Goal: Task Accomplishment & Management: Manage account settings

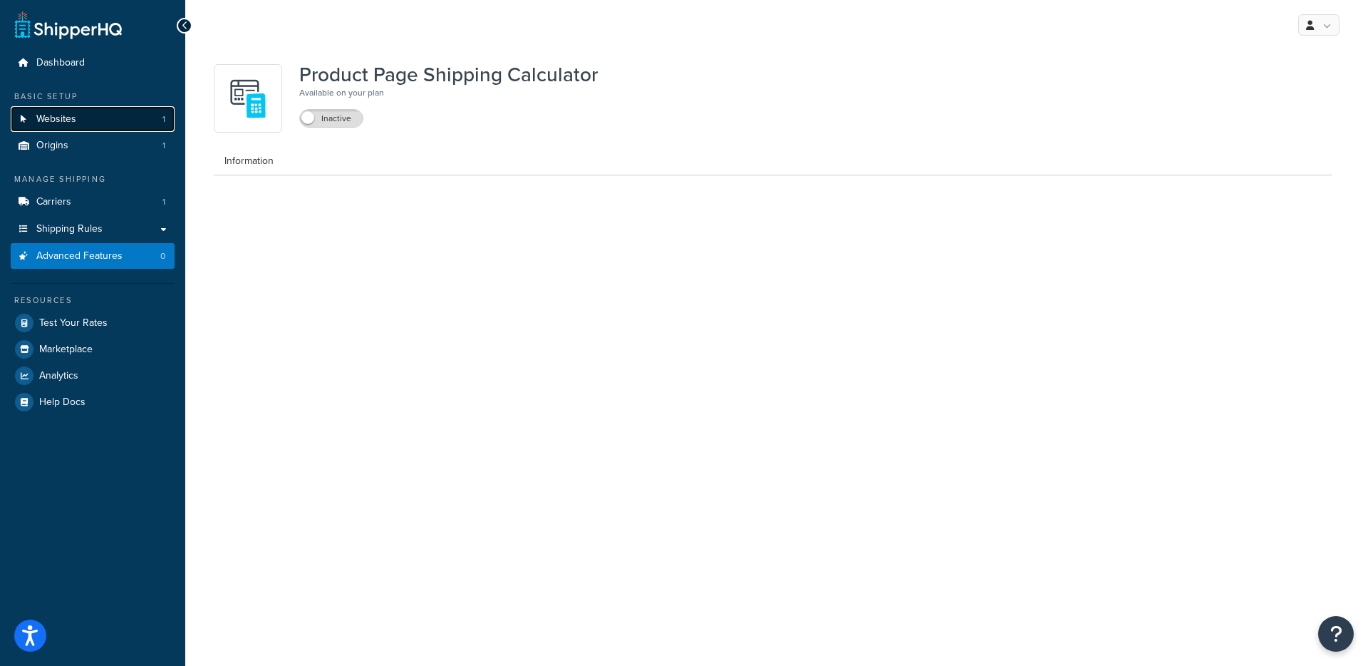
click at [83, 120] on link "Websites 1" at bounding box center [93, 119] width 164 height 26
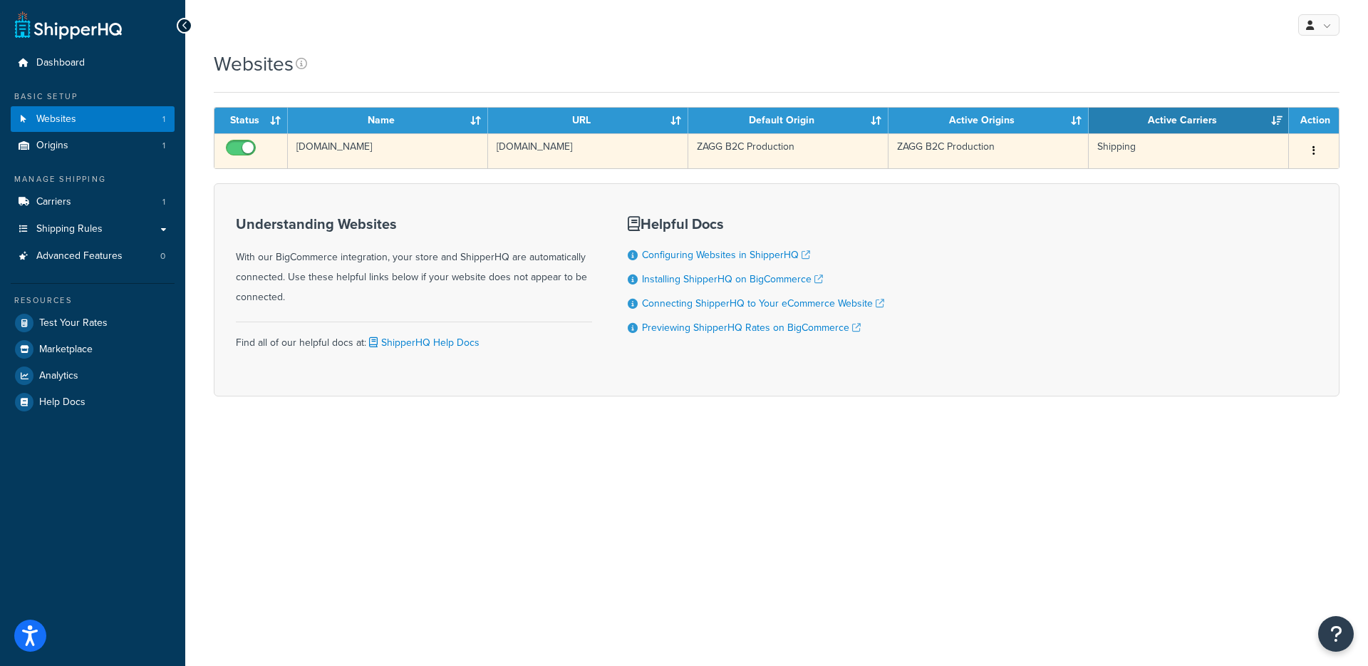
click at [388, 156] on td "[DOMAIN_NAME]" at bounding box center [388, 150] width 200 height 35
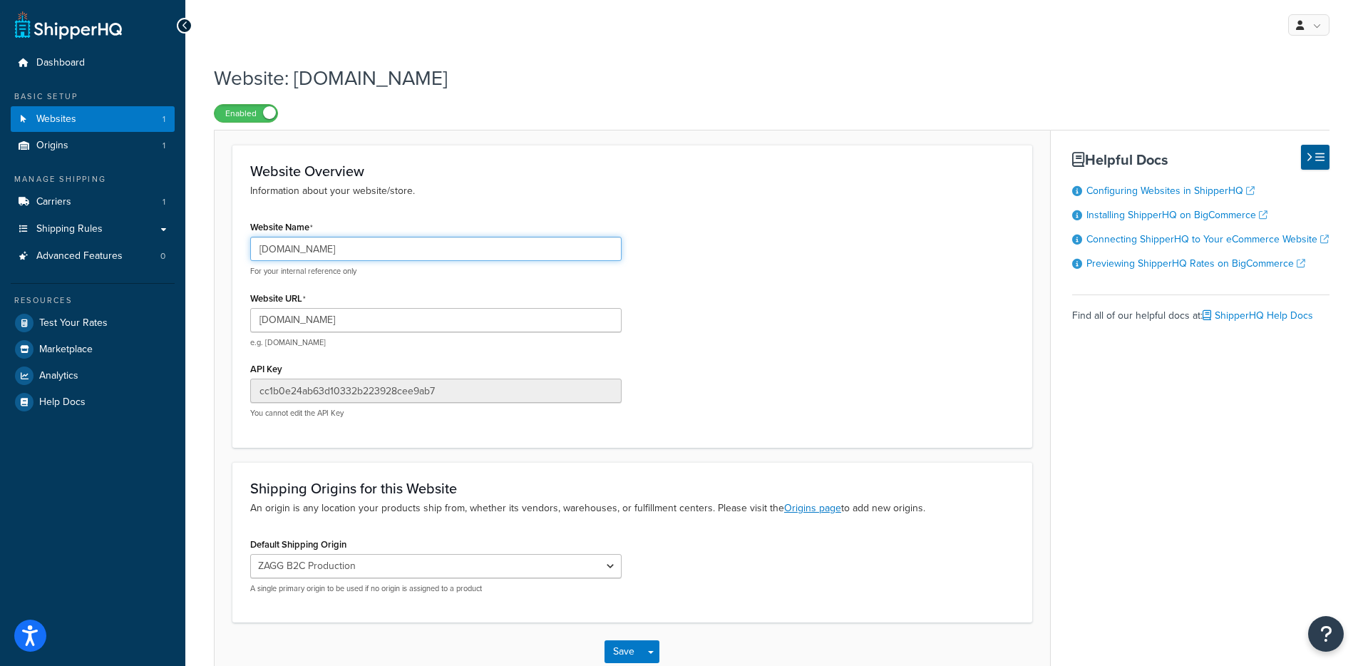
drag, startPoint x: 450, startPoint y: 252, endPoint x: 250, endPoint y: 214, distance: 203.1
click at [155, 244] on div "Dashboard Basic Setup Websites 1 Origins 1 Manage Shipping Carriers 1 Shipping …" at bounding box center [679, 376] width 1358 height 753
click at [839, 189] on p "Information about your website/store." at bounding box center [632, 191] width 764 height 16
drag, startPoint x: 447, startPoint y: 257, endPoint x: 257, endPoint y: 249, distance: 190.4
click at [214, 254] on form "Website Overview Information about your website/store. Website Name zagg-store-…" at bounding box center [631, 413] width 835 height 536
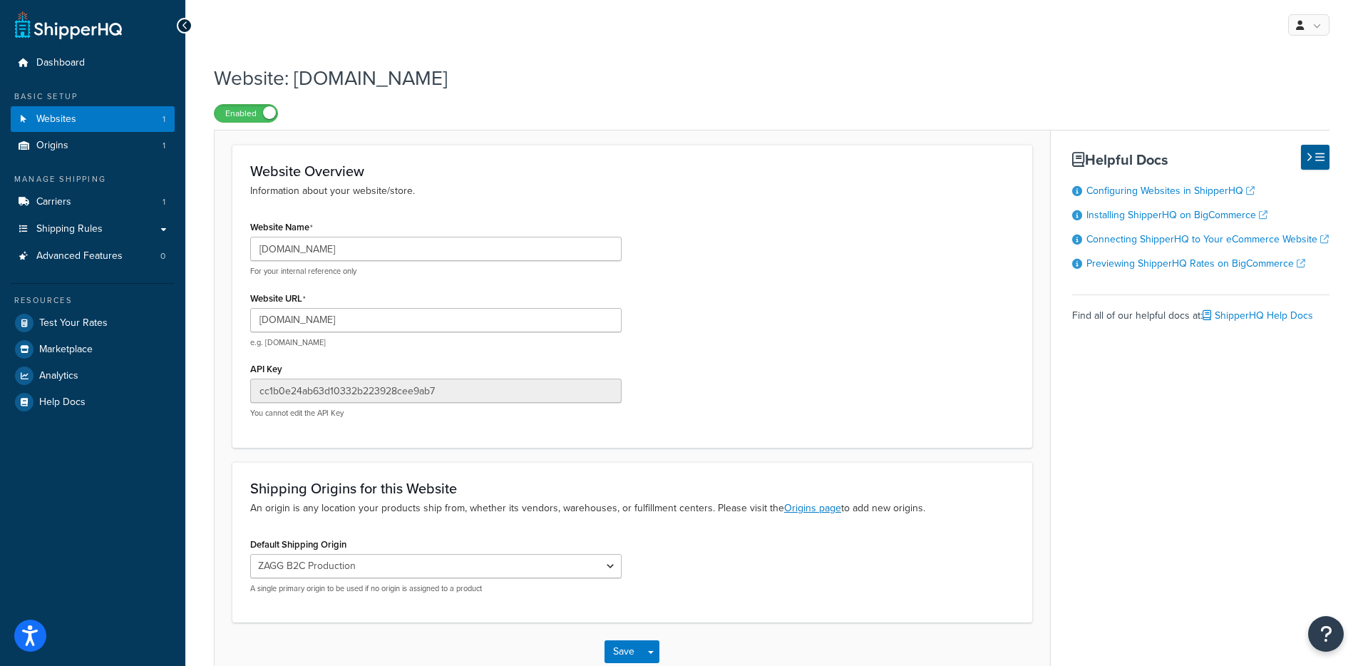
drag, startPoint x: 586, startPoint y: 135, endPoint x: 617, endPoint y: 95, distance: 50.9
click at [588, 135] on div "Website Overview Information about your website/store. Website Name zagg-store-…" at bounding box center [632, 406] width 837 height 552
drag, startPoint x: 614, startPoint y: 86, endPoint x: 267, endPoint y: 78, distance: 346.4
click at [243, 78] on h1 "Website: zagg-store-4.mybigcommerce.com" at bounding box center [762, 78] width 1097 height 28
drag, startPoint x: 430, startPoint y: 76, endPoint x: 488, endPoint y: 21, distance: 79.7
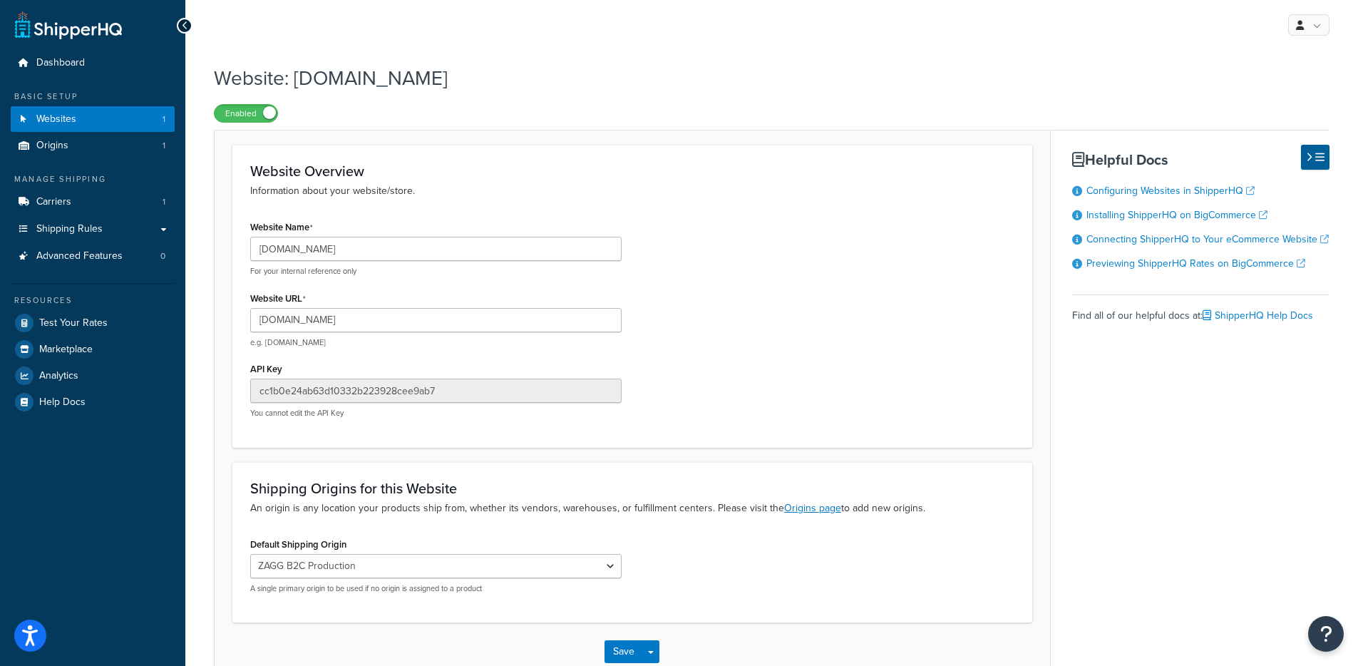
click at [430, 75] on h1 "Website: zagg-store-4.mybigcommerce.com" at bounding box center [762, 78] width 1097 height 28
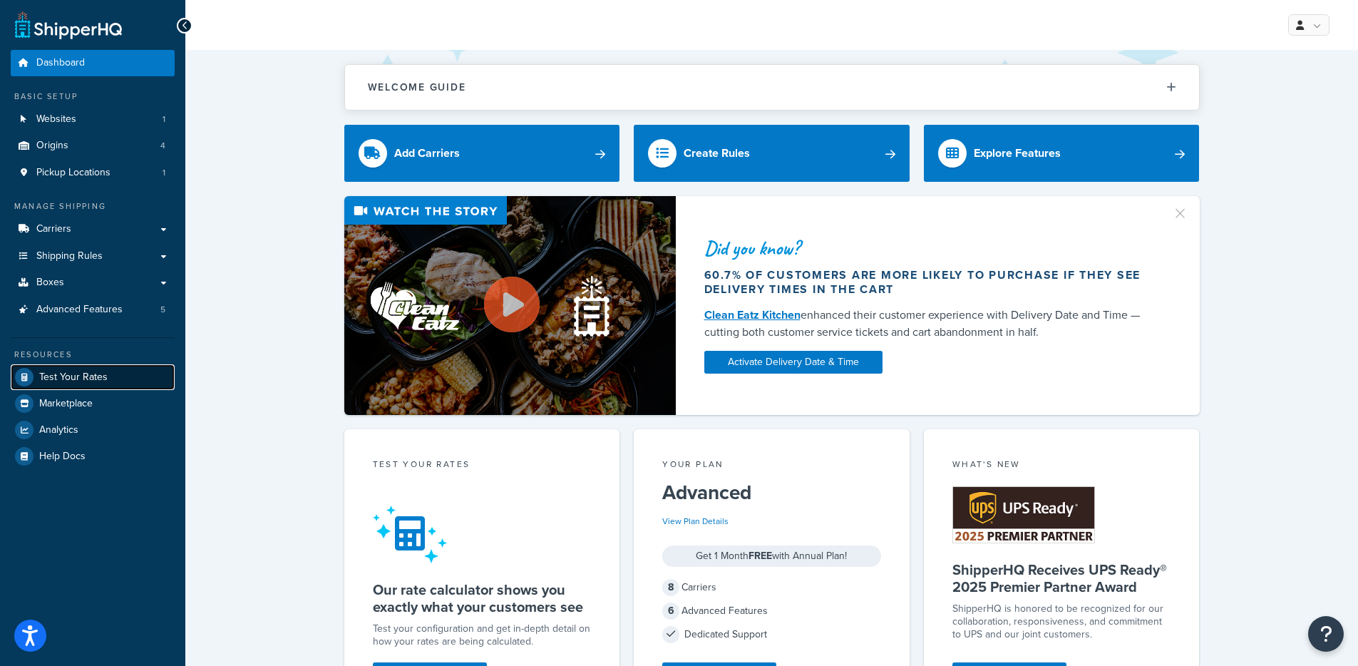
click at [72, 389] on link "Test Your Rates" at bounding box center [93, 377] width 164 height 26
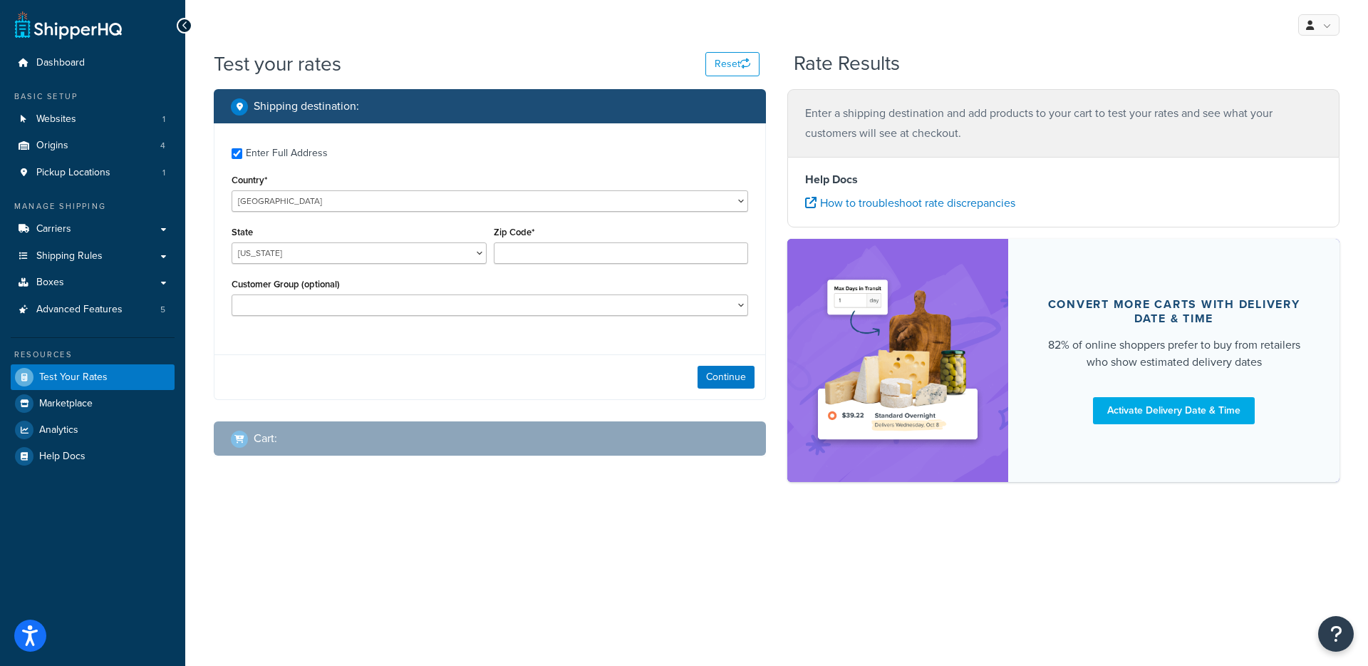
checkbox input "true"
type input "48390"
select select "MI"
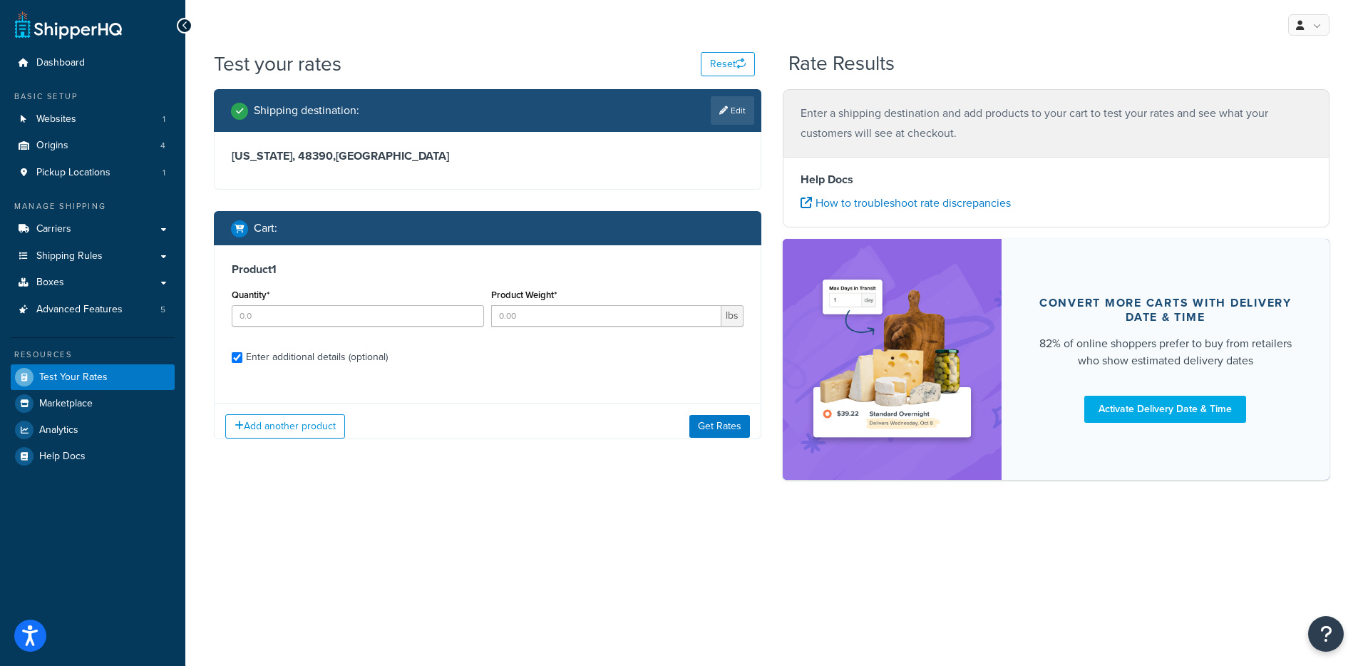
checkbox input "true"
type input "1"
type input "250"
select select "125"
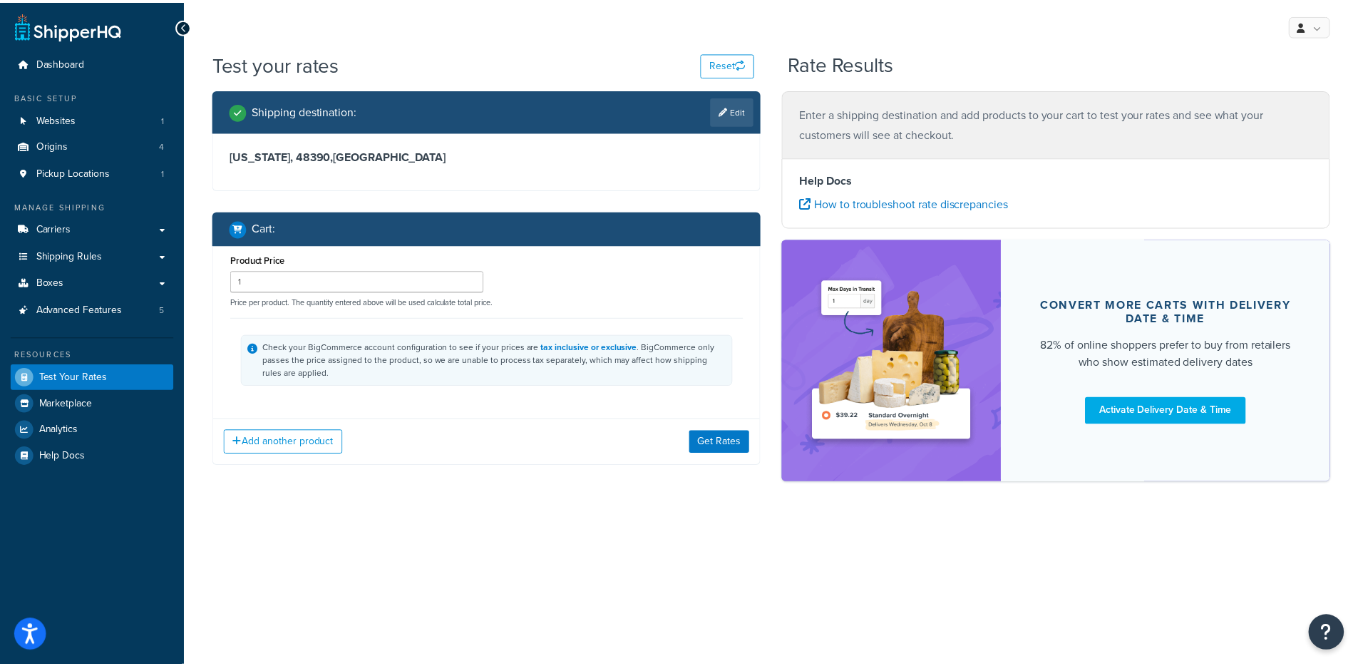
scroll to position [140, 0]
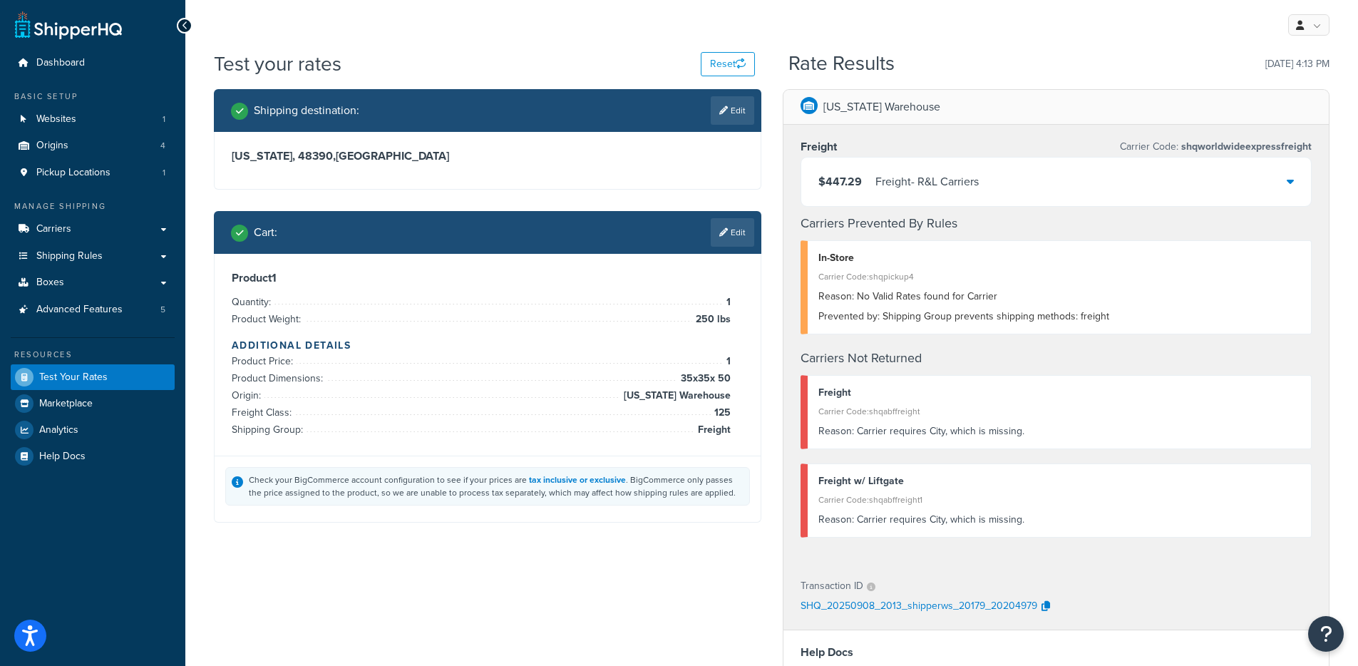
click at [1053, 186] on div "$447.29 Freight - R&L Carriers" at bounding box center [1056, 181] width 510 height 48
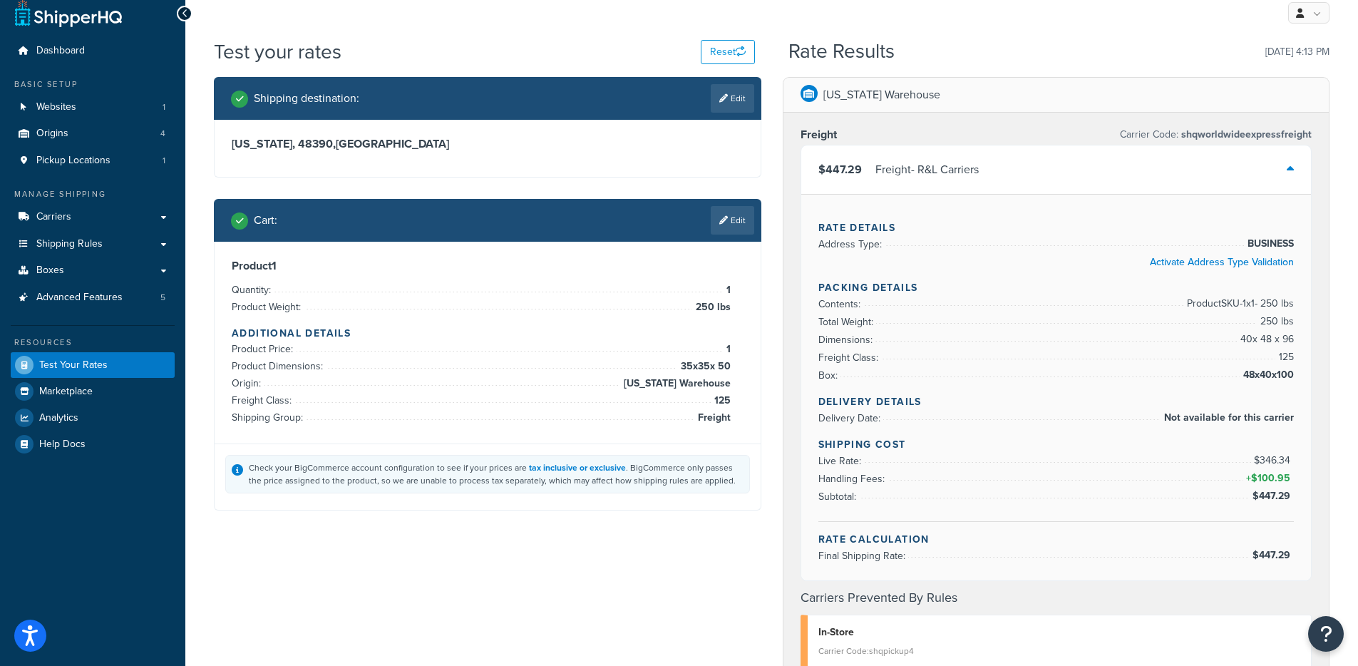
scroll to position [0, 0]
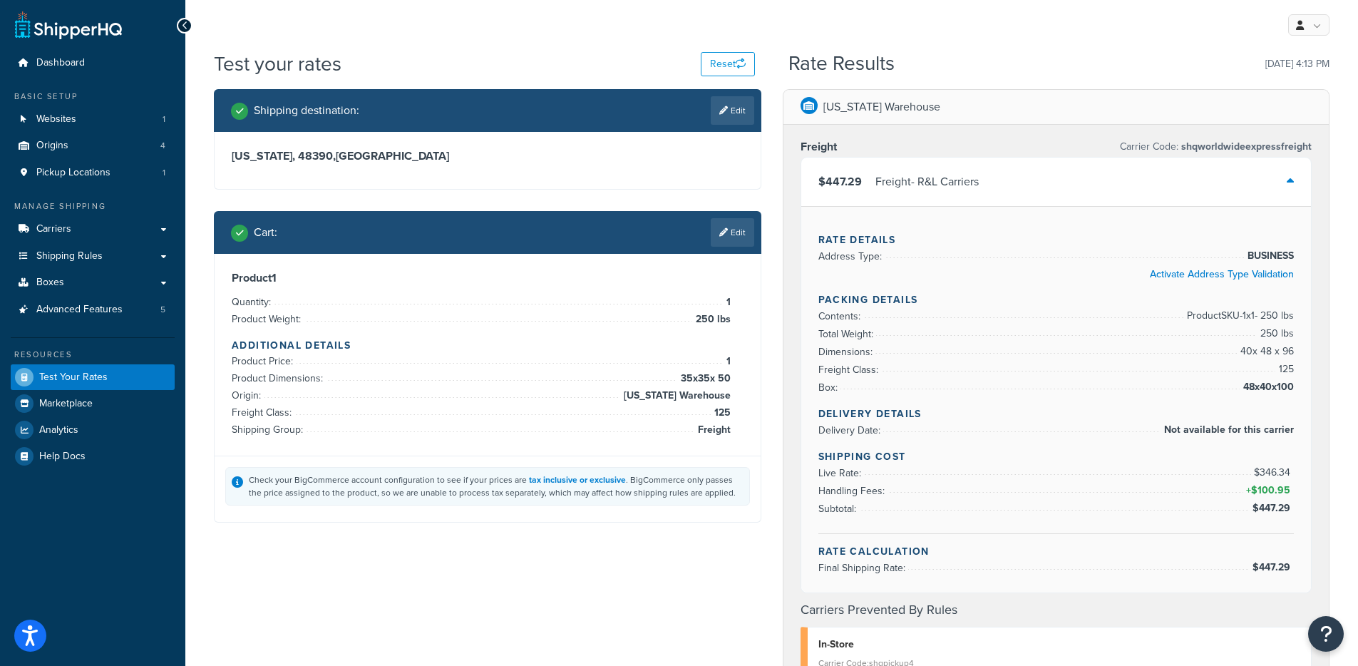
click at [268, 362] on span "Product Price:" at bounding box center [264, 360] width 65 height 15
click at [102, 236] on link "Carriers" at bounding box center [93, 229] width 164 height 26
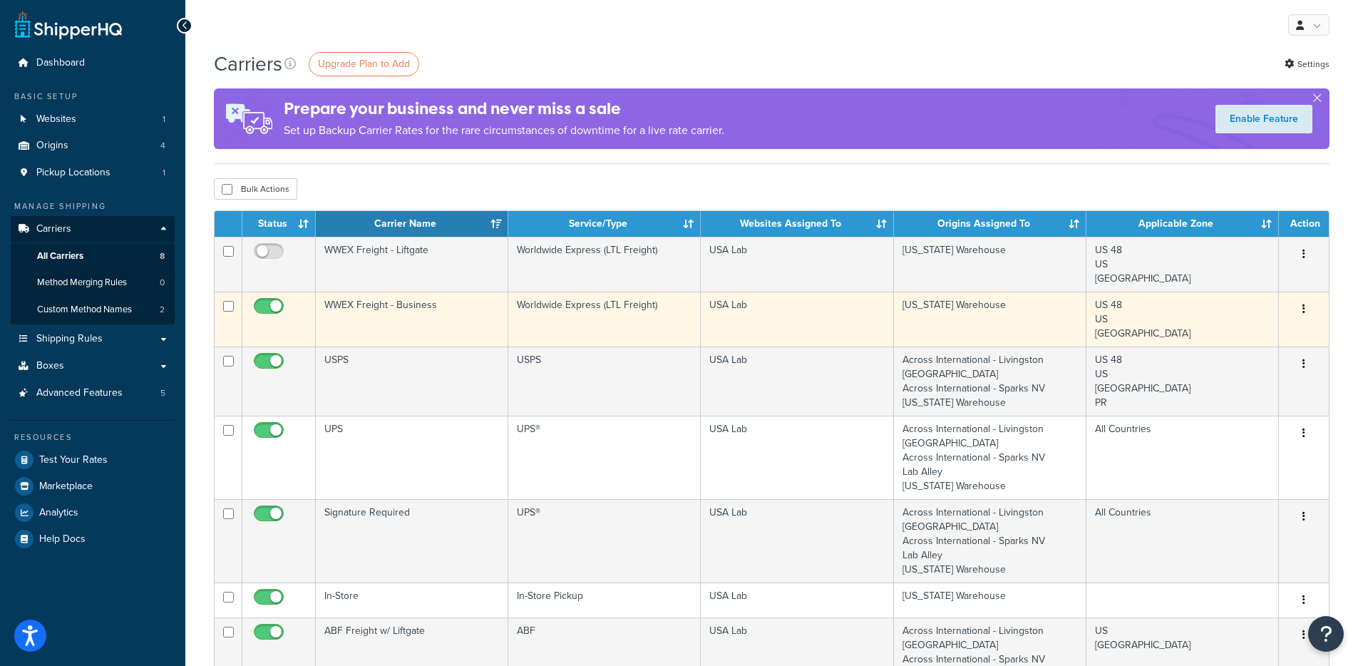
click at [549, 309] on td "Worldwide Express (LTL Freight)" at bounding box center [604, 318] width 192 height 55
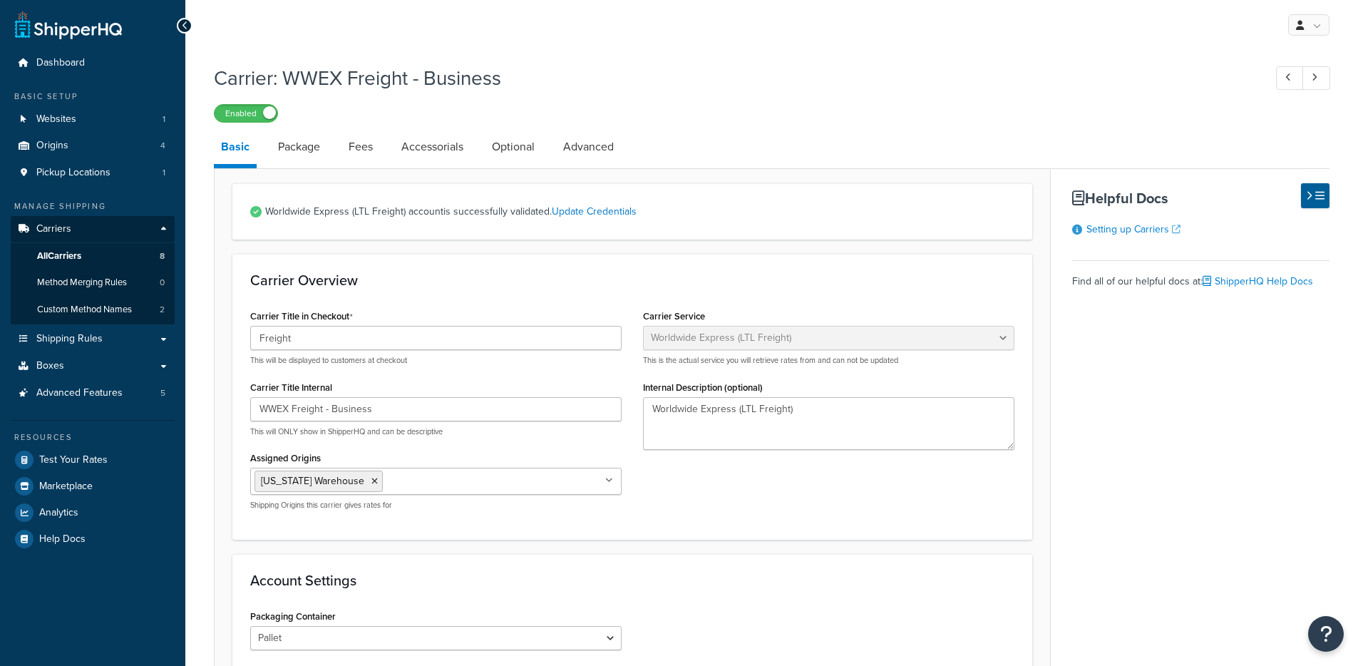
select select "worldwideExpressFreight"
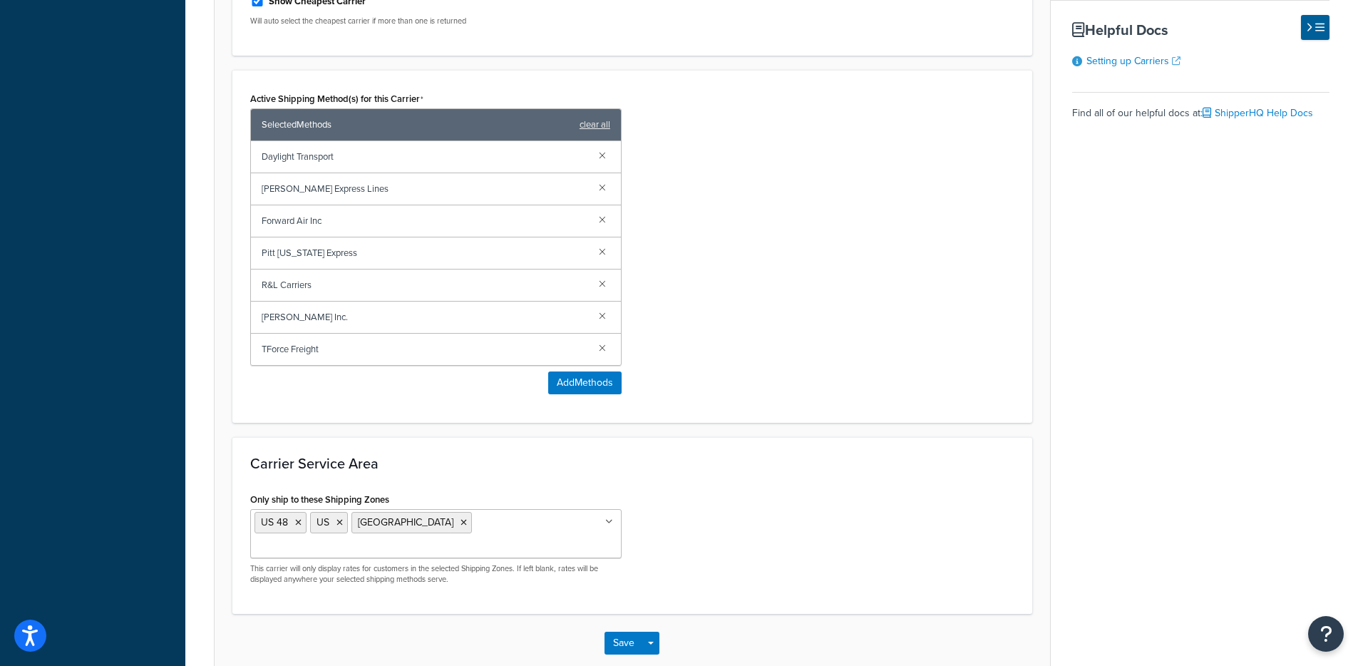
scroll to position [902, 0]
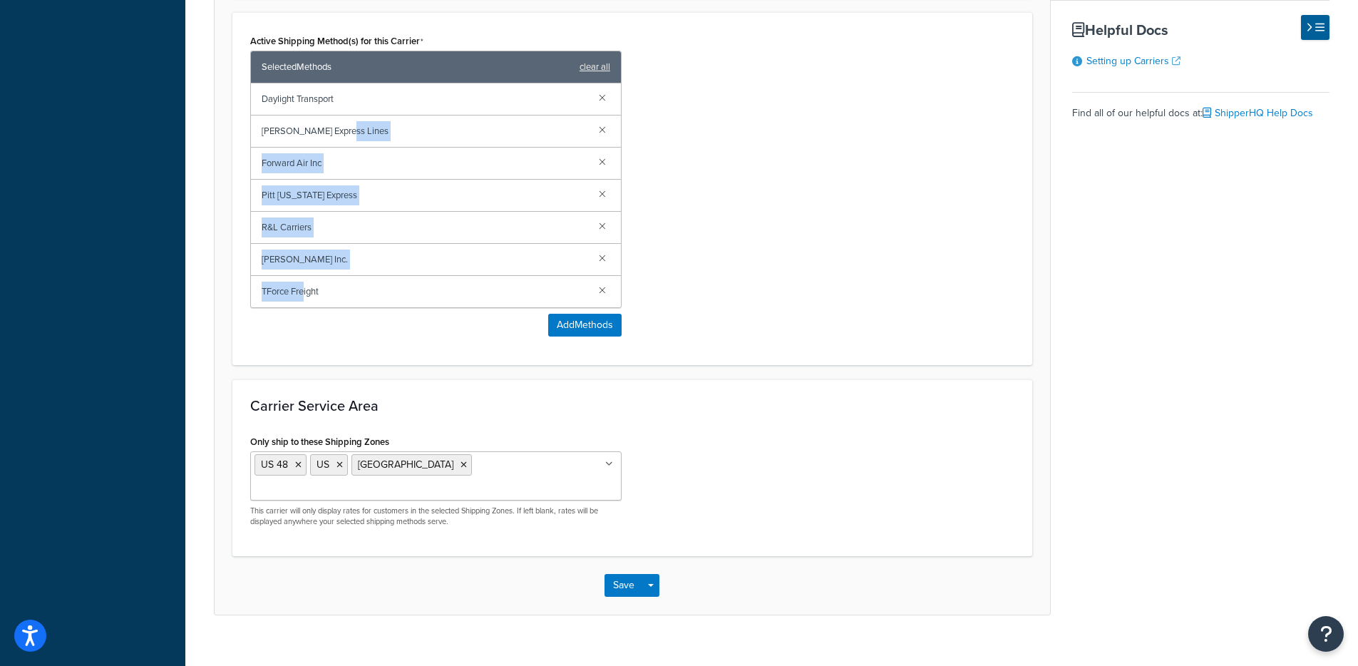
drag, startPoint x: 329, startPoint y: 130, endPoint x: 336, endPoint y: 300, distance: 169.7
click at [308, 299] on div "Daylight Transport [PERSON_NAME] Express Lines Forward Air Inc Pitt [US_STATE] …" at bounding box center [436, 195] width 370 height 224
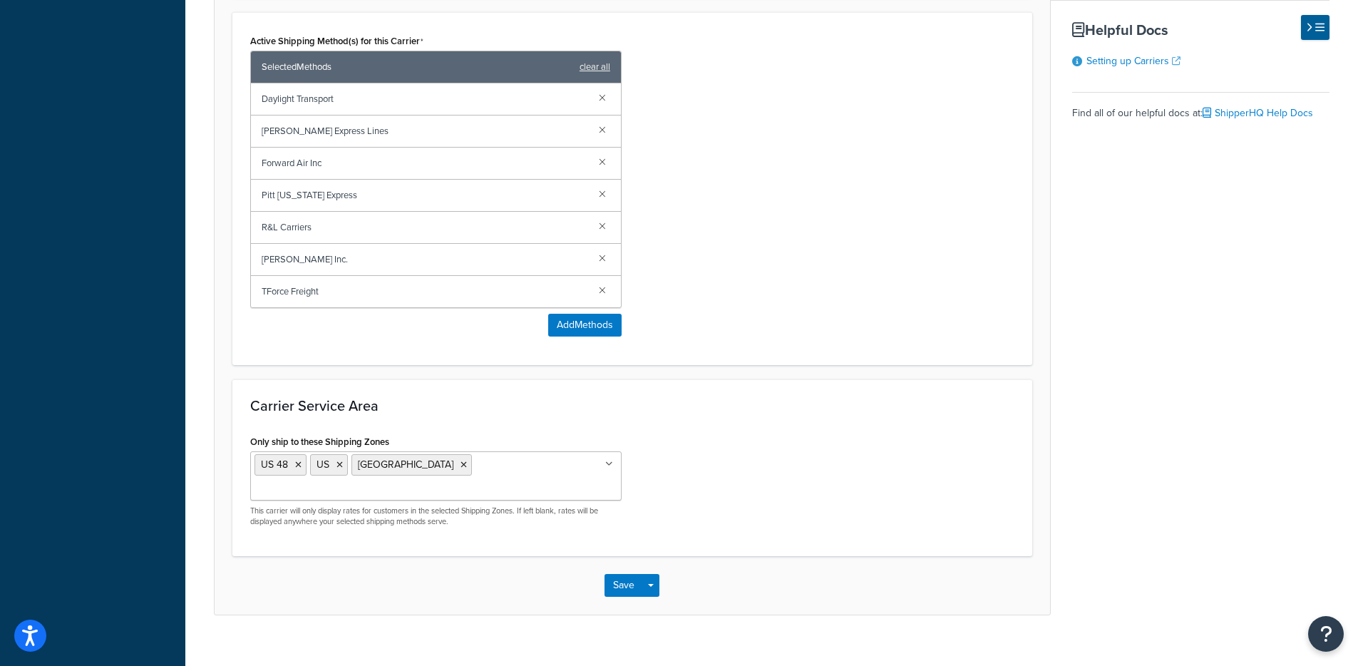
click at [381, 310] on div "Active Shipping Method(s) for this Carrier Selected Methods clear all Daylight …" at bounding box center [435, 184] width 371 height 306
drag, startPoint x: 333, startPoint y: 230, endPoint x: 243, endPoint y: 246, distance: 91.1
click at [239, 229] on div "Active Shipping Method(s) for this Carrier Selected Methods clear all Daylight …" at bounding box center [435, 189] width 393 height 316
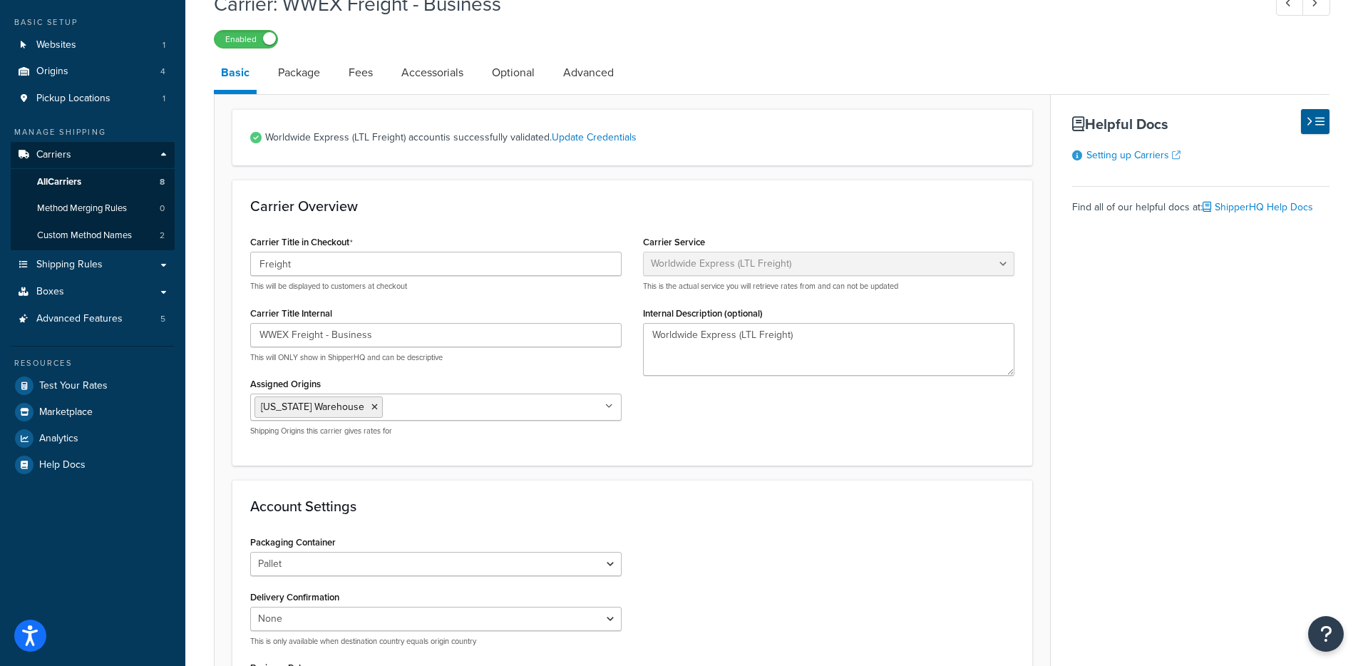
scroll to position [0, 0]
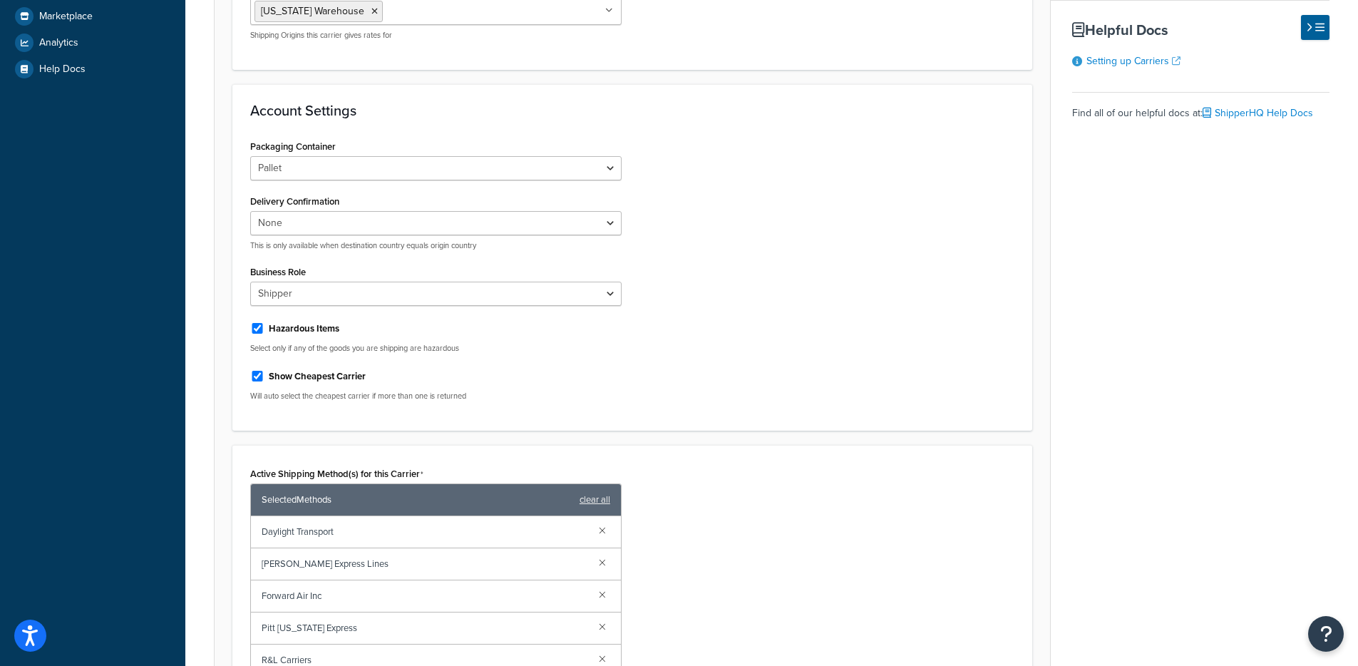
scroll to position [502, 0]
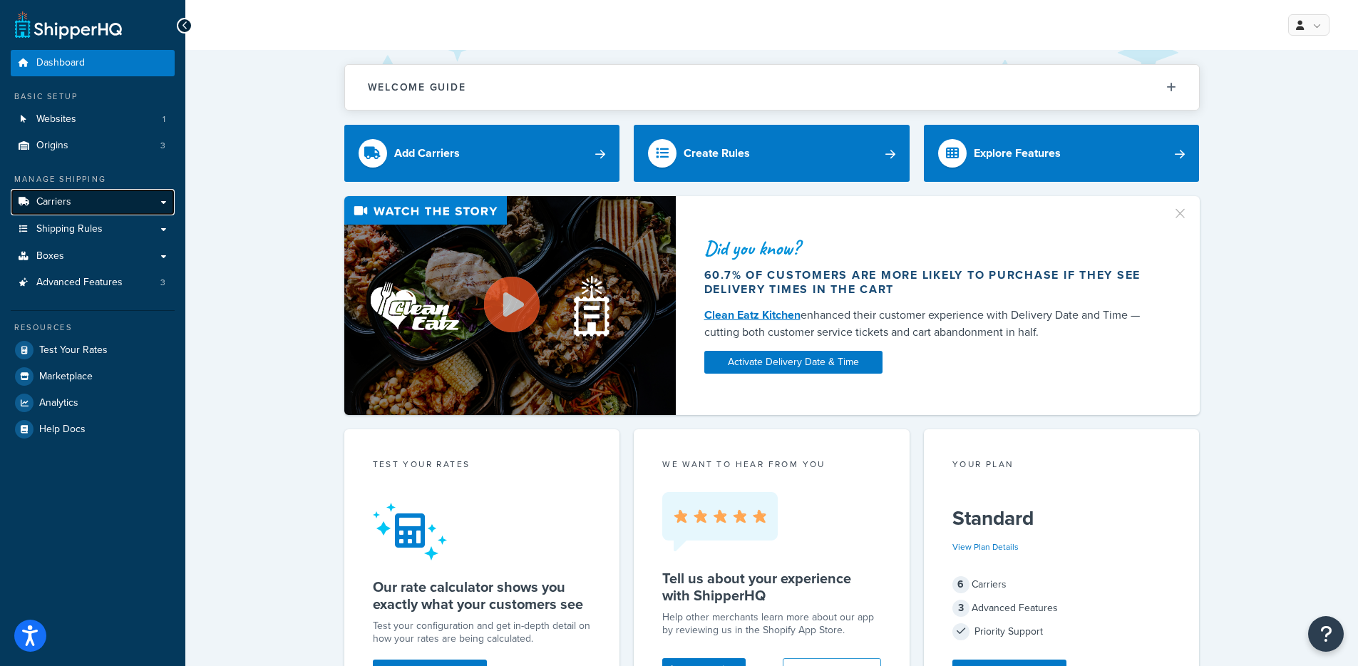
click at [131, 194] on link "Carriers" at bounding box center [93, 202] width 164 height 26
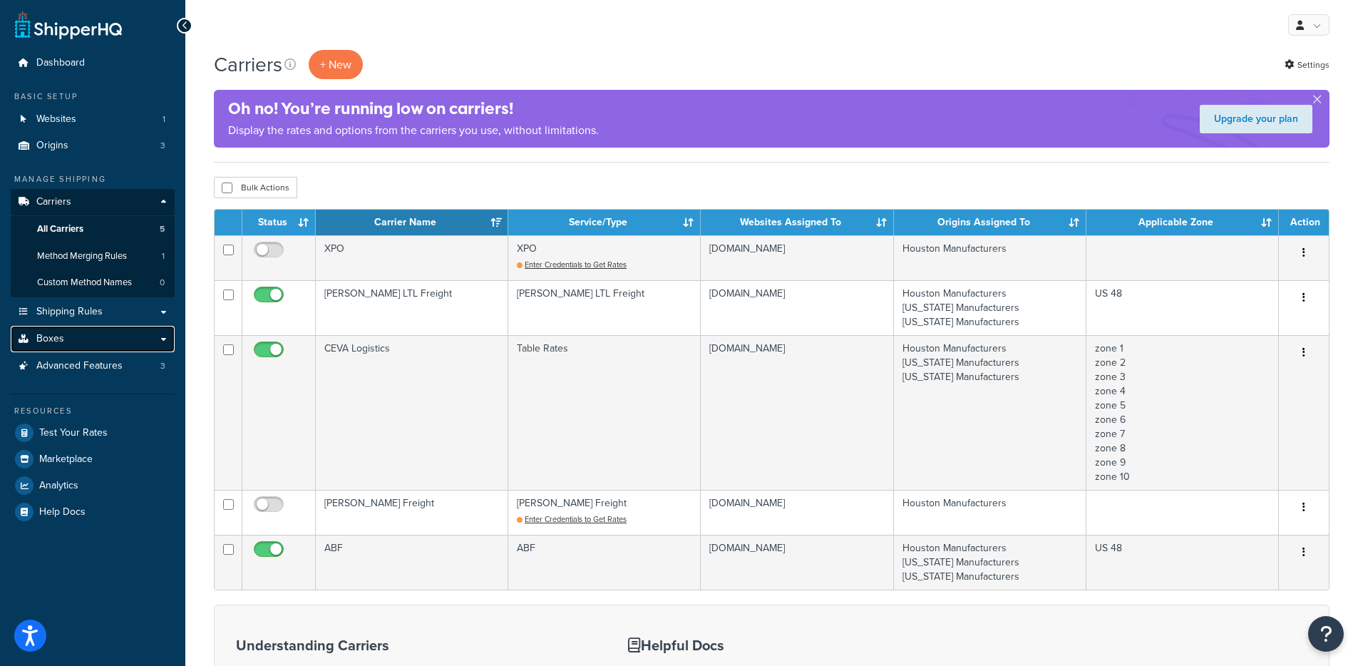
click at [102, 338] on link "Boxes" at bounding box center [93, 339] width 164 height 26
click at [112, 375] on link "Advanced Features 3" at bounding box center [93, 366] width 164 height 26
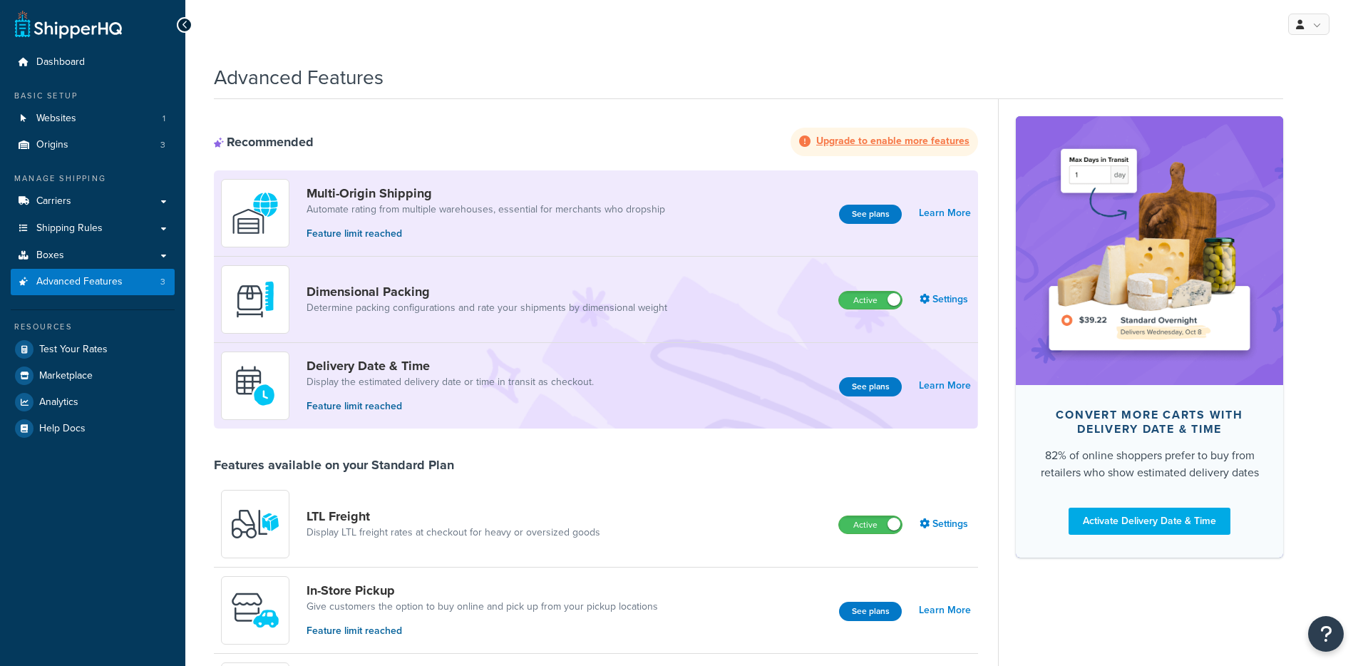
scroll to position [3, 0]
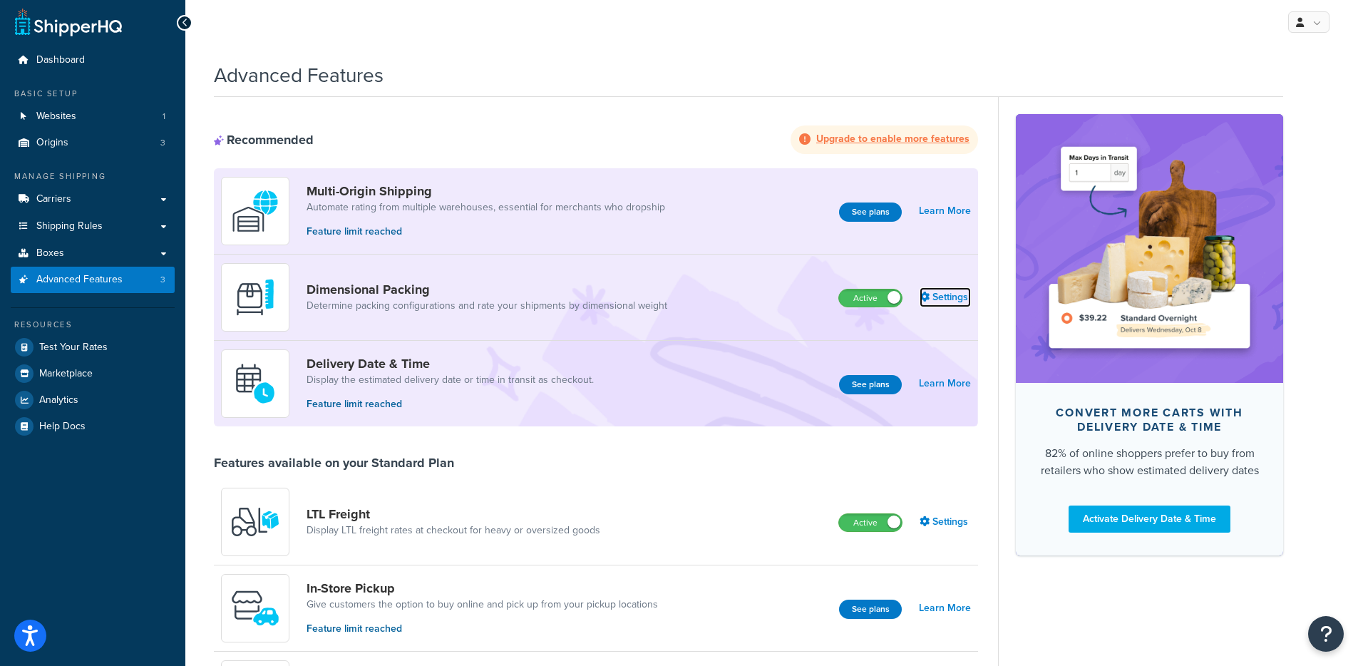
click at [949, 296] on link "Settings" at bounding box center [944, 297] width 51 height 20
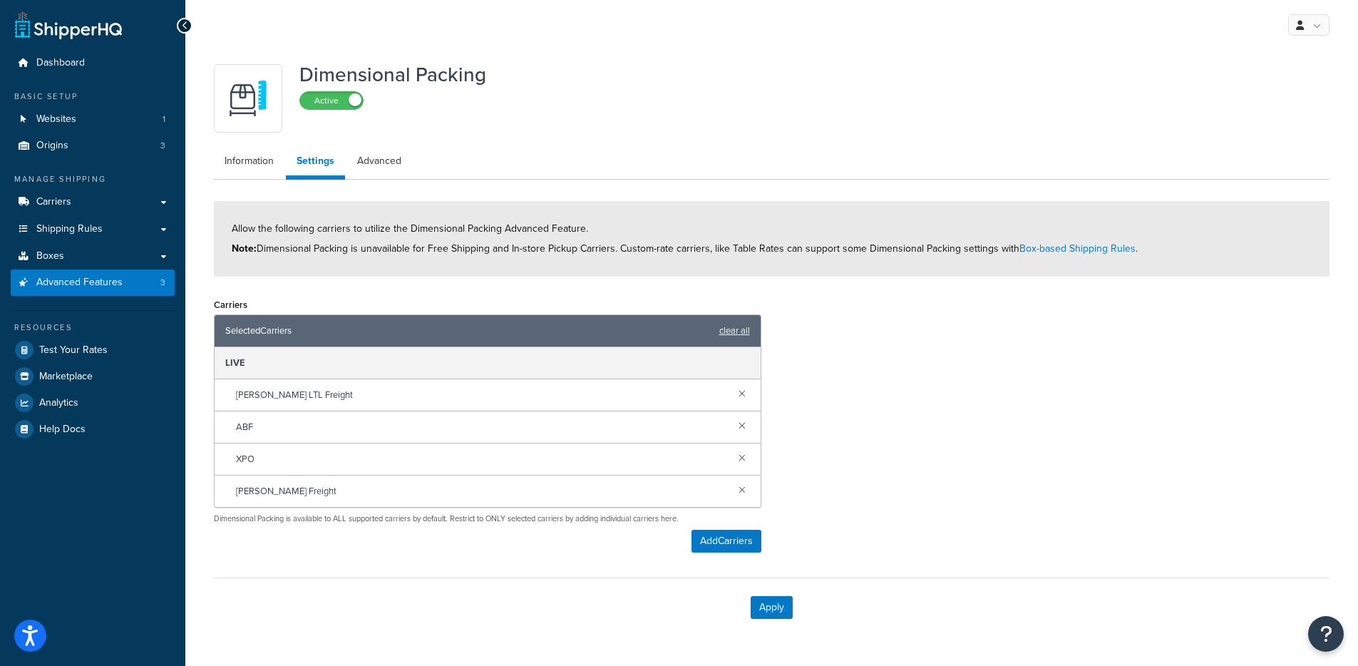
click at [361, 175] on ul "Information Settings Advanced" at bounding box center [771, 163] width 1115 height 33
click at [372, 159] on link "Advanced" at bounding box center [379, 161] width 66 height 29
select select "false"
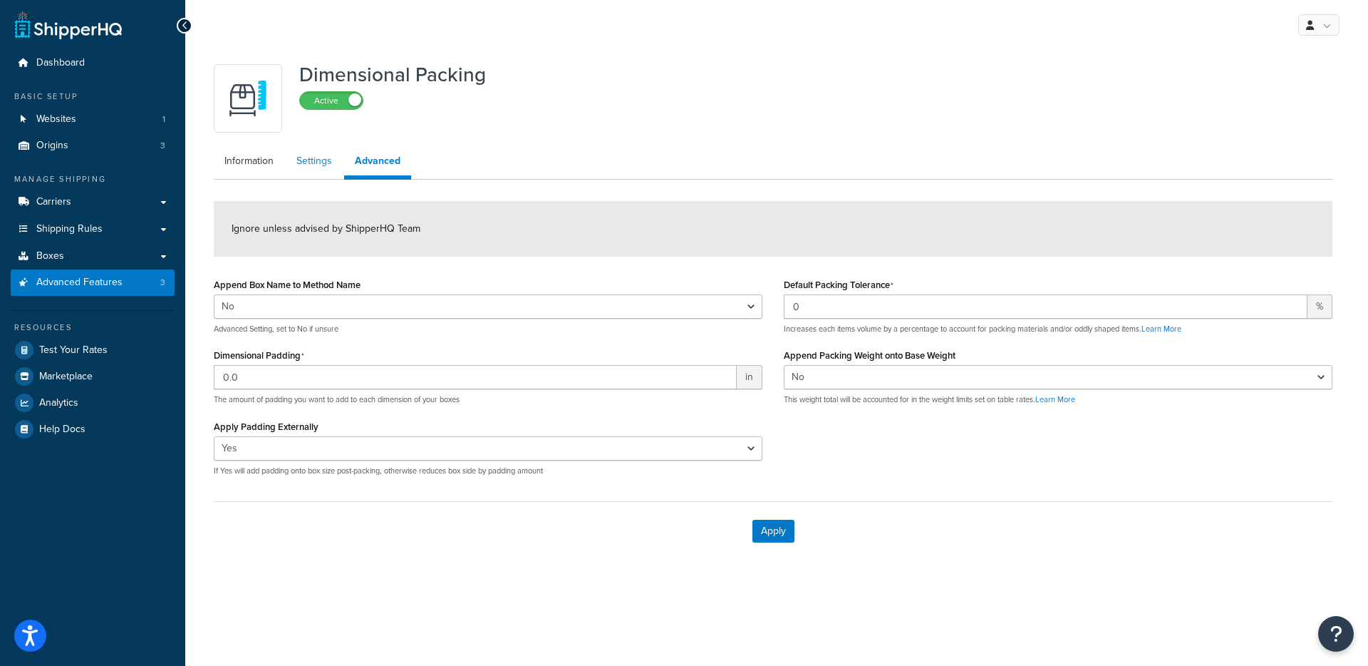
click at [324, 165] on link "Settings" at bounding box center [314, 161] width 57 height 29
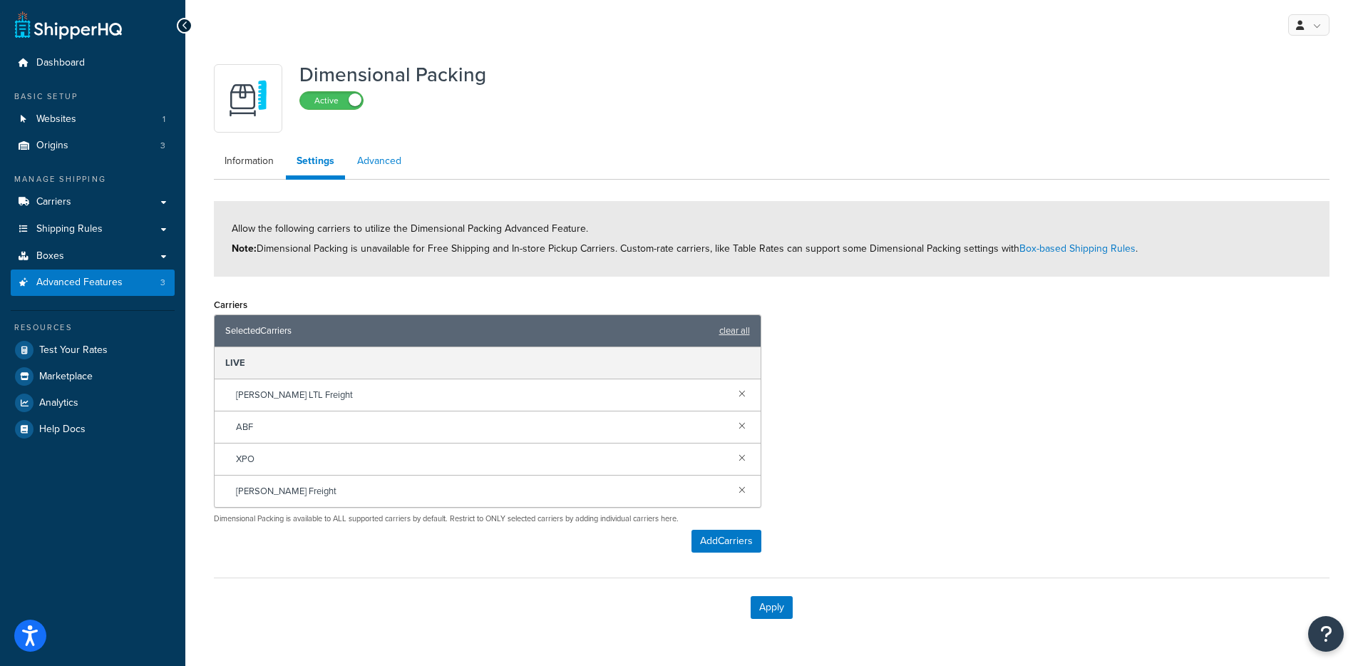
click at [378, 170] on link "Advanced" at bounding box center [379, 161] width 66 height 29
select select "false"
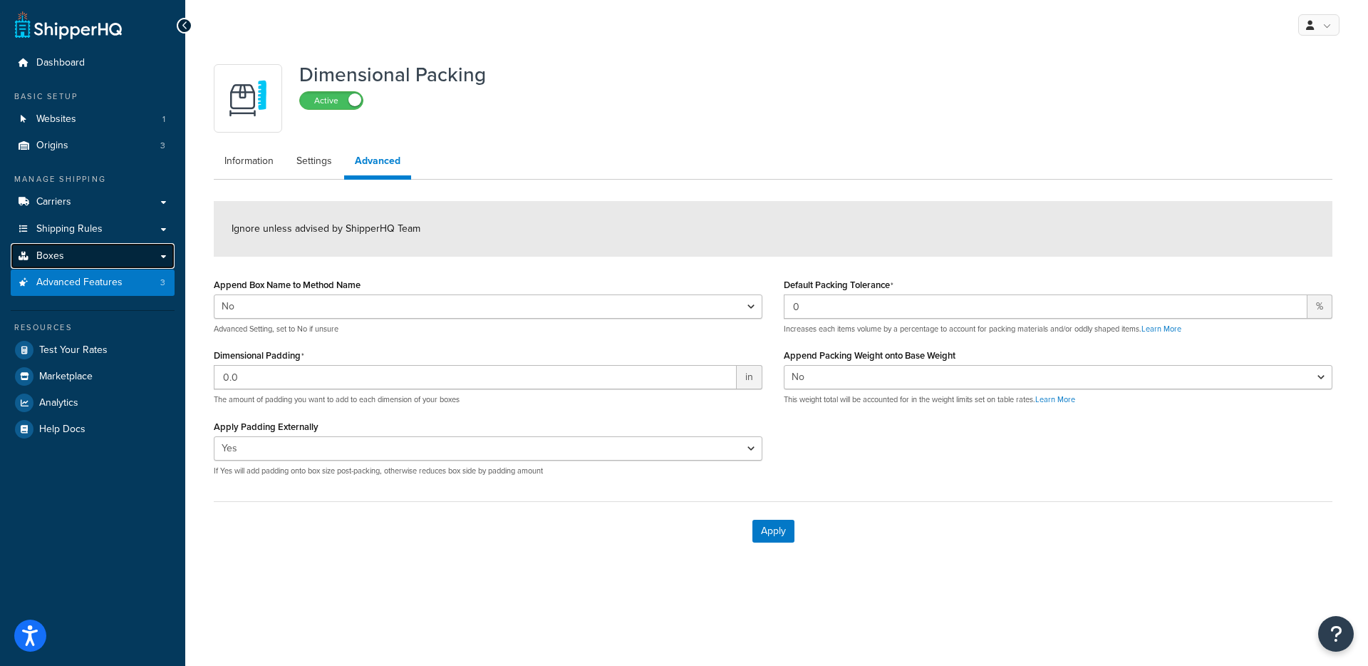
click at [98, 244] on link "Boxes" at bounding box center [93, 256] width 164 height 26
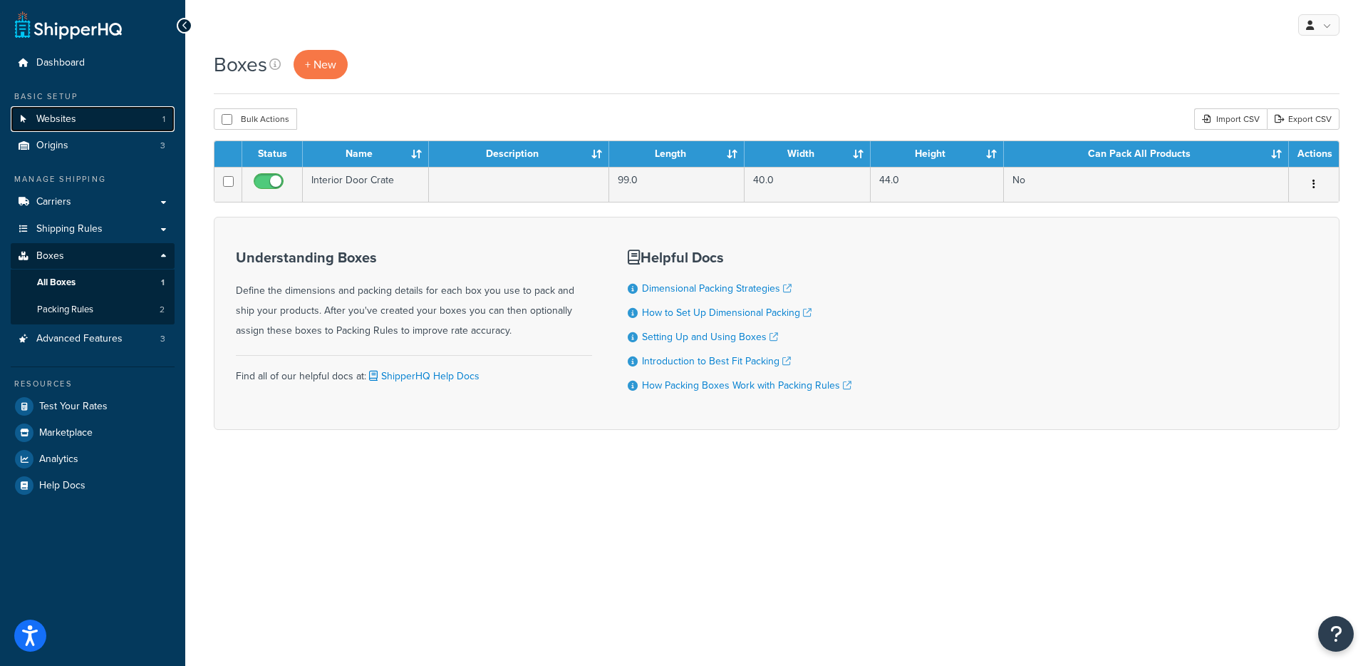
click at [98, 123] on link "Websites 1" at bounding box center [93, 119] width 164 height 26
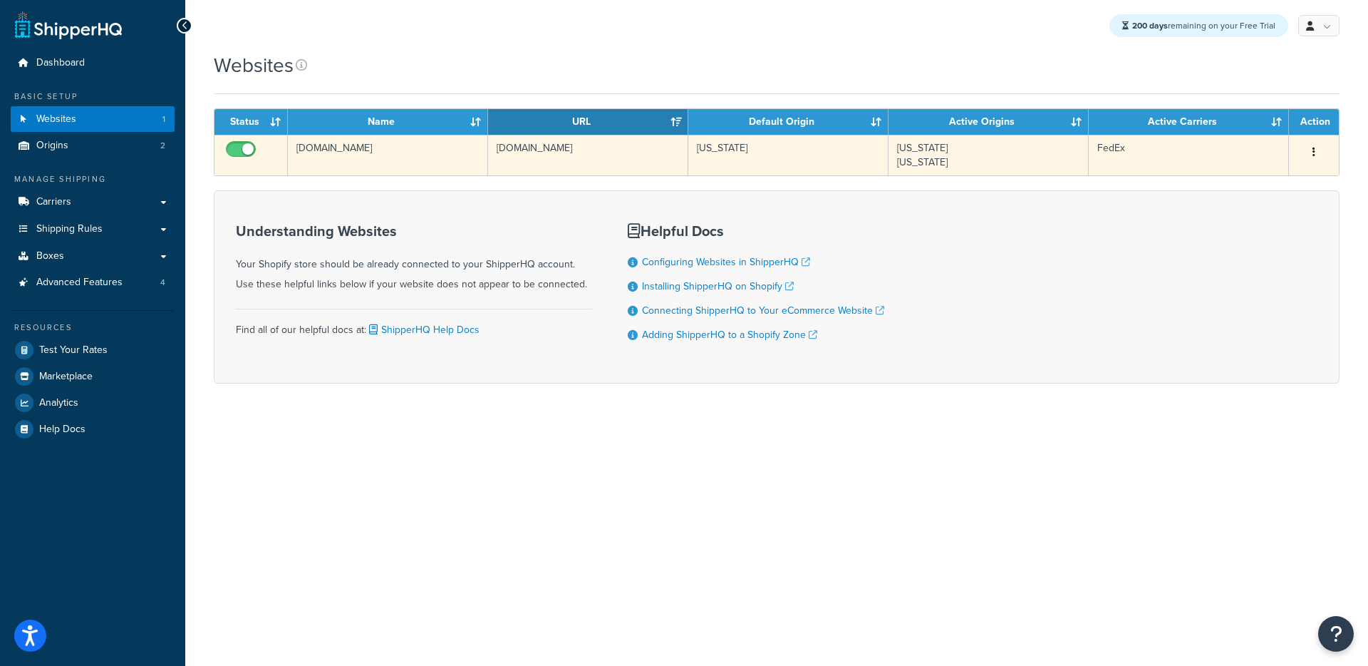
click at [521, 169] on td "[DOMAIN_NAME]" at bounding box center [588, 155] width 200 height 41
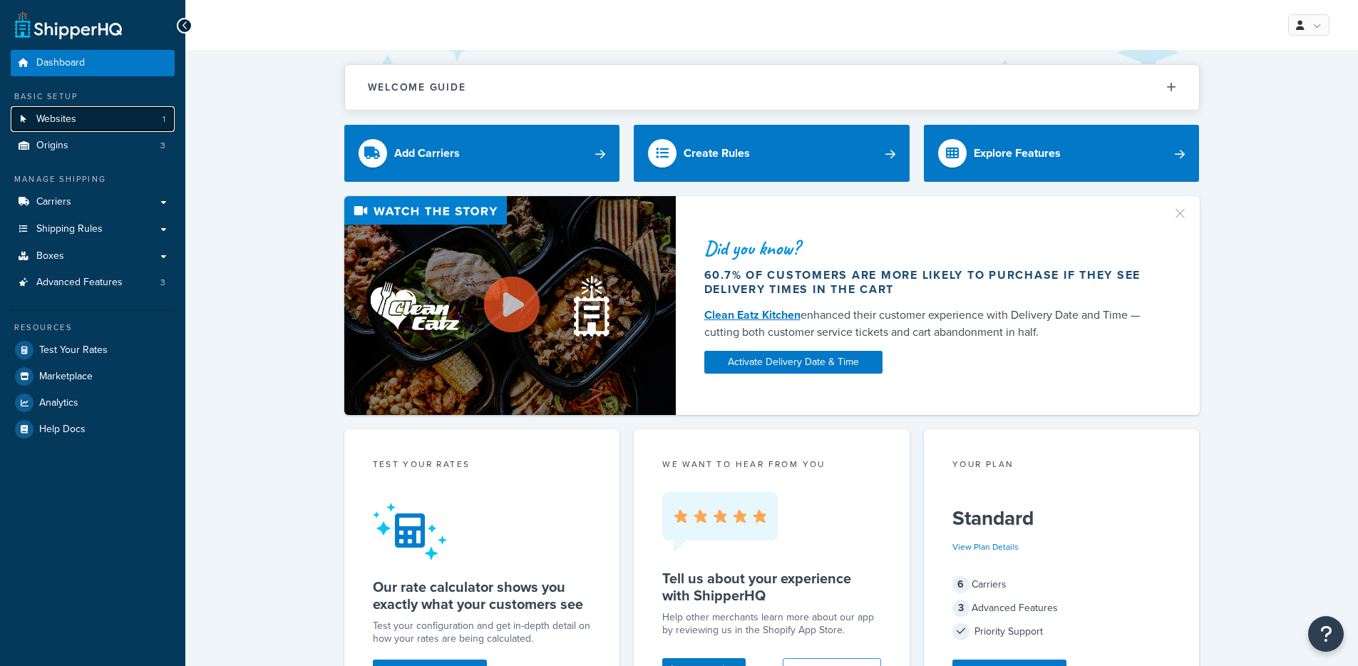
drag, startPoint x: 0, startPoint y: 0, endPoint x: 132, endPoint y: 123, distance: 180.0
click at [132, 122] on link "Websites 1" at bounding box center [93, 119] width 164 height 26
drag, startPoint x: 93, startPoint y: 238, endPoint x: 533, endPoint y: 184, distance: 443.7
click at [93, 239] on link "Shipping Rules" at bounding box center [93, 229] width 164 height 26
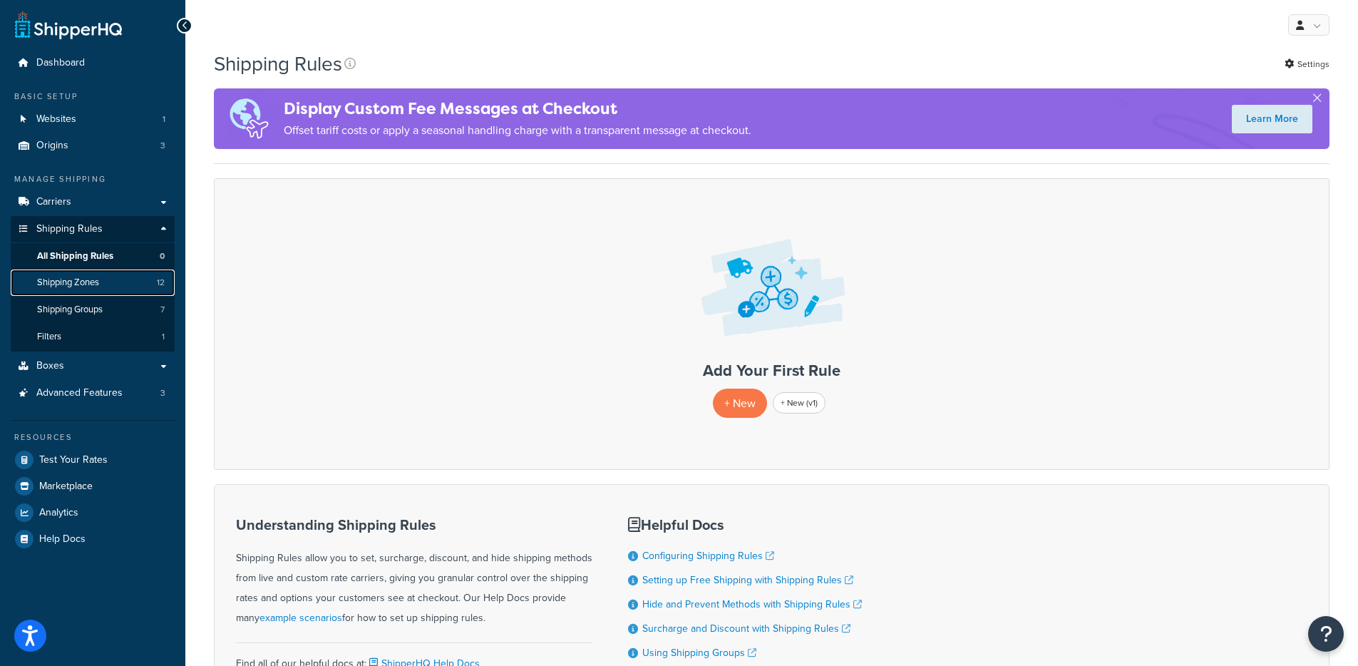
click at [114, 290] on link "Shipping Zones 12" at bounding box center [93, 282] width 164 height 26
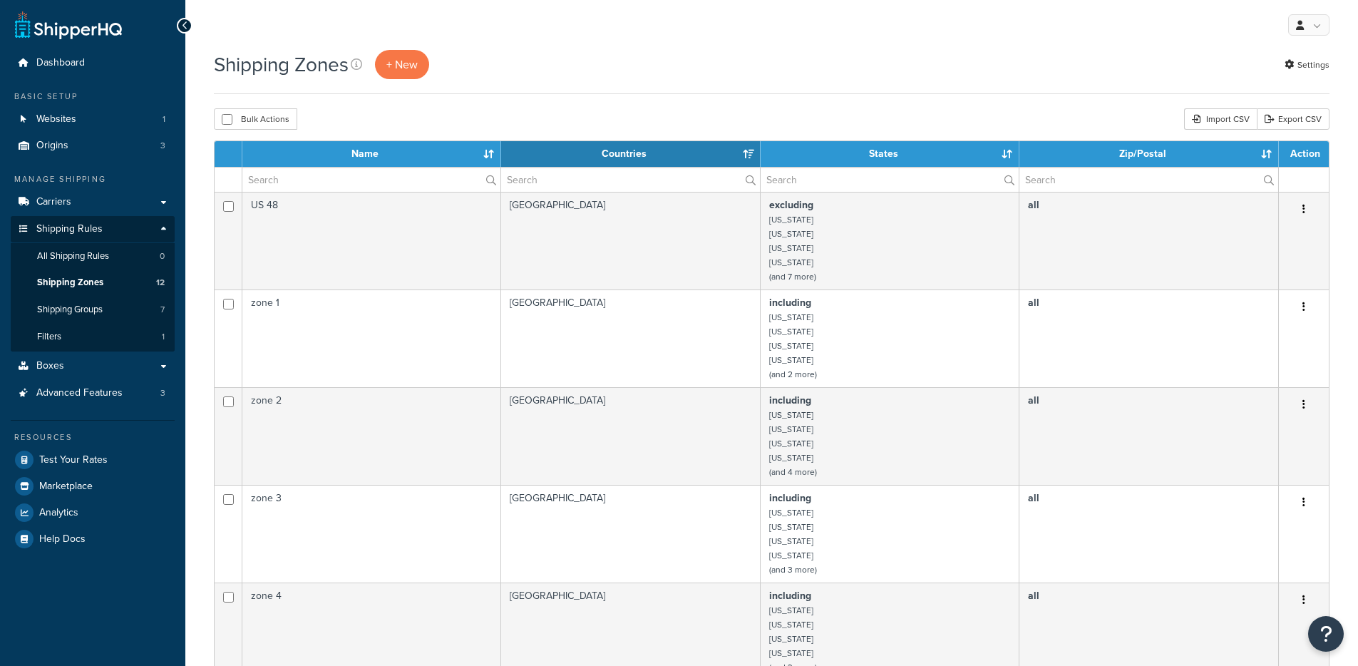
select select "15"
click at [110, 324] on link "Filters 1" at bounding box center [93, 337] width 164 height 26
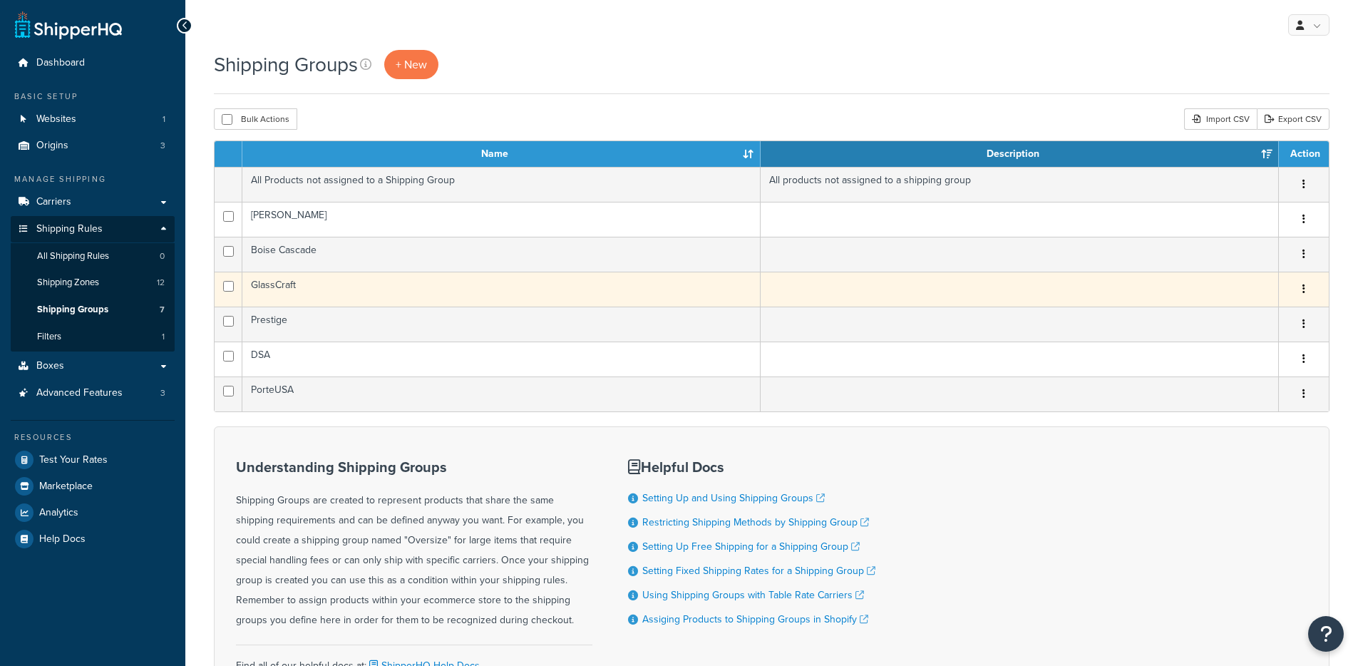
click at [338, 285] on td "GlassCraft" at bounding box center [501, 289] width 518 height 35
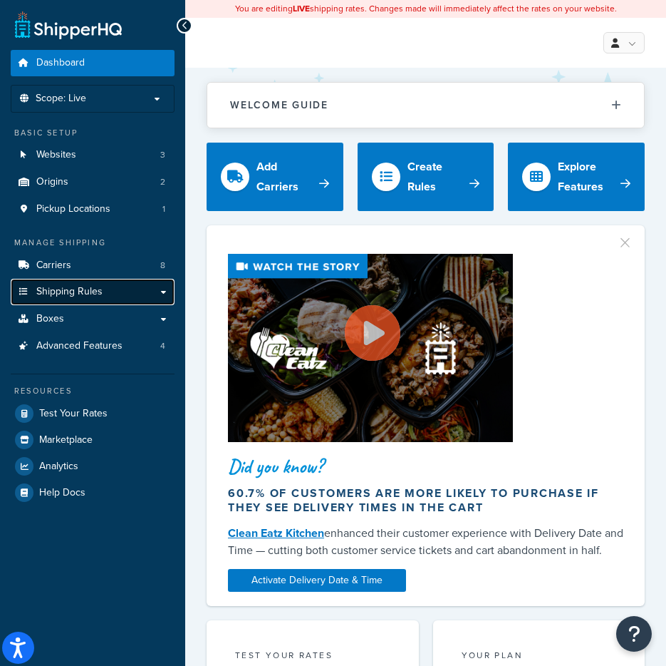
click at [98, 294] on span "Shipping Rules" at bounding box center [69, 292] width 66 height 12
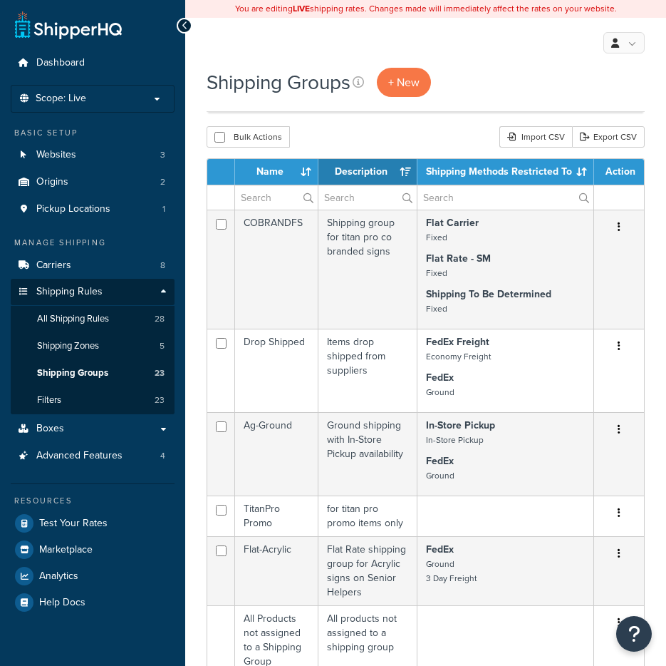
select select "15"
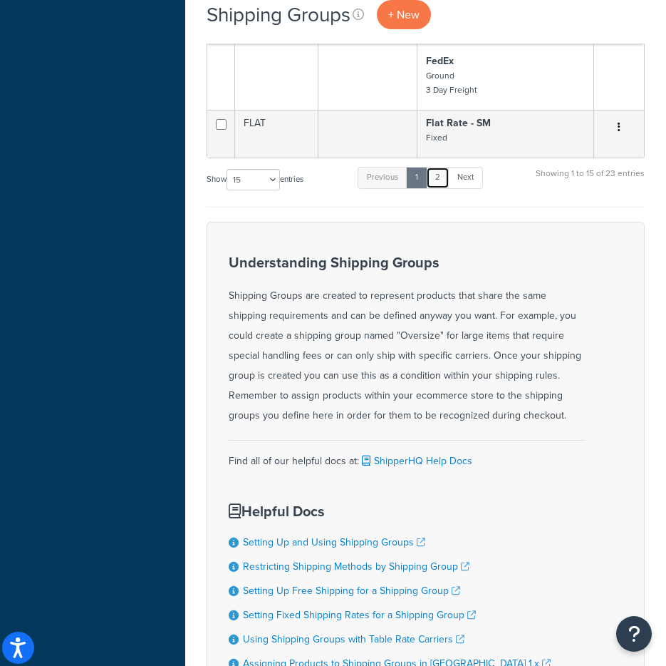
drag, startPoint x: 442, startPoint y: 179, endPoint x: 438, endPoint y: 197, distance: 18.9
click at [441, 180] on link "2" at bounding box center [438, 177] width 24 height 21
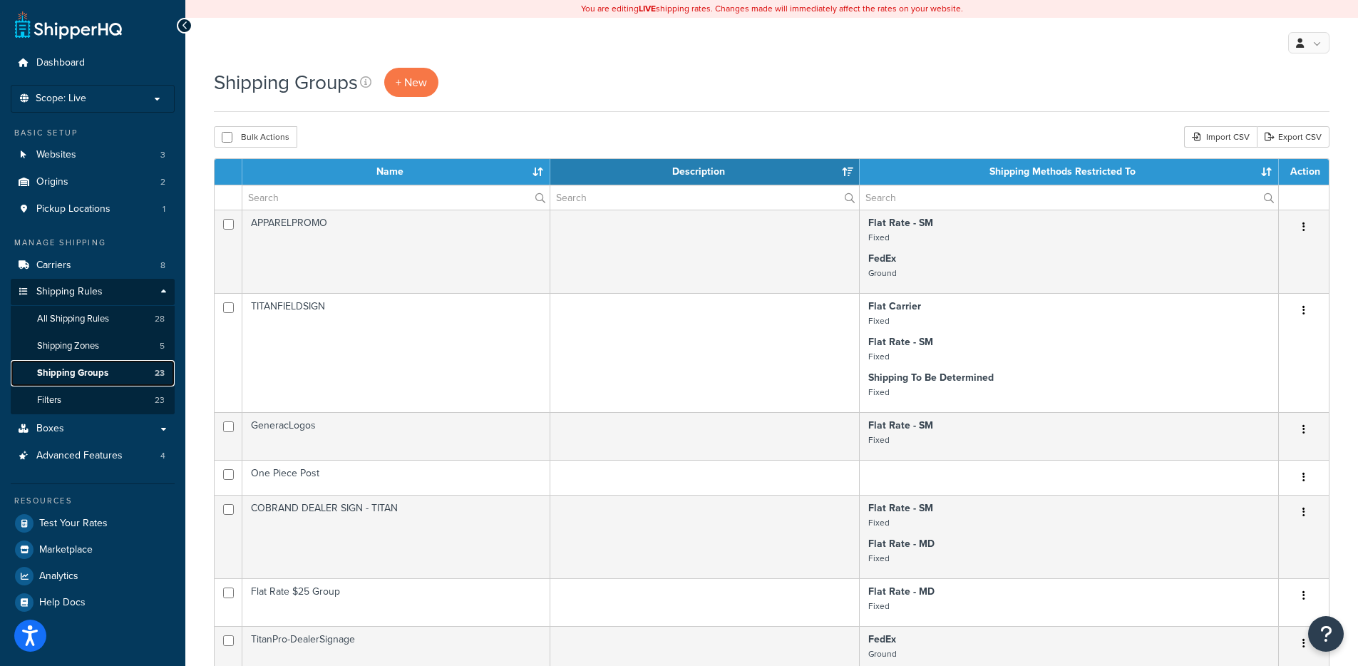
click at [126, 373] on link "Shipping Groups 23" at bounding box center [93, 373] width 164 height 26
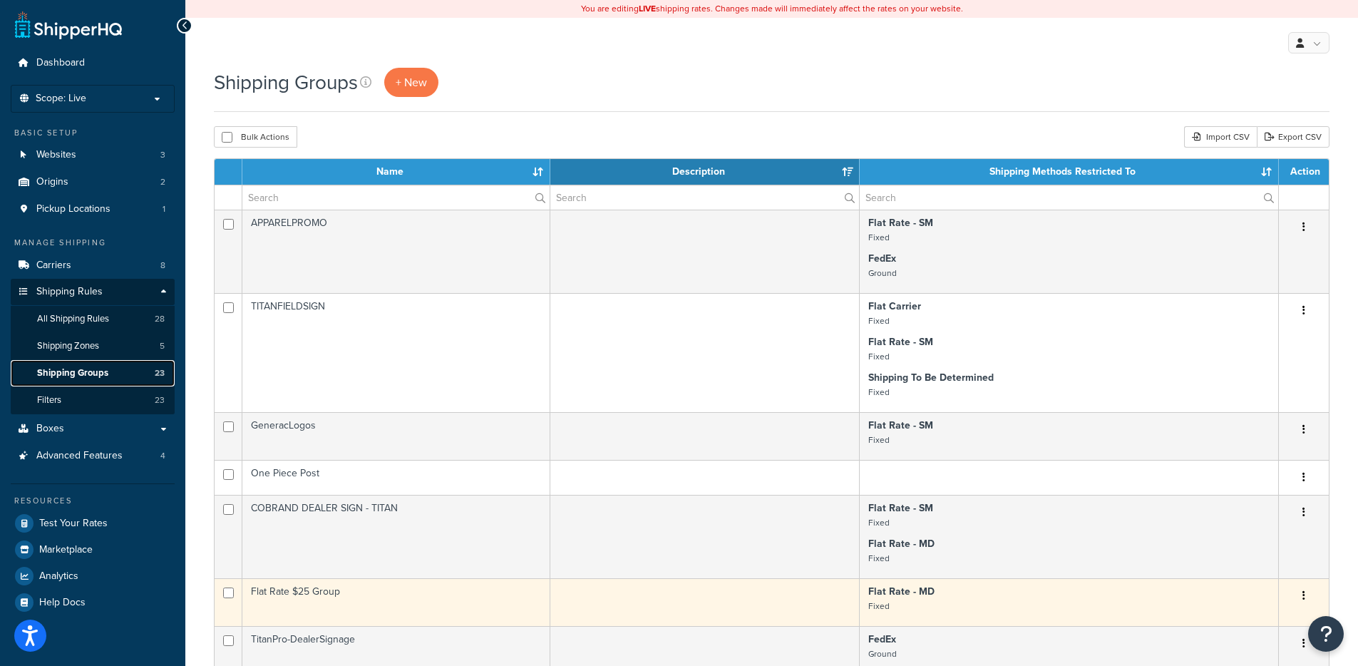
scroll to position [28, 0]
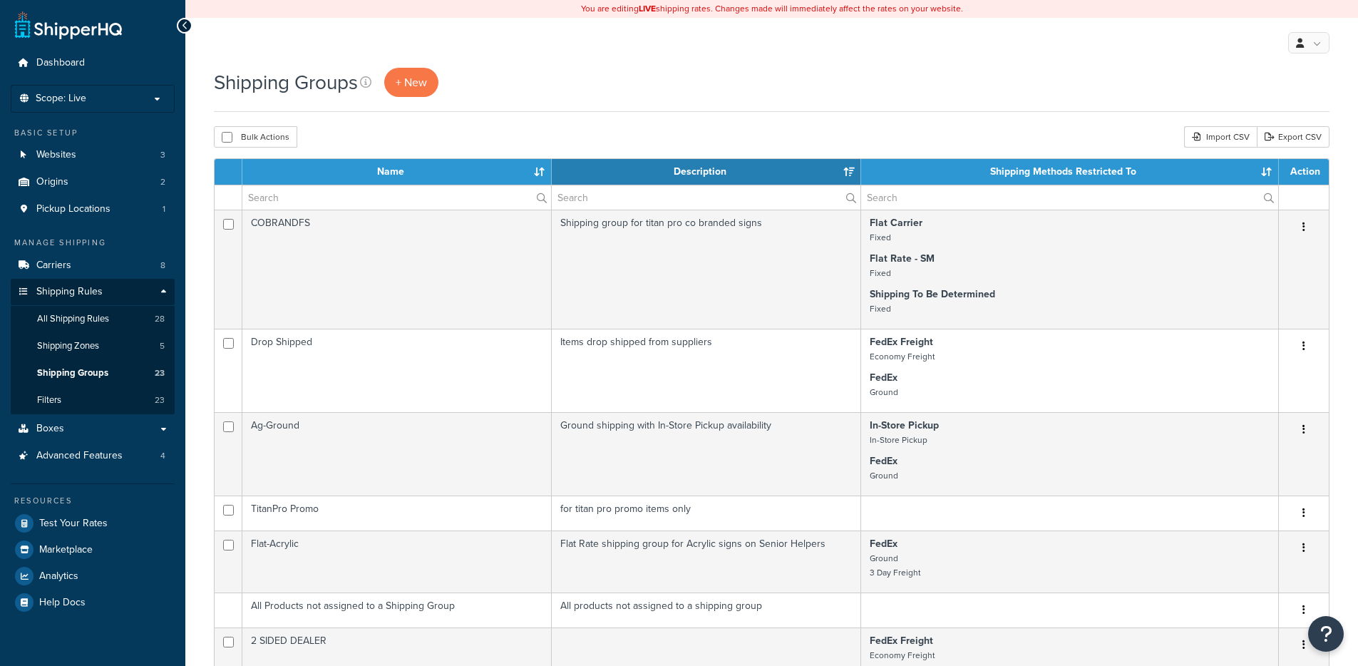
select select "15"
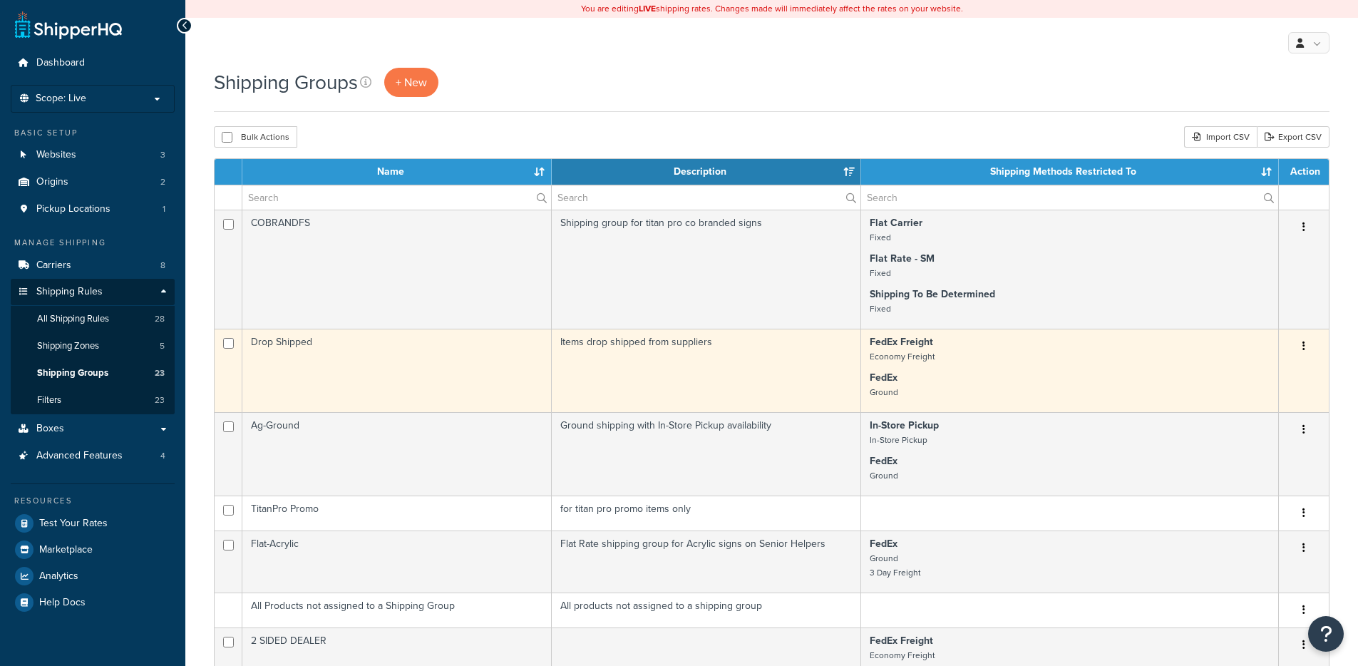
scroll to position [3, 0]
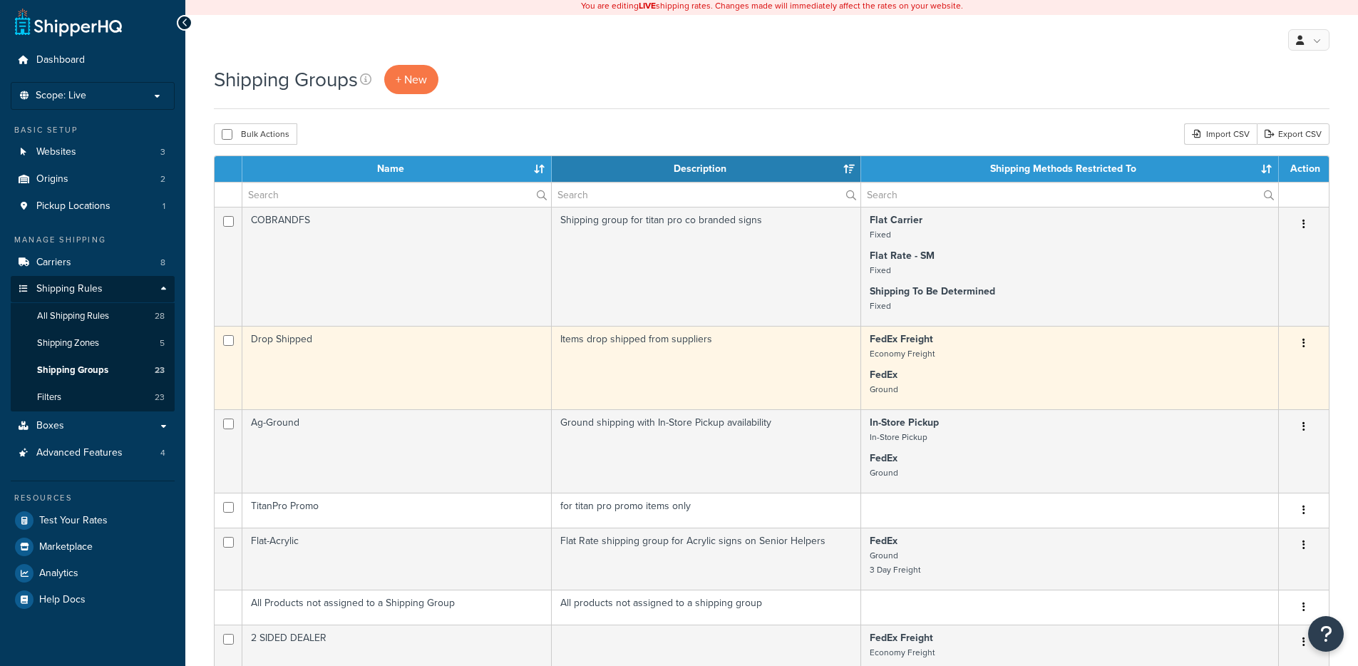
click at [480, 353] on td "Drop Shipped" at bounding box center [396, 367] width 309 height 83
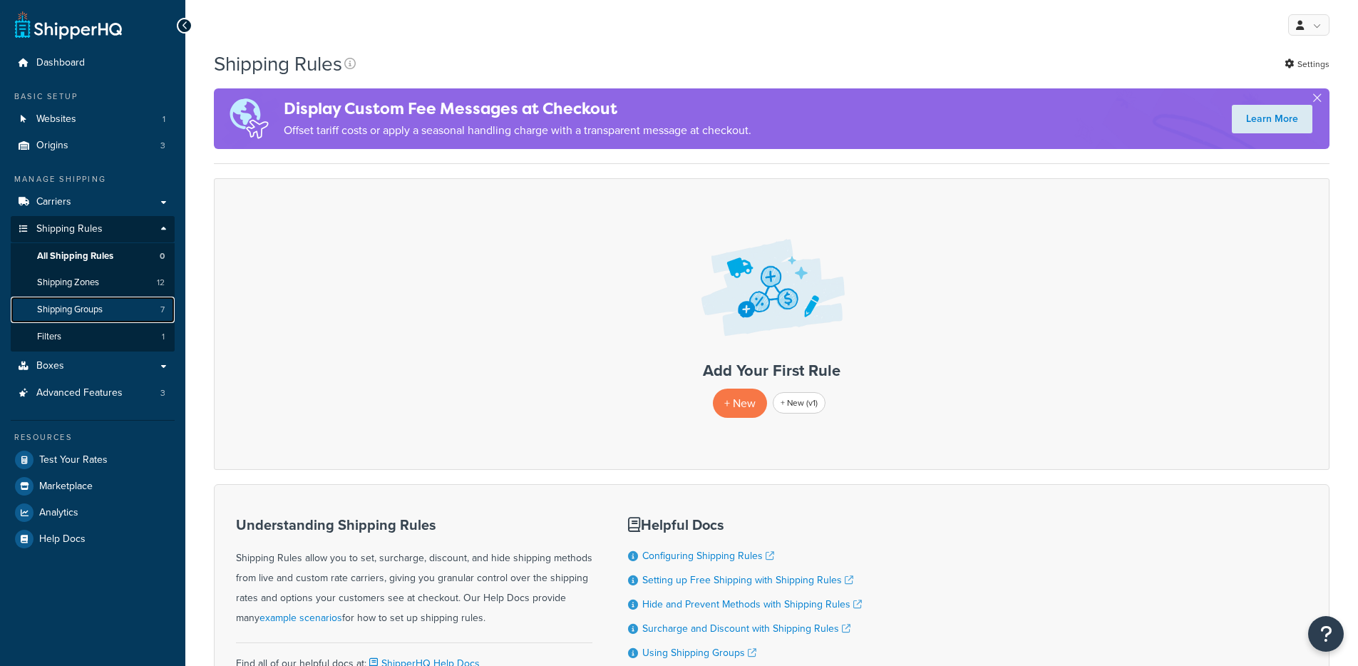
click at [100, 310] on span "Shipping Groups" at bounding box center [70, 310] width 66 height 12
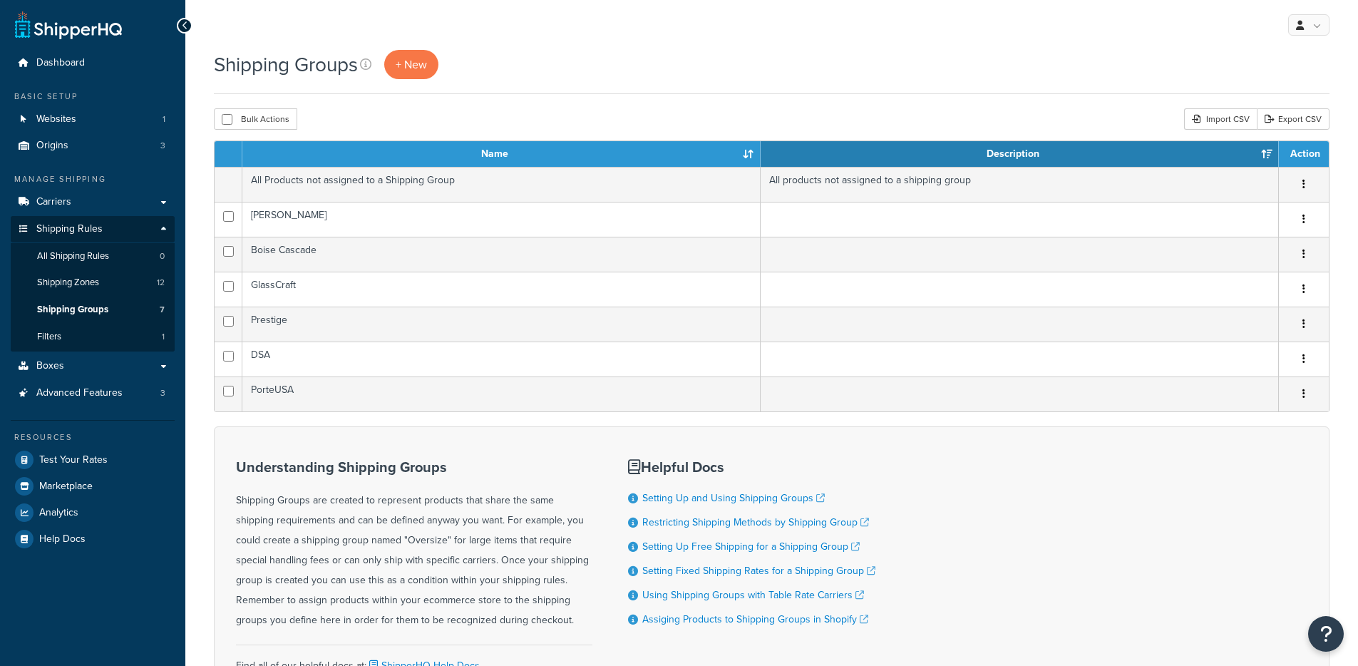
click at [421, 249] on td "Boise Cascade" at bounding box center [501, 254] width 518 height 35
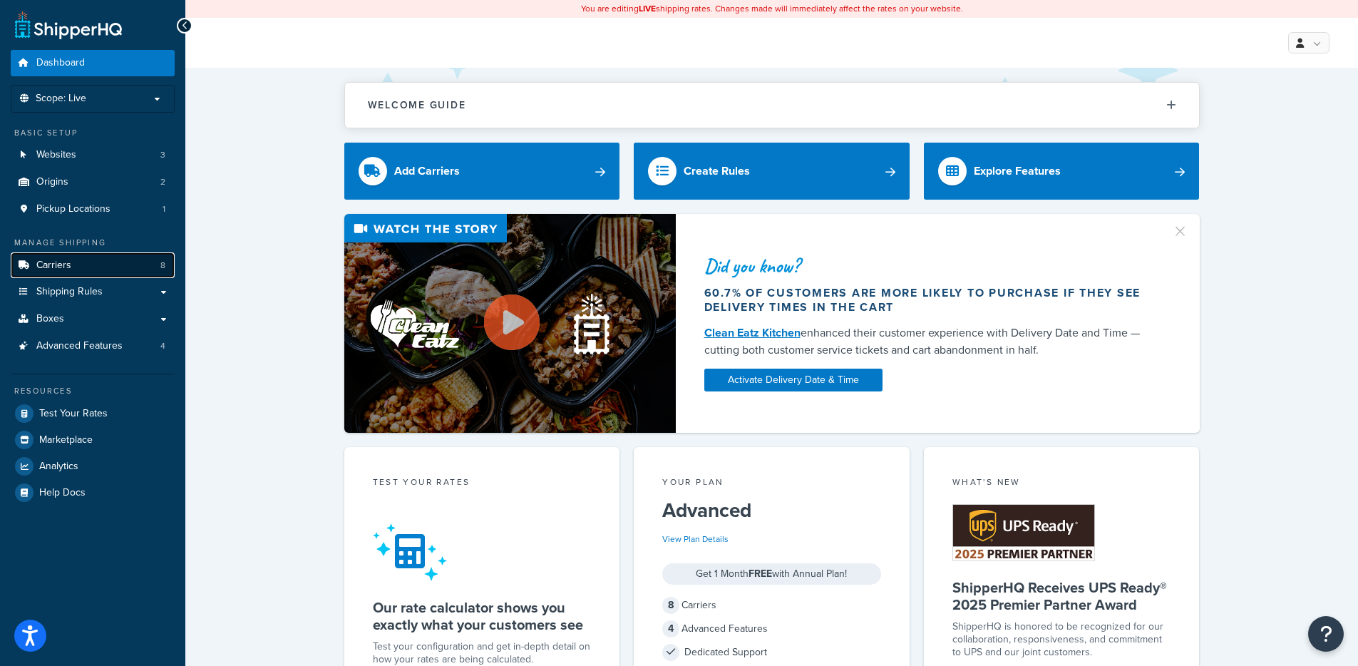
click at [71, 269] on link "Carriers 8" at bounding box center [93, 265] width 164 height 26
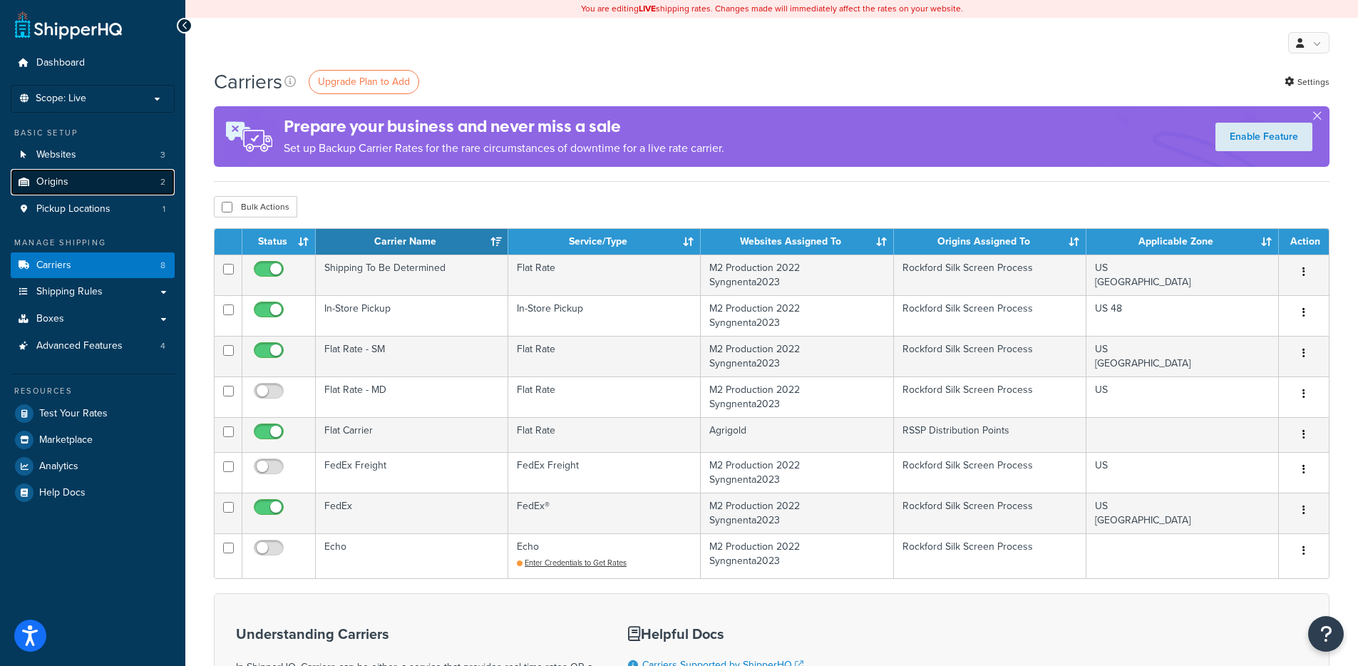
click at [108, 178] on link "Origins 2" at bounding box center [93, 182] width 164 height 26
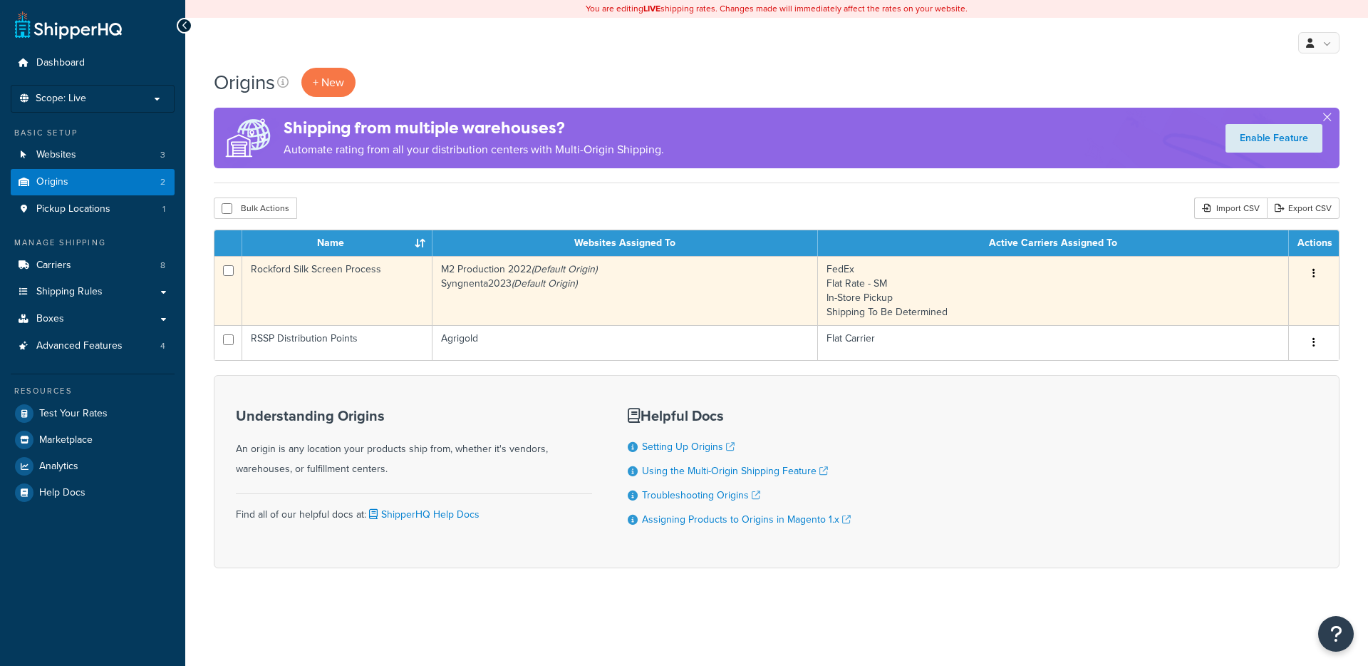
click at [520, 276] on td "M2 Production 2022 (Default Origin) Syngnenta2023 (Default Origin)" at bounding box center [626, 290] width 386 height 69
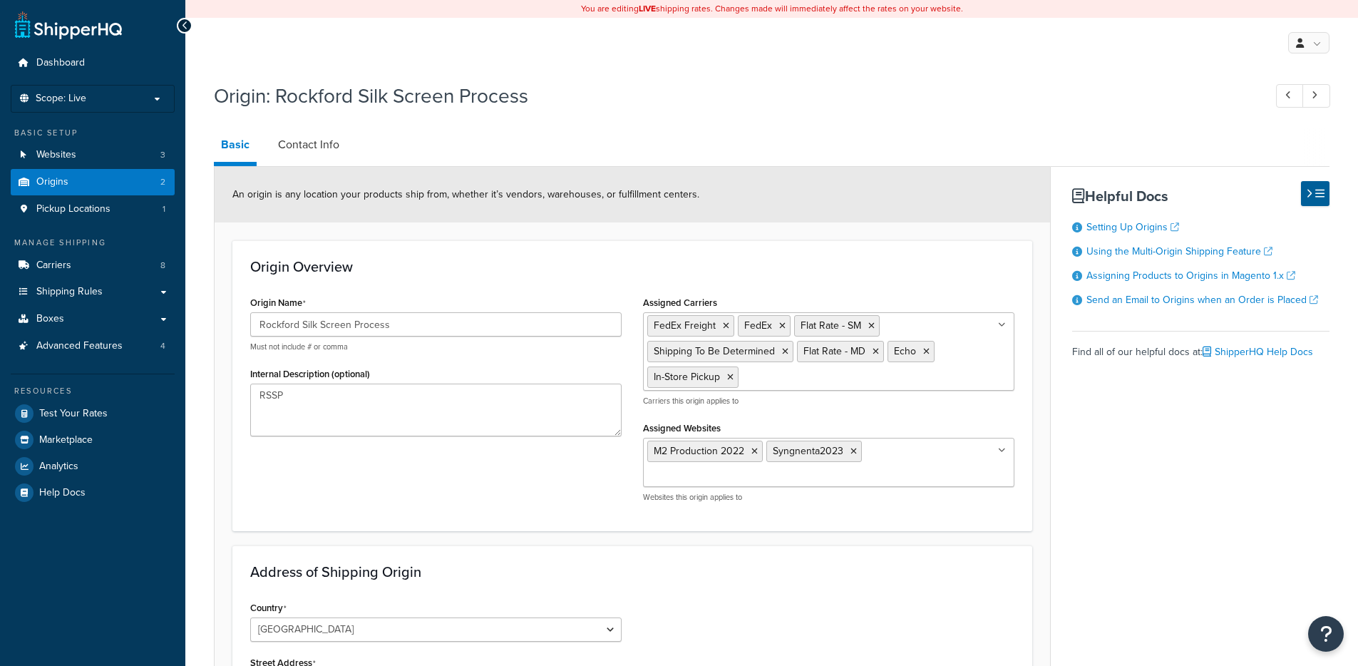
select select "13"
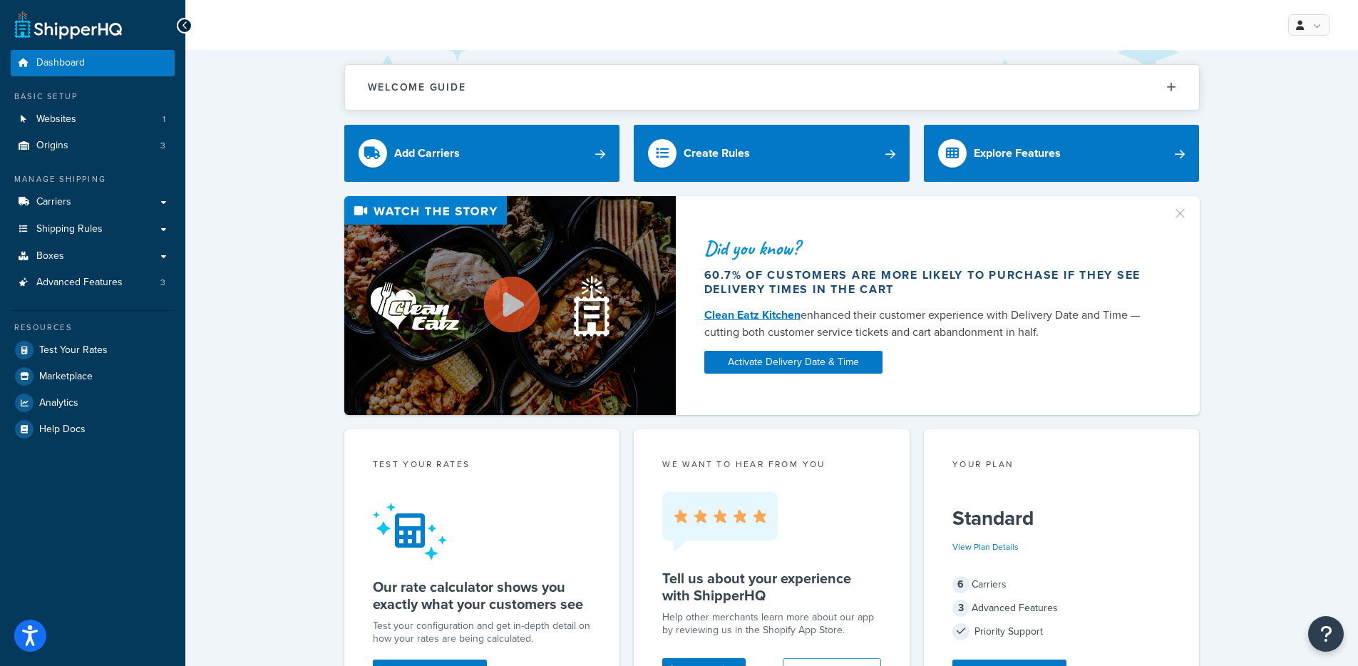
click at [216, 243] on div "Did you know? 60.7% of customers are more likely to purchase if they see delive…" at bounding box center [771, 305] width 1115 height 219
click at [80, 235] on span "Shipping Rules" at bounding box center [69, 229] width 66 height 12
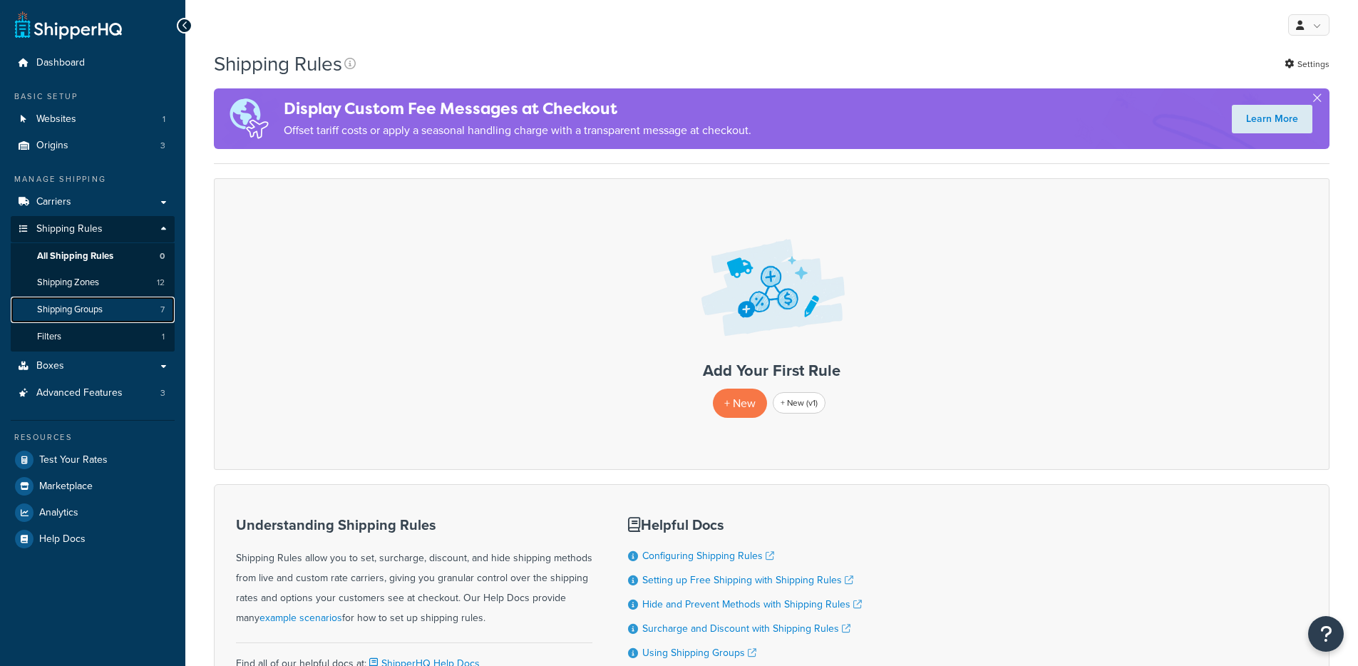
click at [135, 306] on link "Shipping Groups 7" at bounding box center [93, 309] width 164 height 26
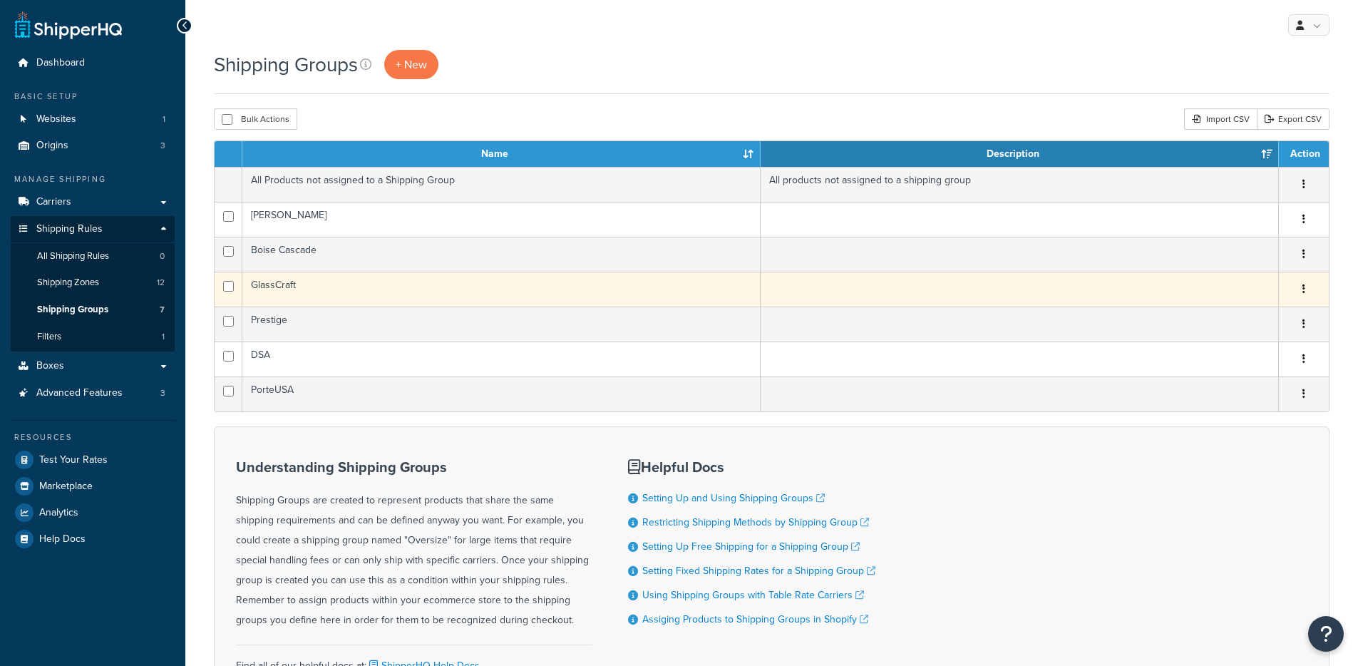
click at [530, 302] on td "GlassCraft" at bounding box center [501, 289] width 518 height 35
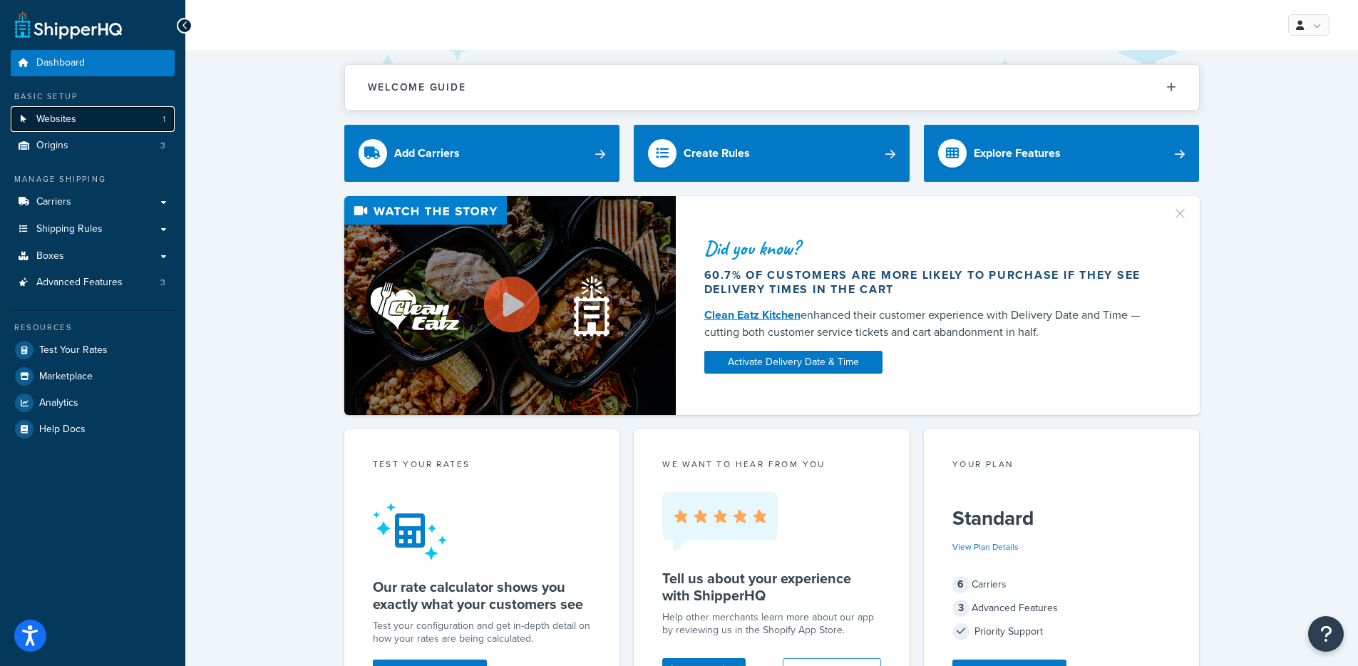
click at [84, 127] on link "Websites 1" at bounding box center [93, 119] width 164 height 26
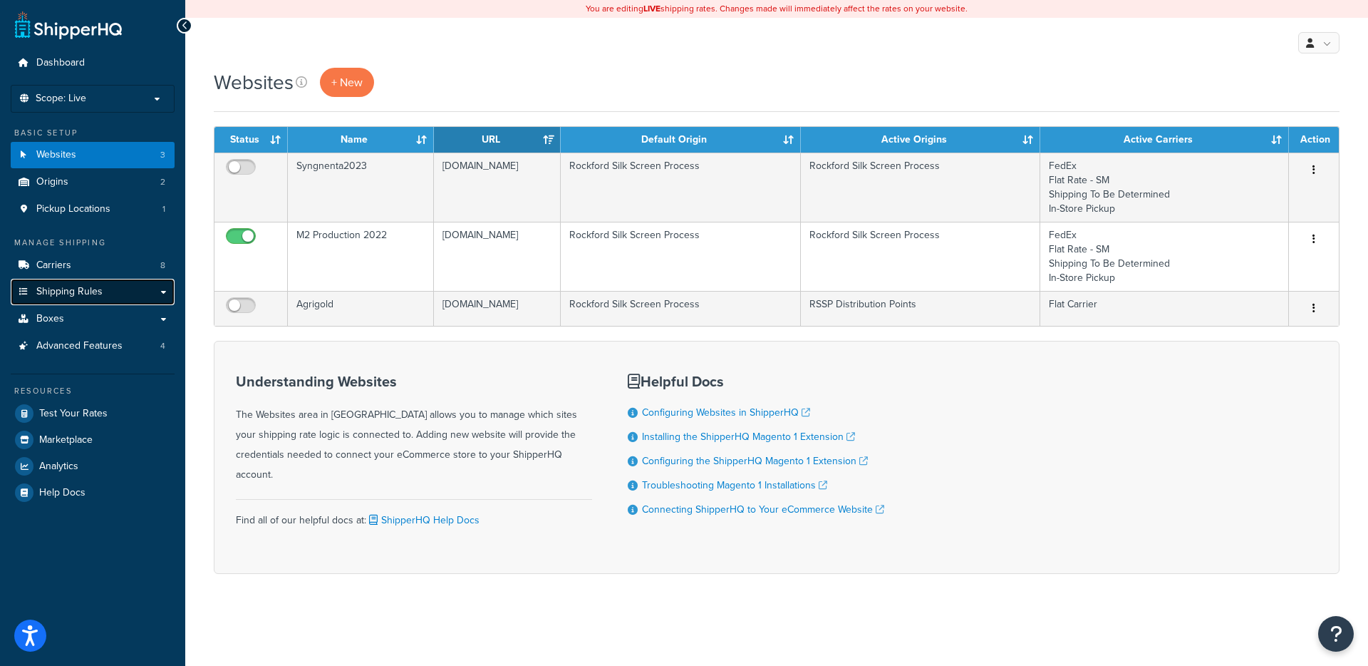
click at [108, 287] on link "Shipping Rules" at bounding box center [93, 292] width 164 height 26
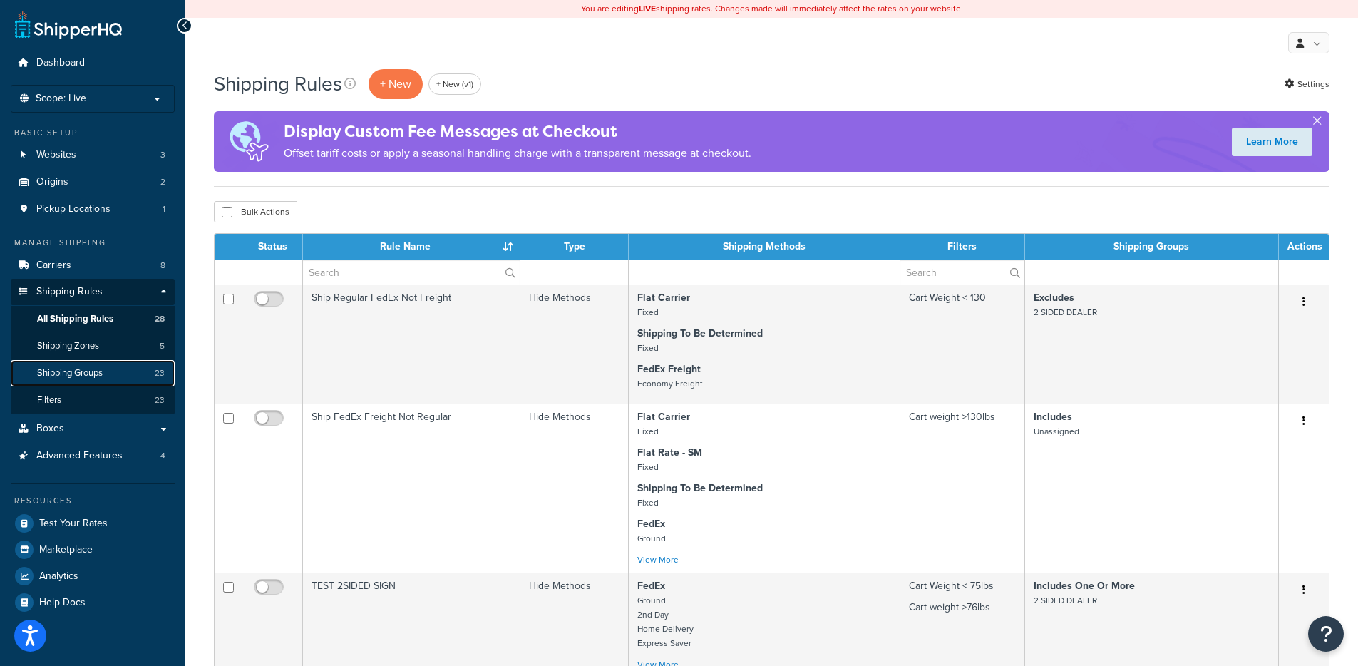
click at [107, 368] on link "Shipping Groups 23" at bounding box center [93, 373] width 164 height 26
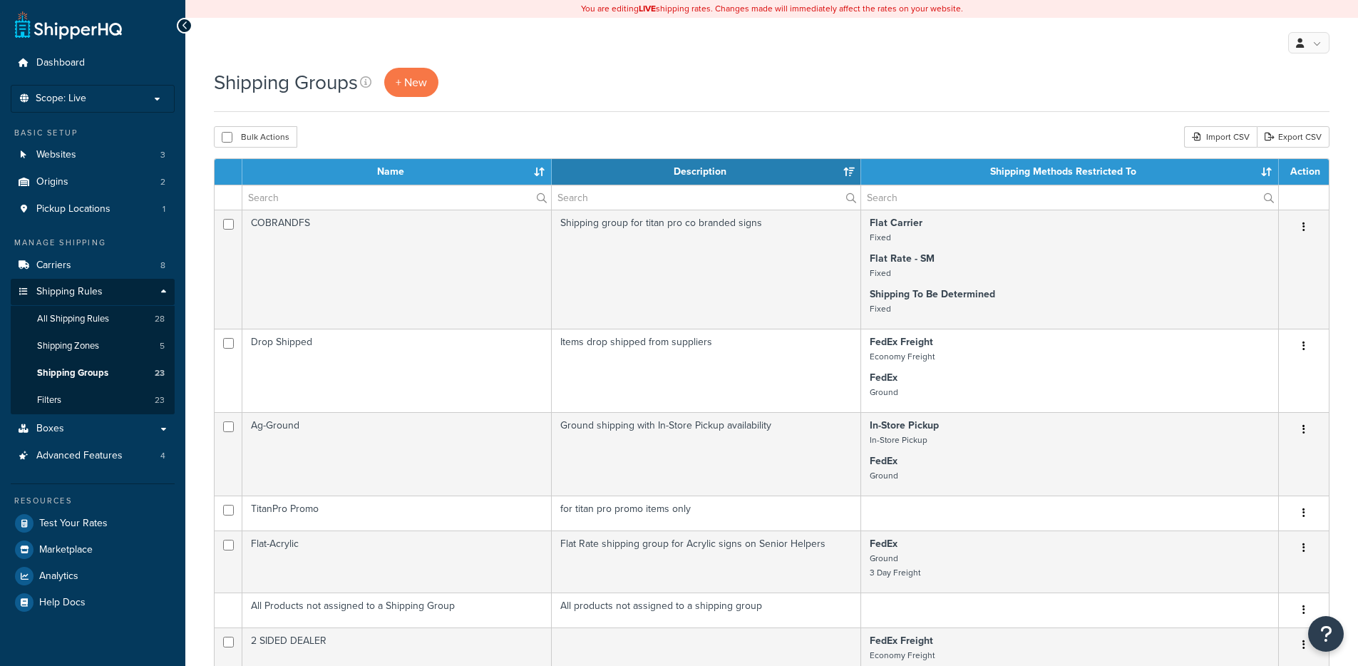
select select "15"
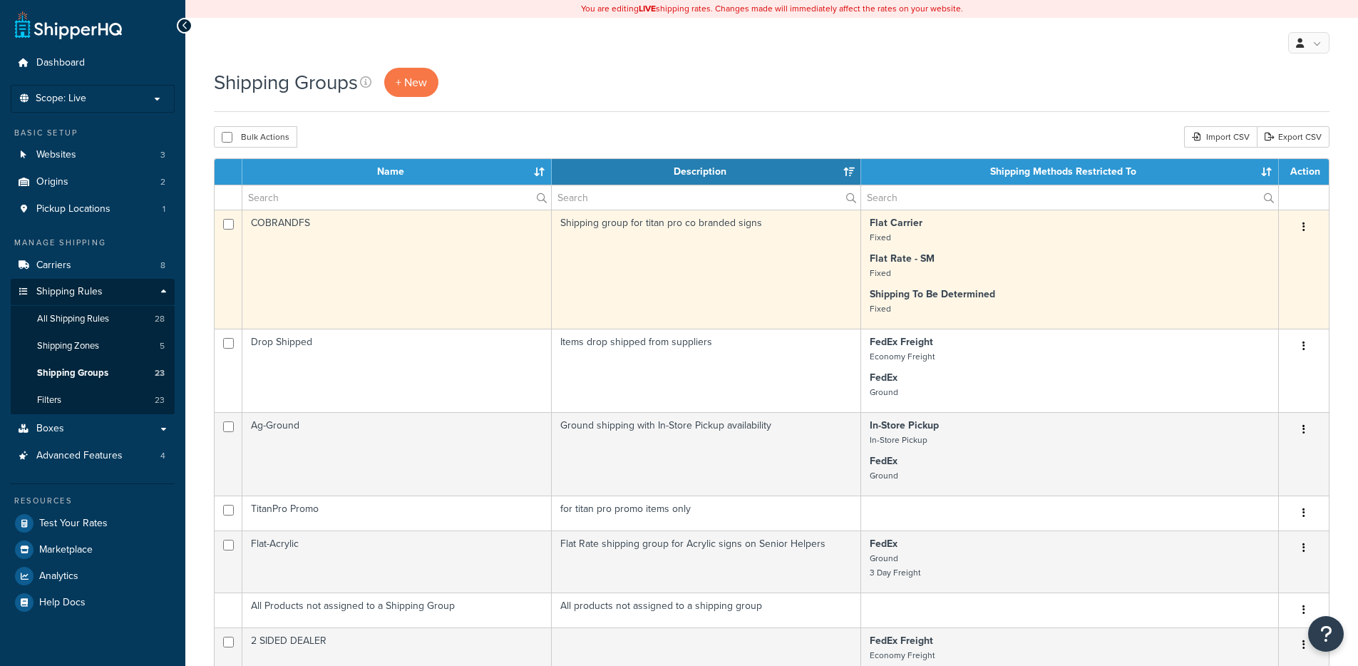
click at [400, 265] on td "COBRANDFS" at bounding box center [396, 269] width 309 height 119
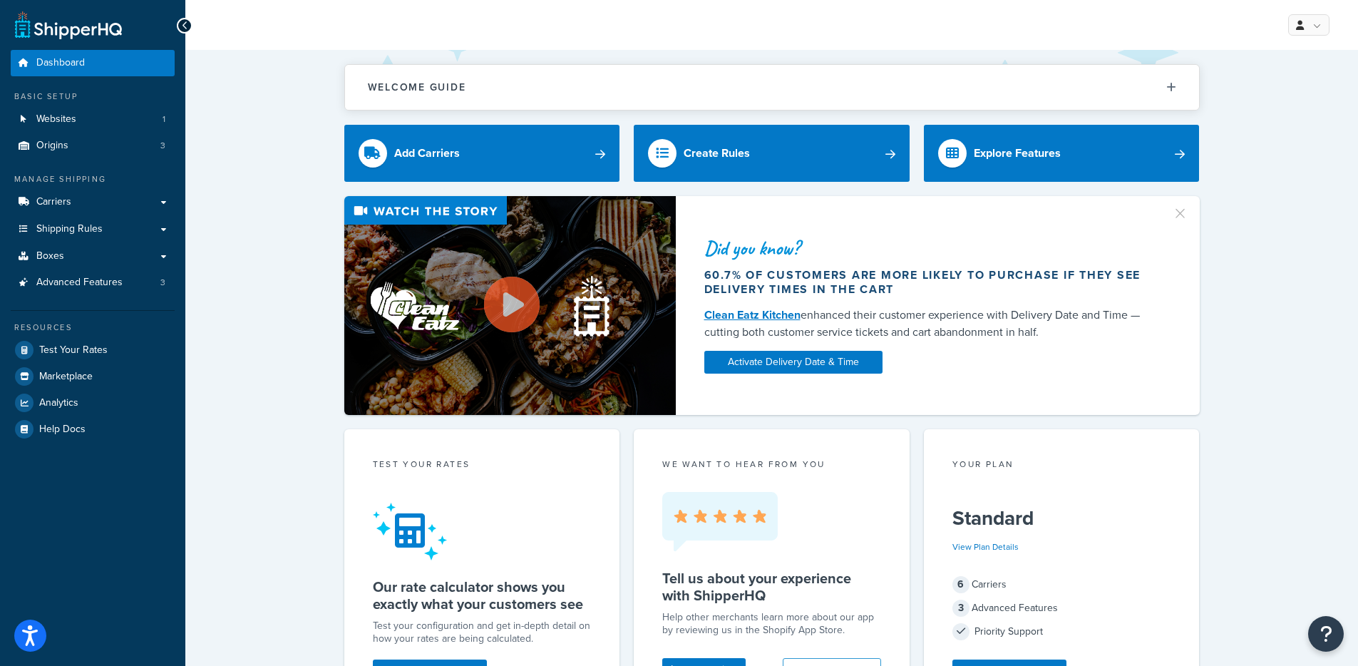
click at [524, 21] on div "My Profile Billing Global Settings Contact Us Logout" at bounding box center [771, 25] width 1172 height 50
click at [78, 228] on span "Shipping Rules" at bounding box center [69, 229] width 66 height 12
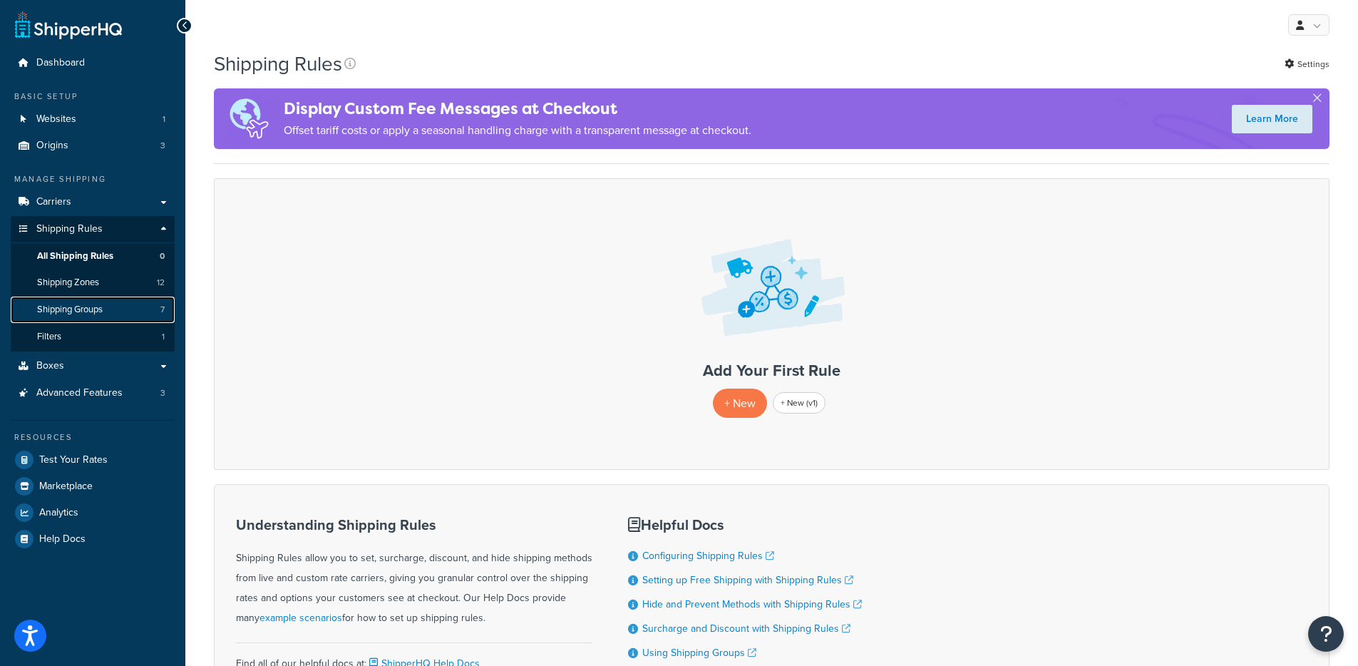
click at [112, 306] on link "Shipping Groups 7" at bounding box center [93, 309] width 164 height 26
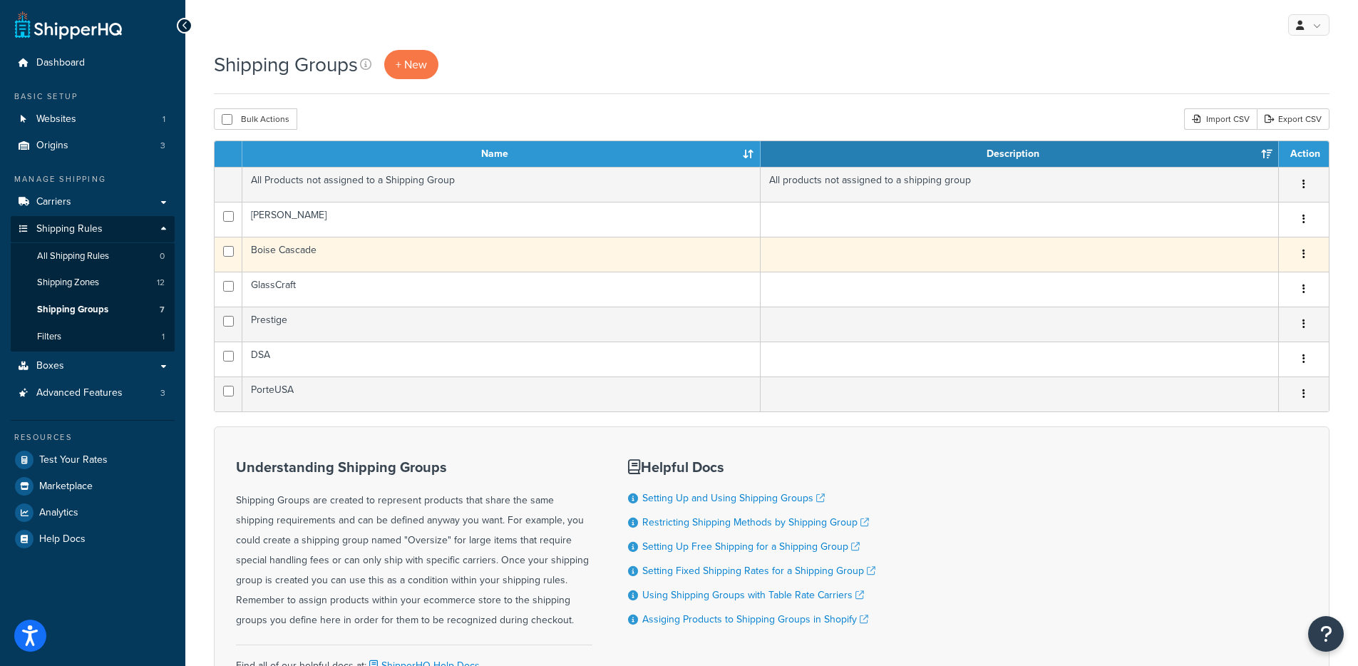
click at [416, 262] on td "Boise Cascade" at bounding box center [501, 254] width 518 height 35
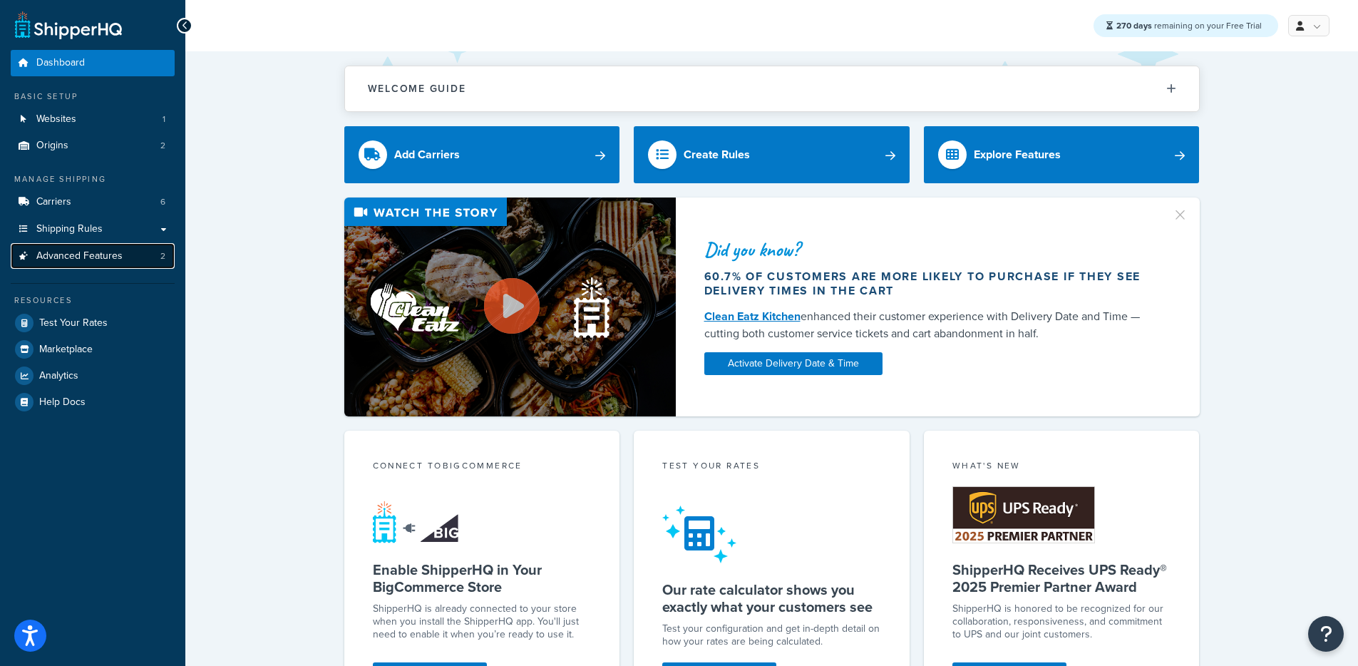
click at [100, 250] on span "Advanced Features" at bounding box center [79, 256] width 86 height 12
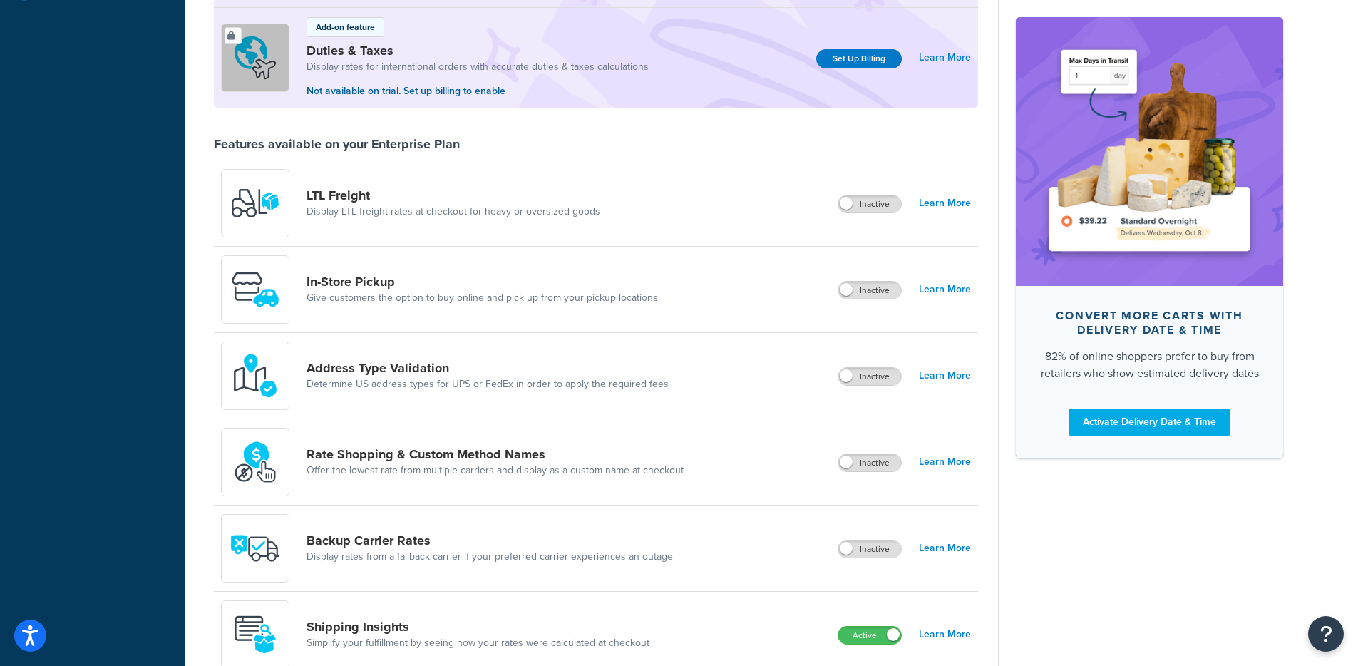
scroll to position [752, 0]
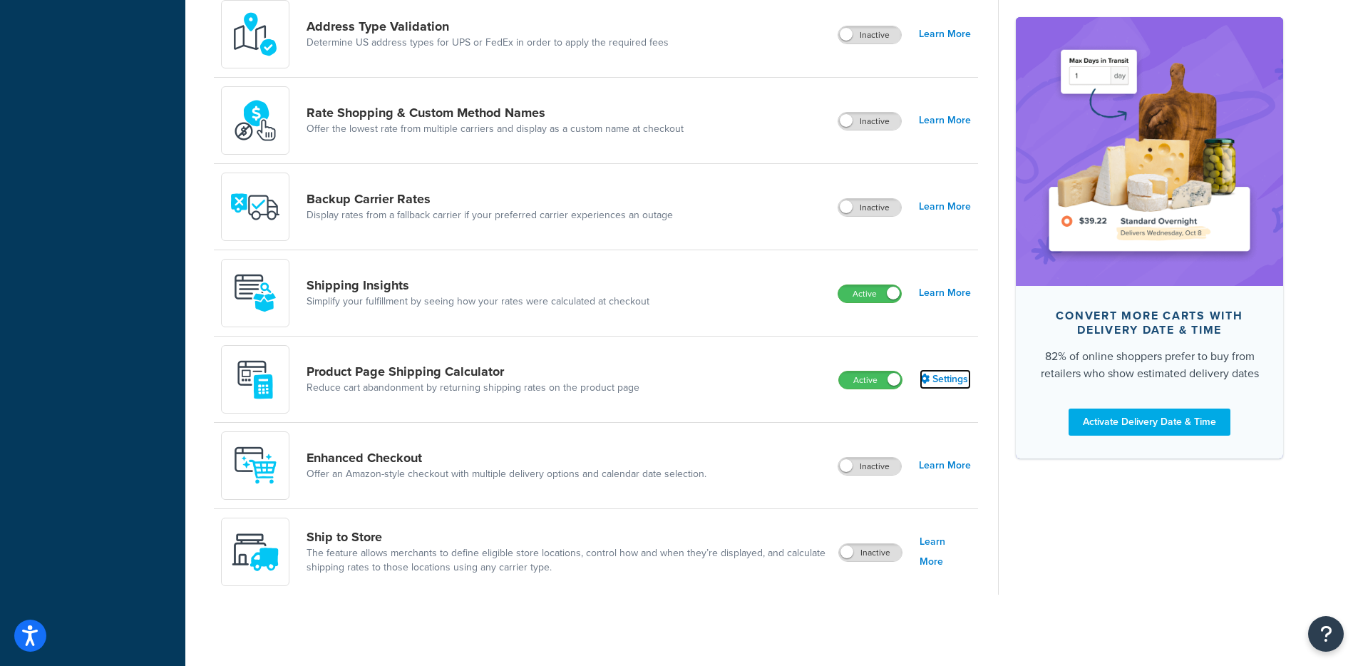
click at [939, 378] on link "Settings" at bounding box center [944, 379] width 51 height 20
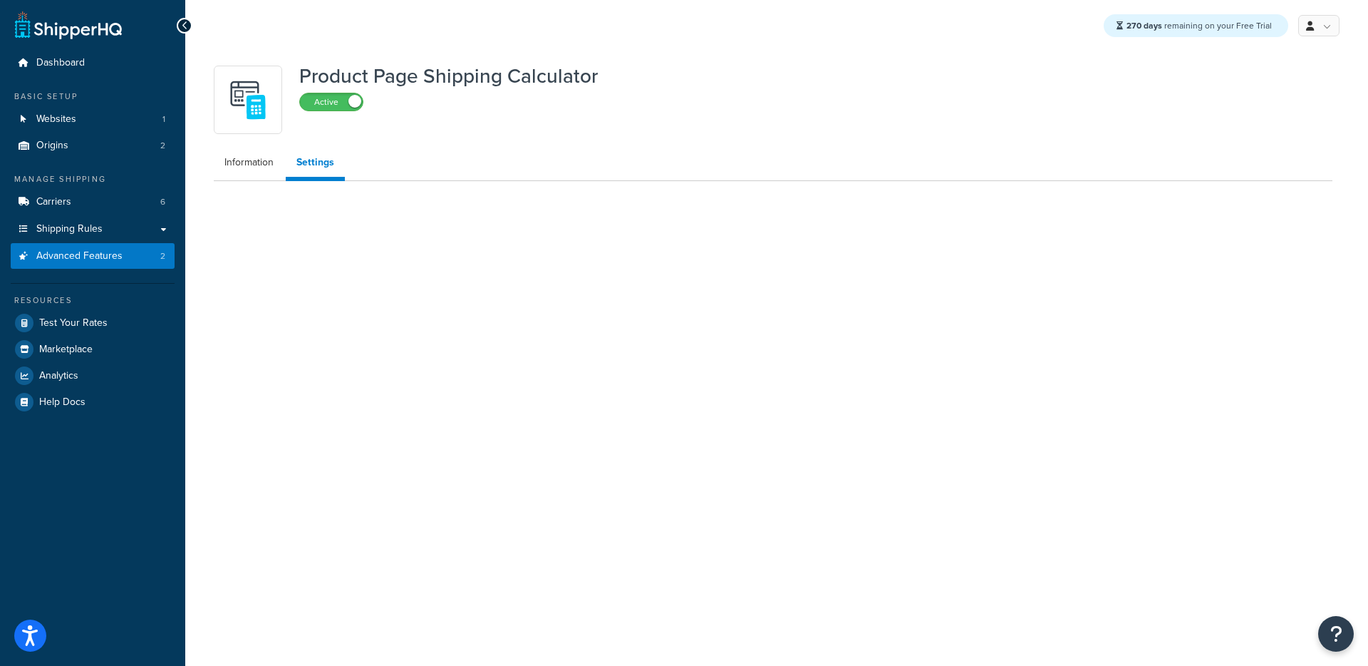
select select "US"
select select "false"
select select "30"
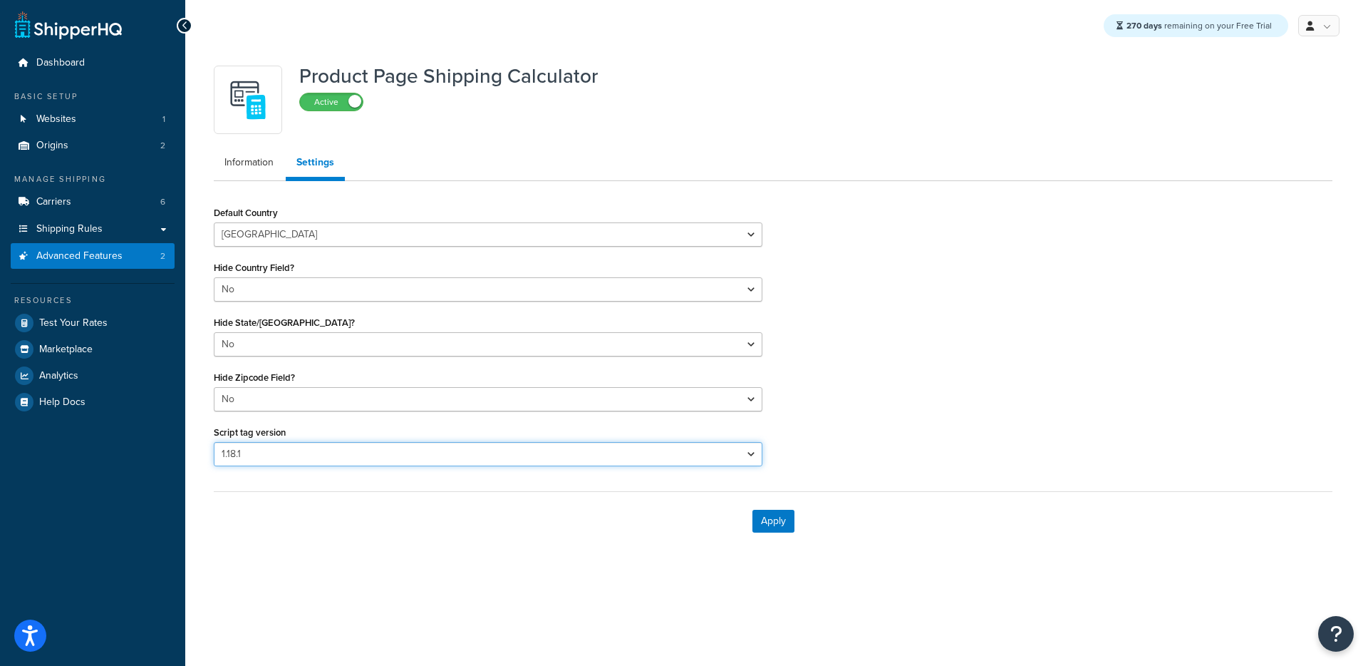
click at [440, 456] on select "Please select a script tag 1.18.1 1.20.1" at bounding box center [488, 454] width 549 height 24
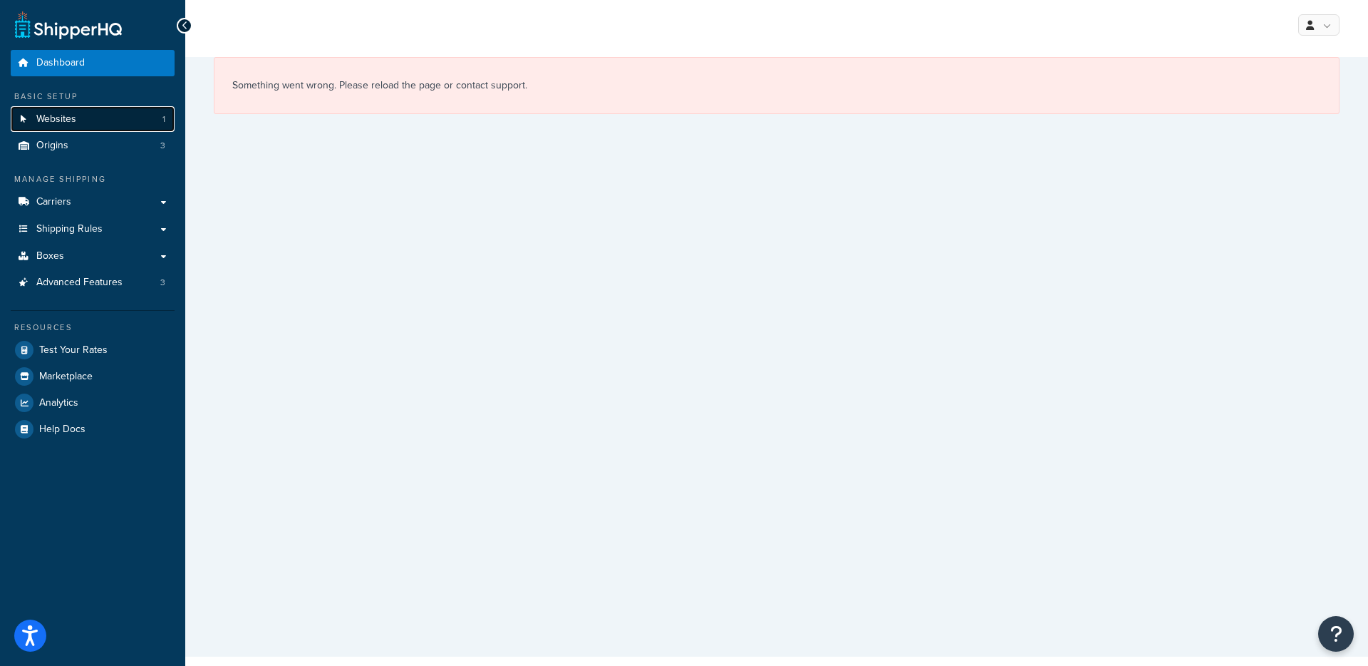
click at [71, 117] on span "Websites" at bounding box center [56, 119] width 40 height 12
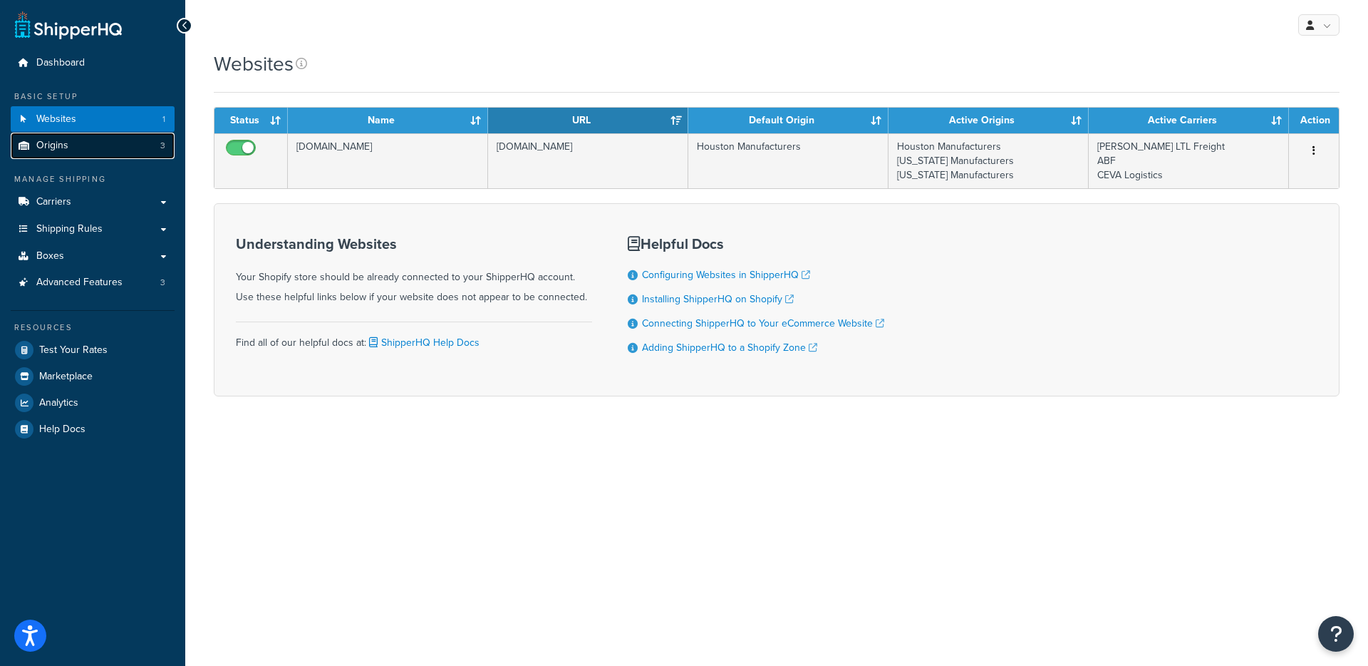
click at [75, 144] on link "Origins 3" at bounding box center [93, 146] width 164 height 26
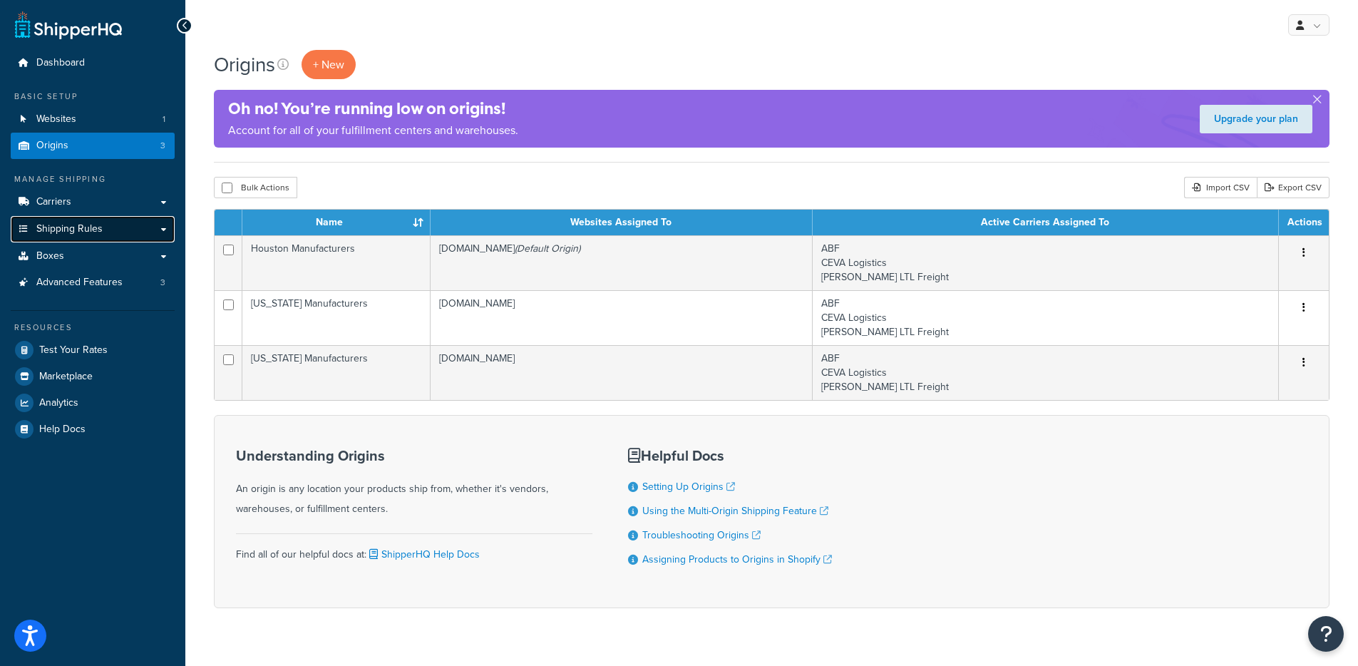
click at [116, 227] on link "Shipping Rules" at bounding box center [93, 229] width 164 height 26
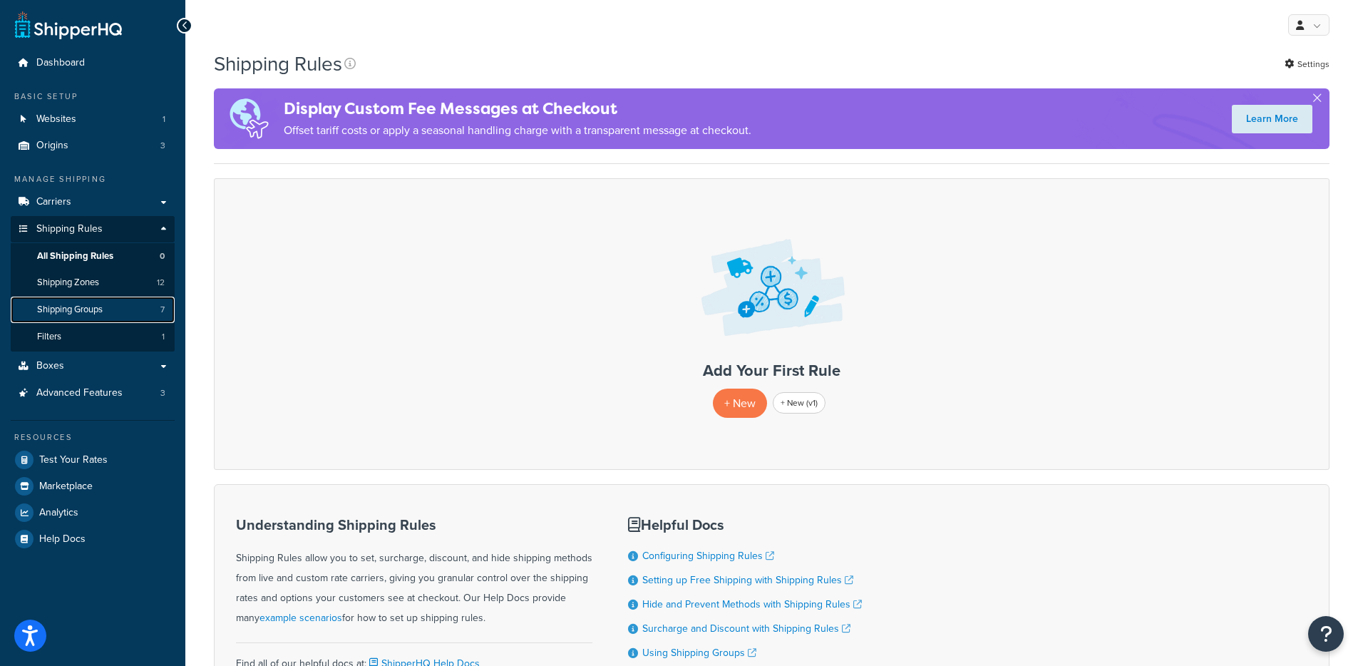
click at [112, 309] on link "Shipping Groups 7" at bounding box center [93, 309] width 164 height 26
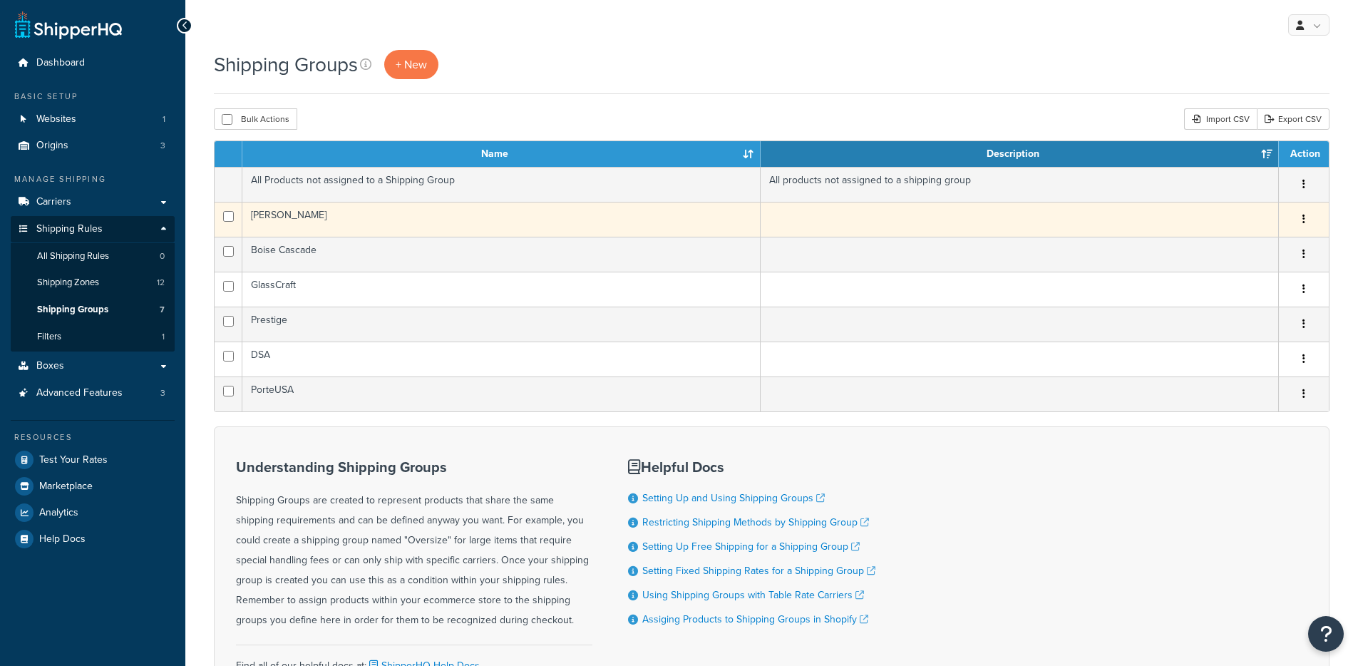
click at [447, 221] on td "Hoelscher" at bounding box center [501, 219] width 518 height 35
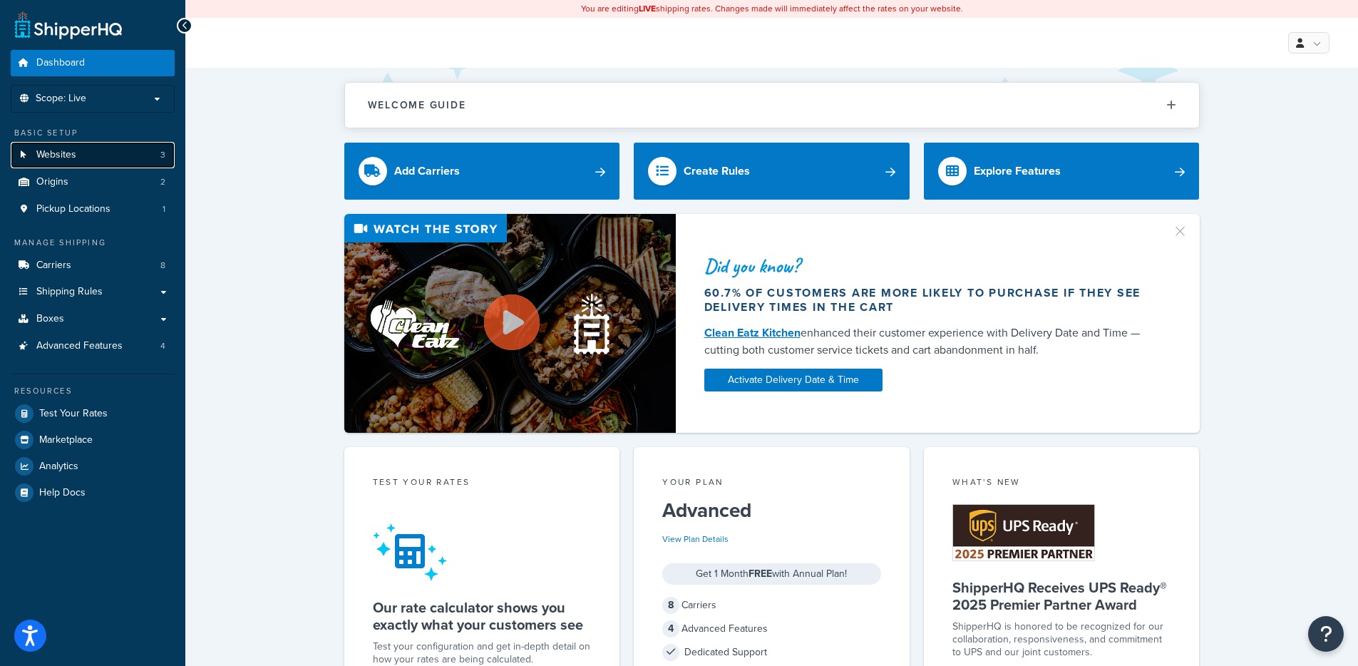
click at [109, 160] on link "Websites 3" at bounding box center [93, 155] width 164 height 26
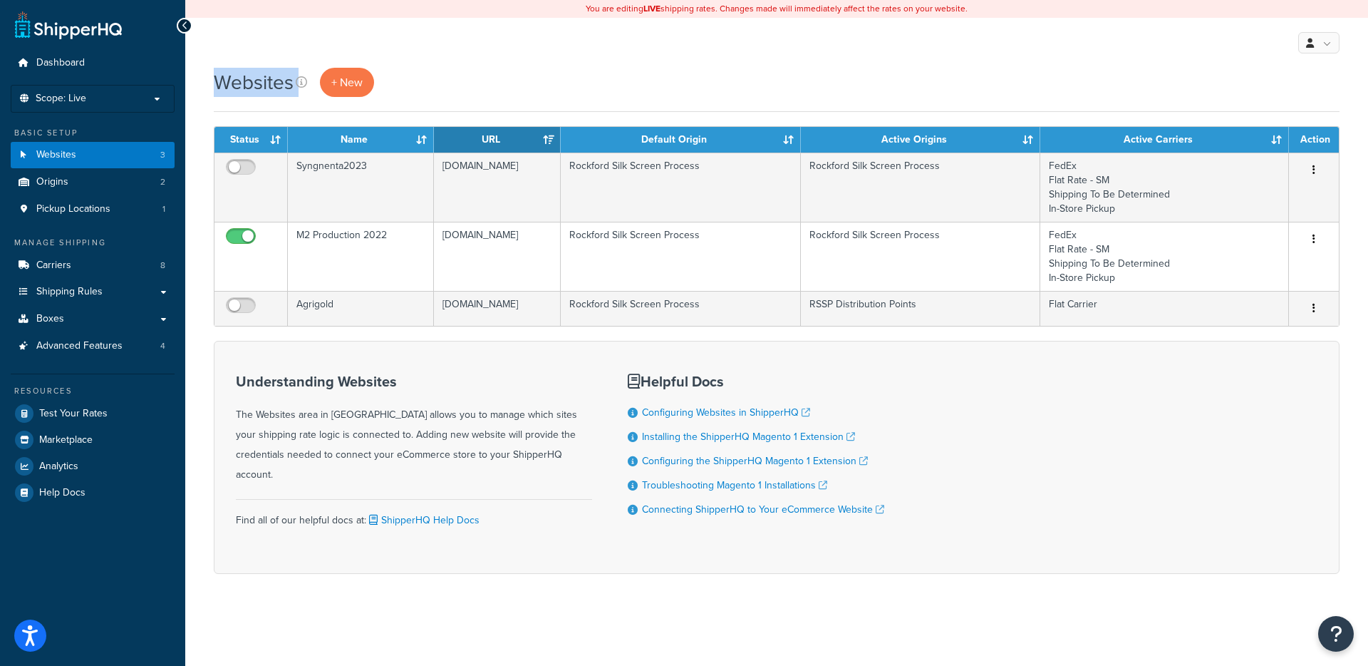
drag, startPoint x: 529, startPoint y: 59, endPoint x: 882, endPoint y: 80, distance: 353.3
click at [882, 80] on div "You are editing LIVE shipping rates. Changes made will immediately affect the r…" at bounding box center [776, 333] width 1183 height 666
click at [880, 82] on div "Websites + New" at bounding box center [777, 82] width 1126 height 29
click at [829, 87] on div "Websites + New" at bounding box center [777, 82] width 1126 height 29
click at [94, 155] on link "Websites 3" at bounding box center [93, 155] width 164 height 26
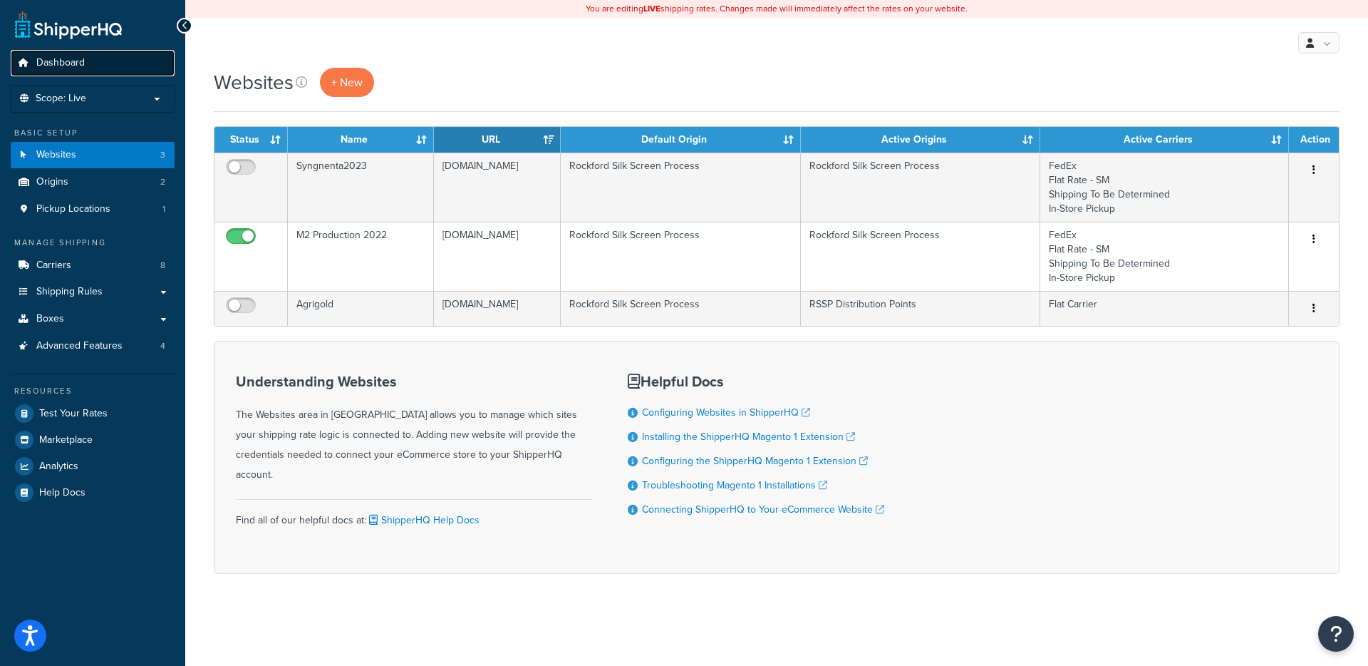
click at [95, 74] on link "Dashboard" at bounding box center [93, 63] width 164 height 26
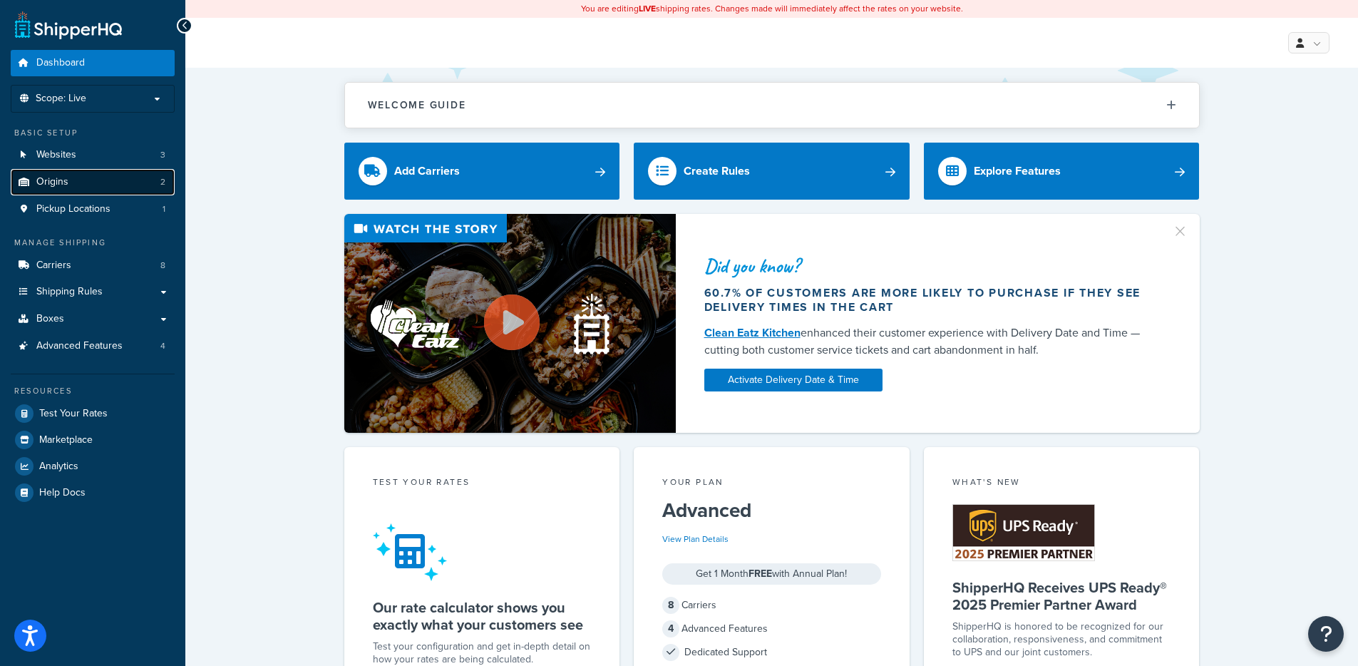
click at [115, 172] on link "Origins 2" at bounding box center [93, 182] width 164 height 26
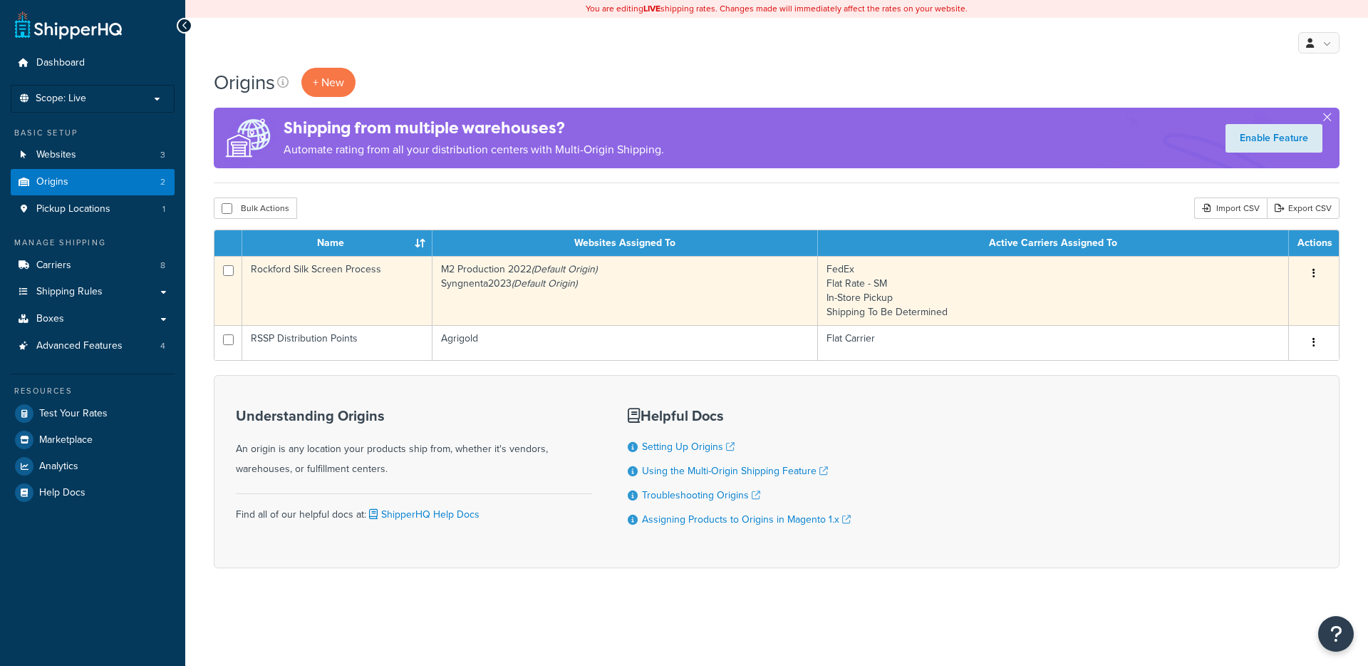
click at [446, 297] on td "M2 Production 2022 (Default Origin) Syngnenta2023 (Default Origin)" at bounding box center [626, 290] width 386 height 69
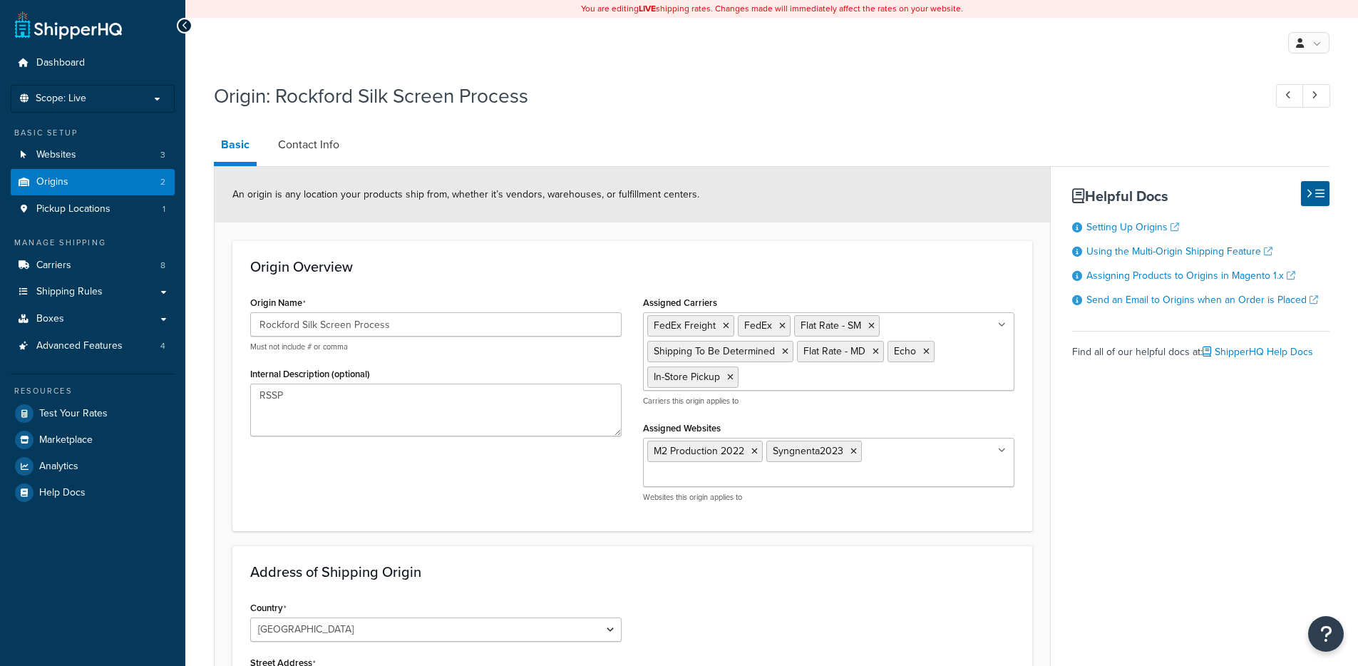
select select "13"
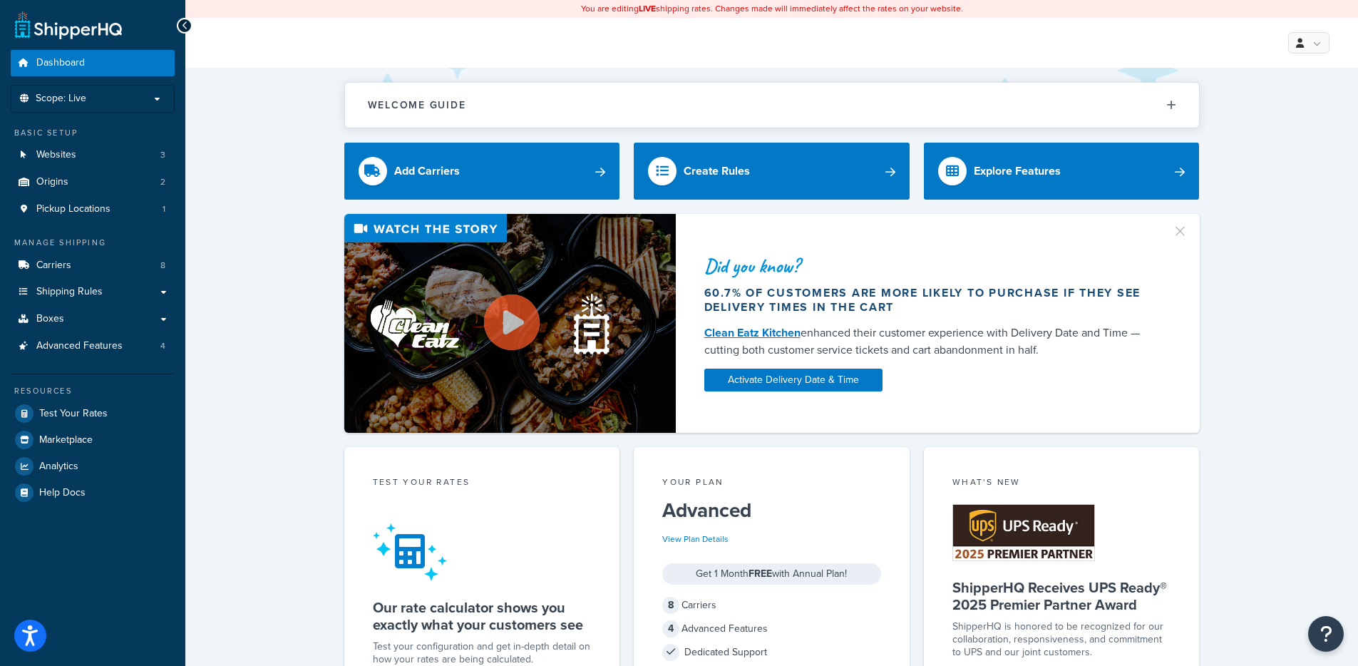
click at [232, 304] on div "Did you know? 60.7% of customers are more likely to purchase if they see delive…" at bounding box center [771, 323] width 1115 height 219
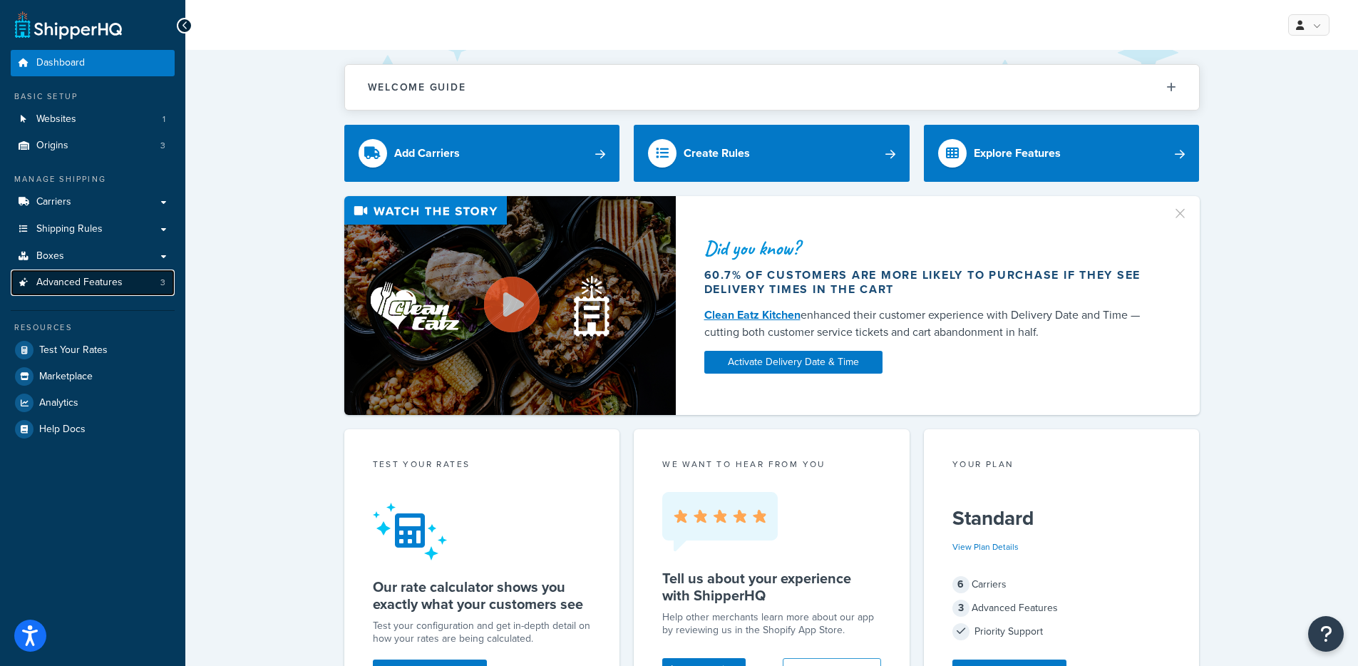
click at [124, 284] on link "Advanced Features 3" at bounding box center [93, 282] width 164 height 26
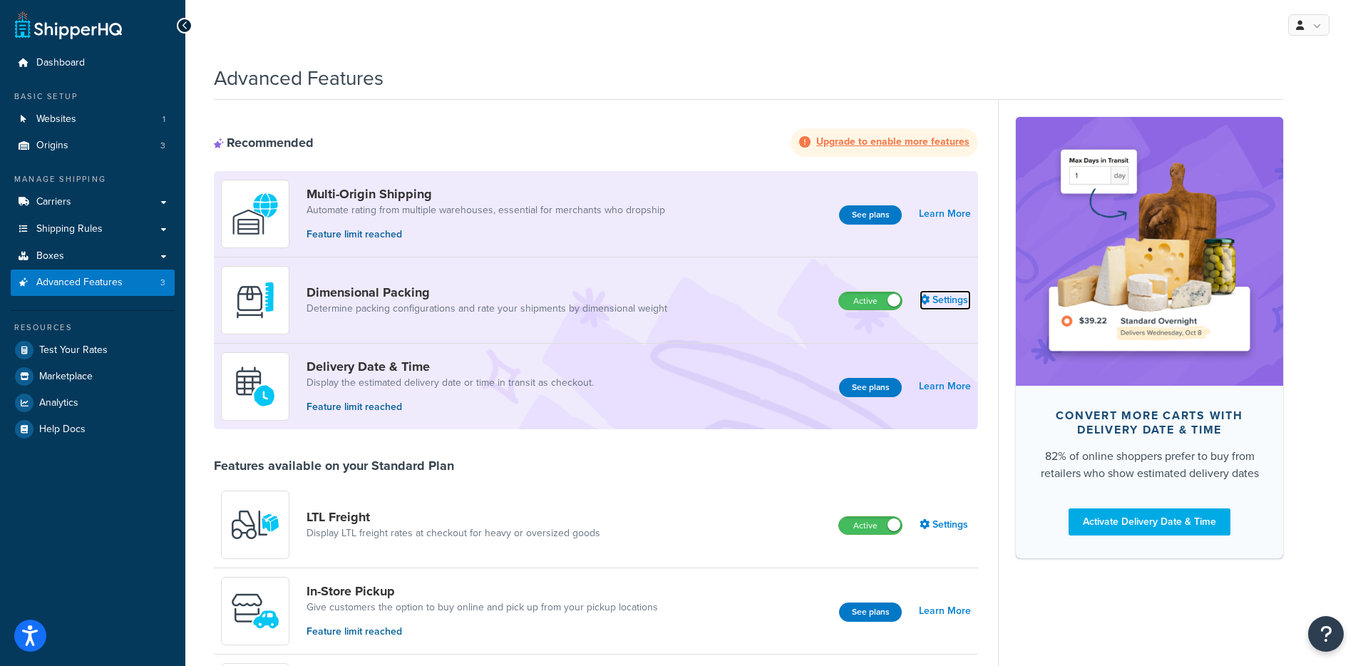
click at [948, 295] on link "Settings" at bounding box center [944, 300] width 51 height 20
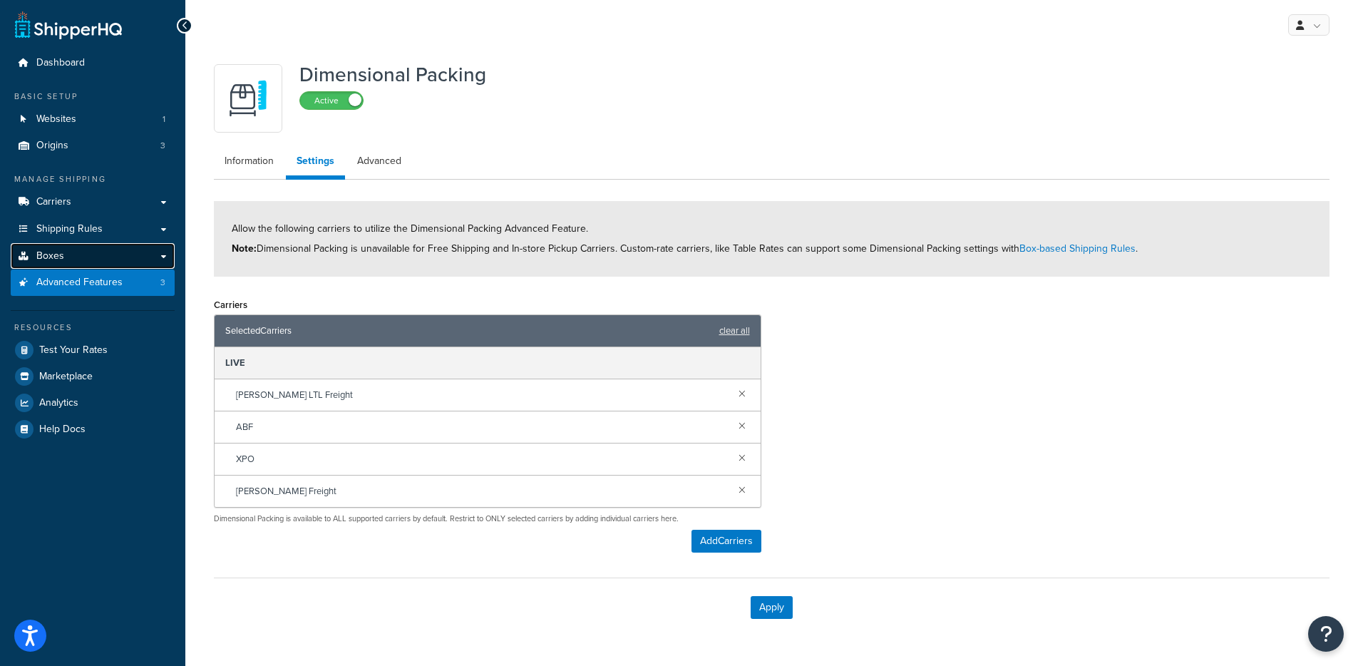
click at [113, 257] on link "Boxes" at bounding box center [93, 256] width 164 height 26
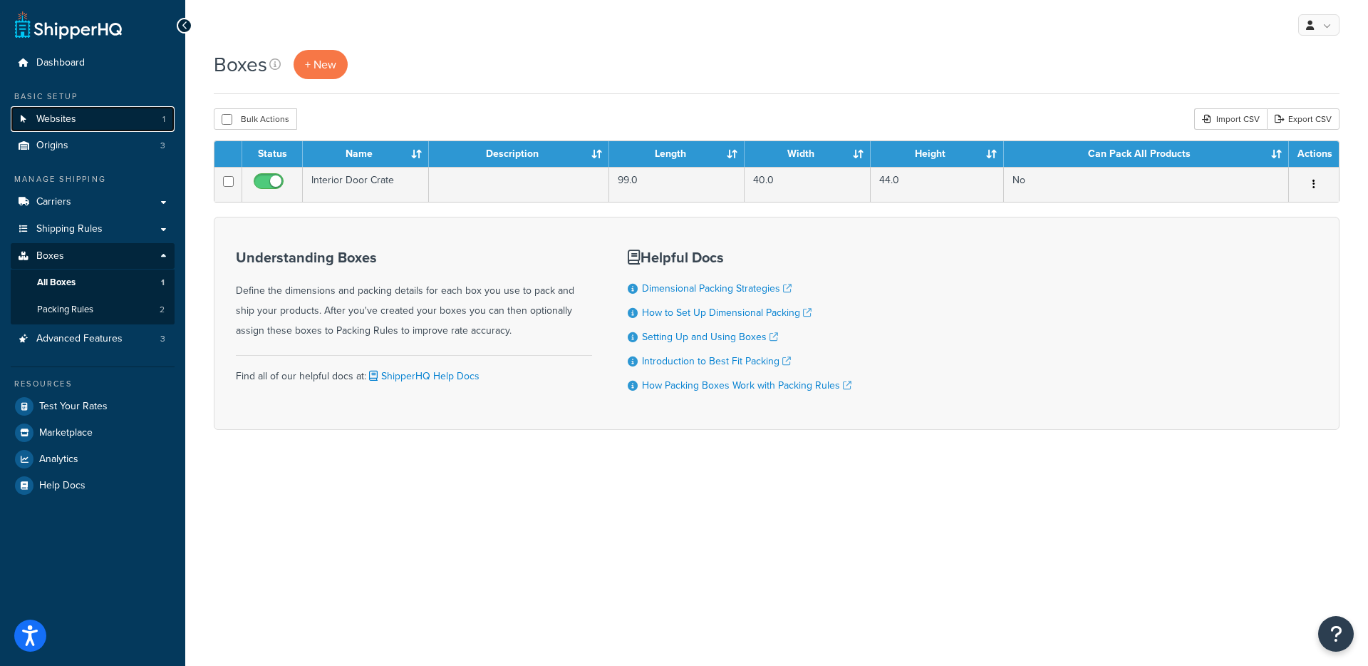
click at [121, 120] on link "Websites 1" at bounding box center [93, 119] width 164 height 26
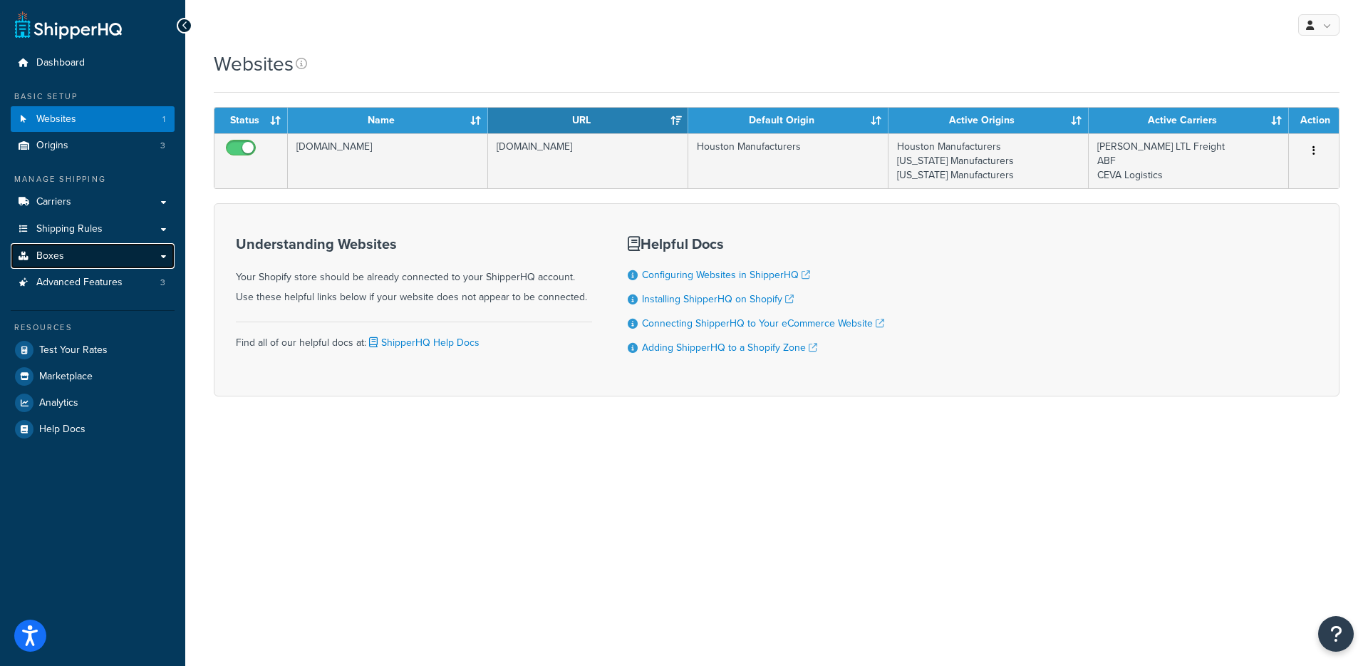
click at [71, 249] on link "Boxes" at bounding box center [93, 256] width 164 height 26
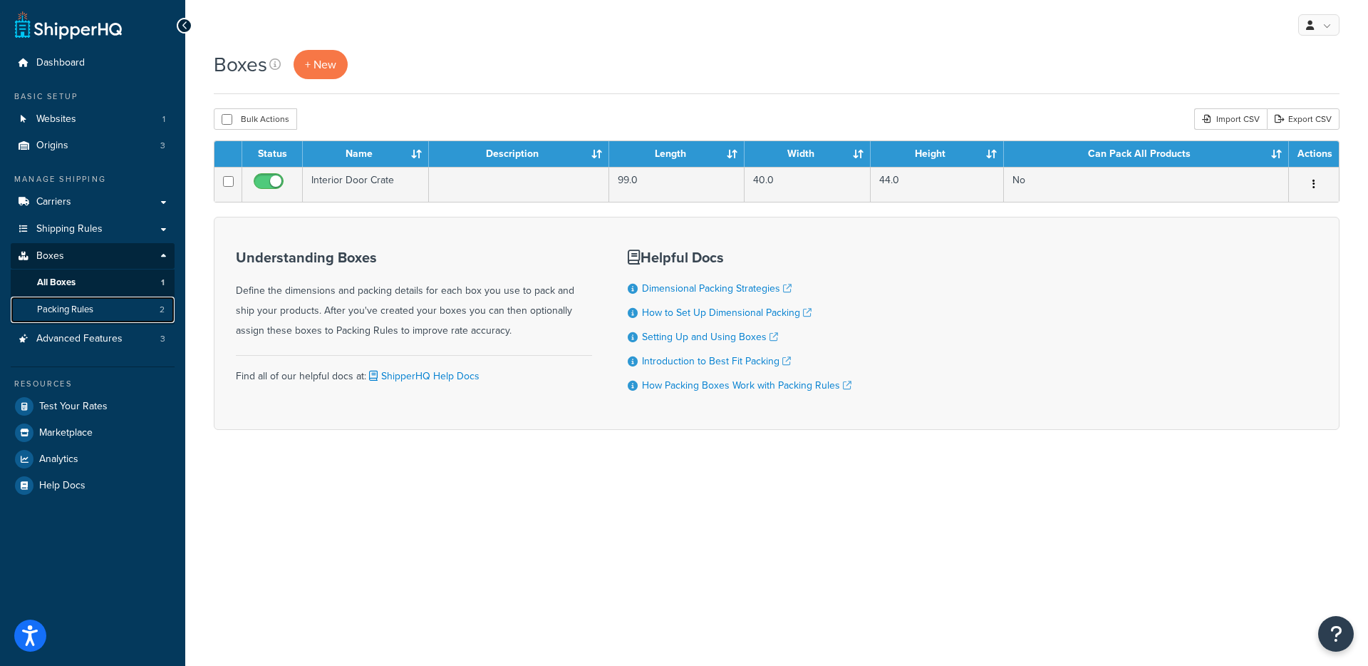
click at [130, 308] on link "Packing Rules 2" at bounding box center [93, 309] width 164 height 26
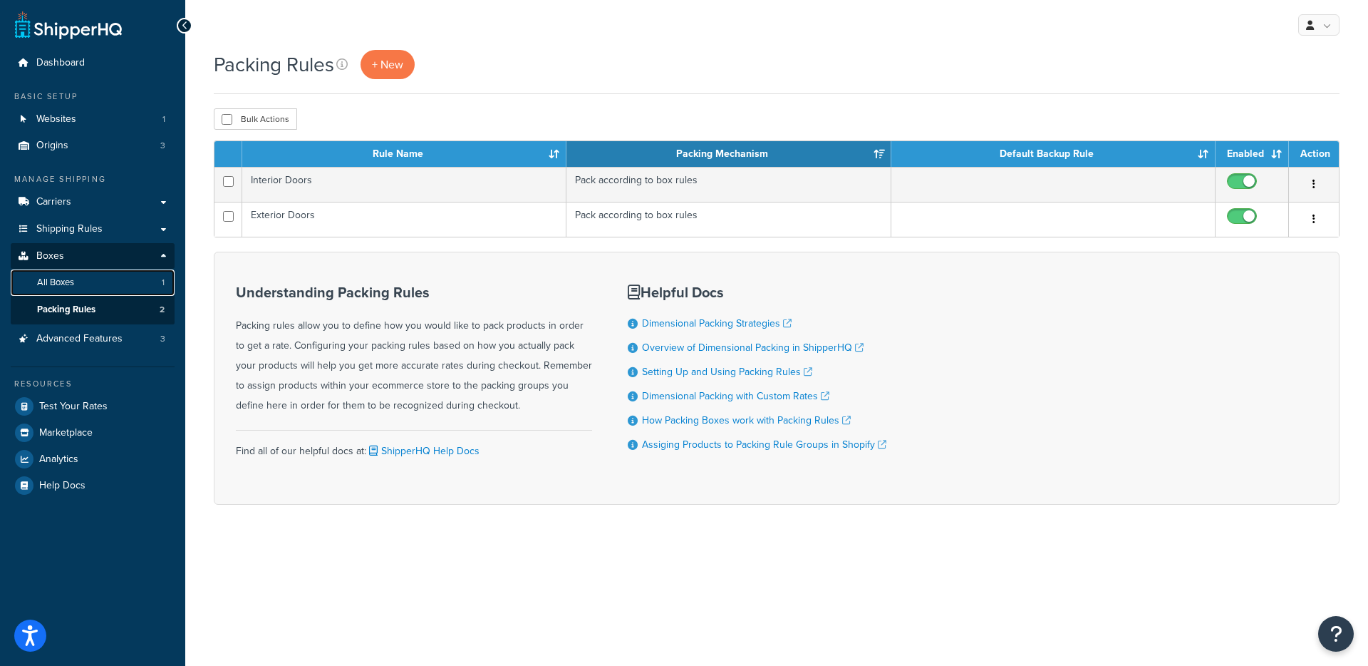
click at [121, 291] on link "All Boxes 1" at bounding box center [93, 282] width 164 height 26
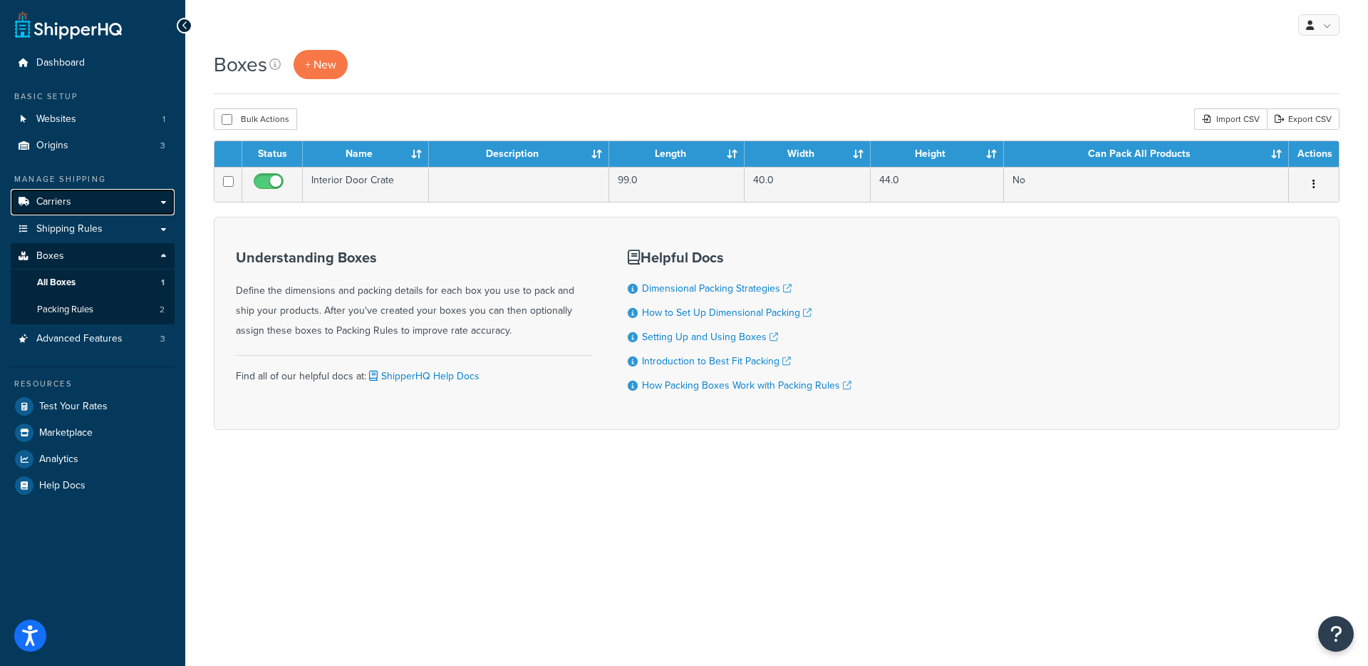
click at [91, 198] on link "Carriers" at bounding box center [93, 202] width 164 height 26
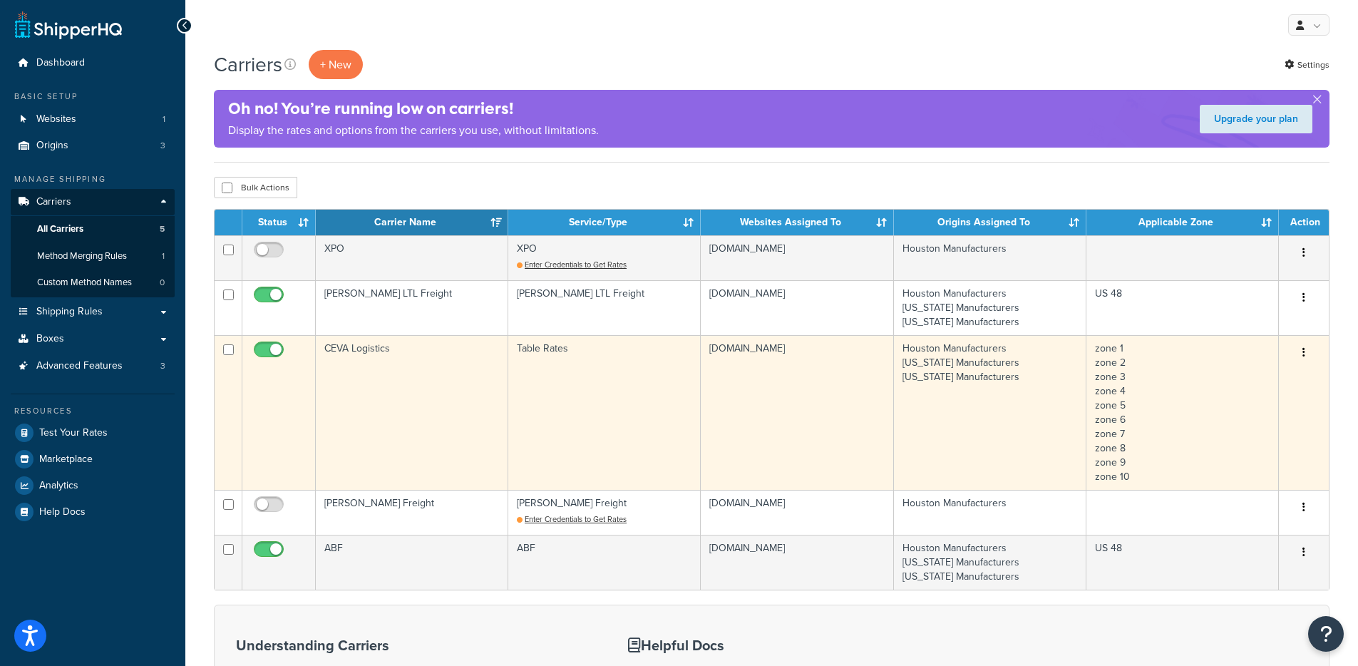
click at [488, 424] on td "CEVA Logistics" at bounding box center [412, 412] width 192 height 155
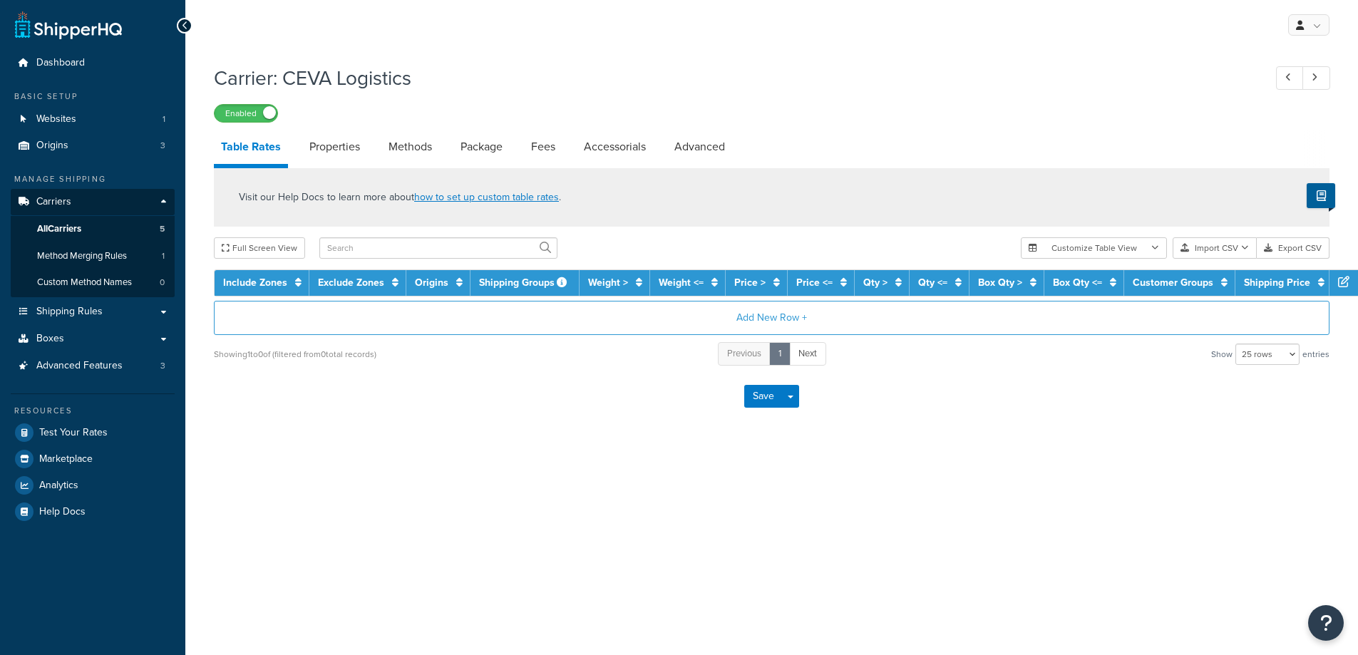
select select "25"
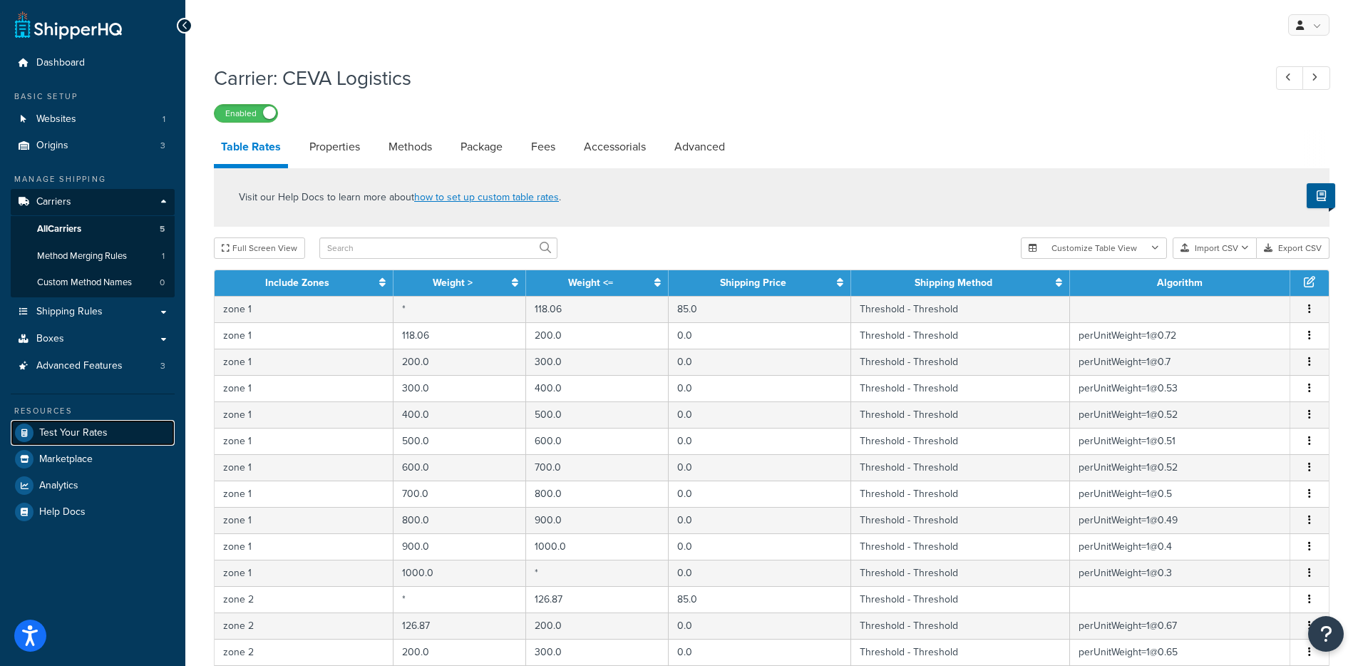
click at [44, 439] on link "Test Your Rates" at bounding box center [93, 433] width 164 height 26
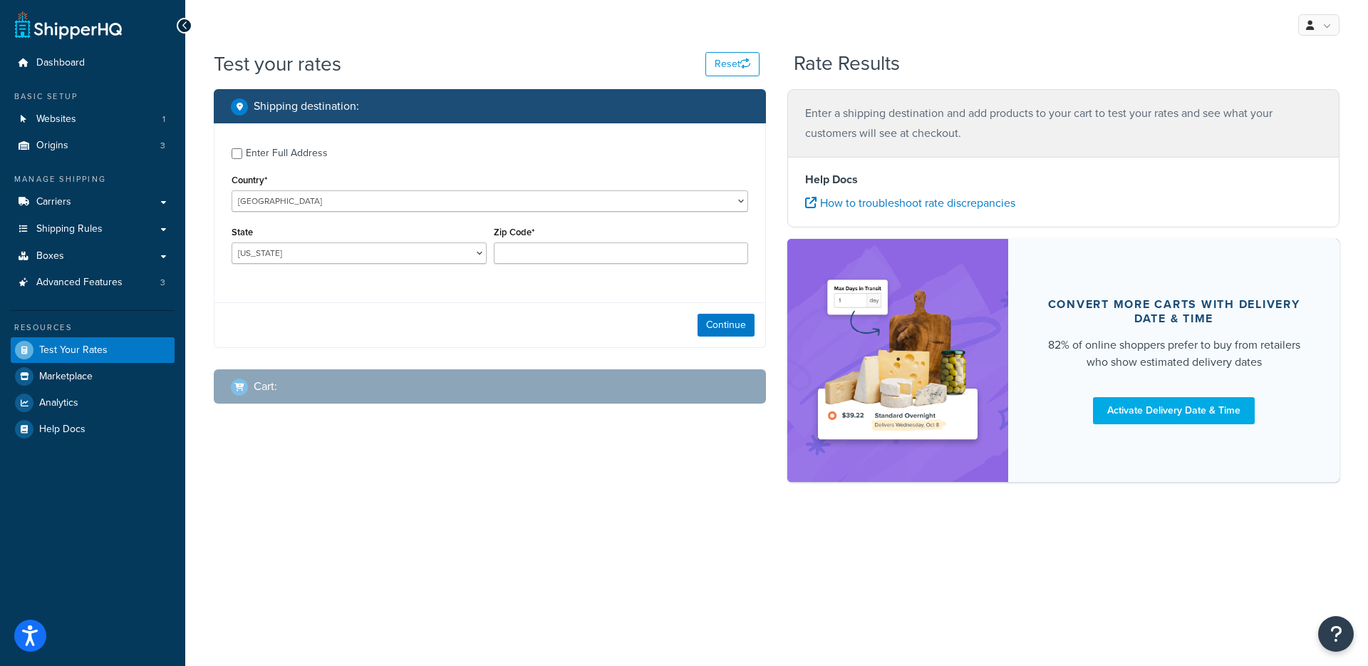
click at [321, 242] on div "State Alabama Alaska American Samoa Arizona Arkansas Armed Forces Americas Arme…" at bounding box center [359, 242] width 255 height 41
click at [420, 251] on select "Alabama Alaska American Samoa Arizona Arkansas Armed Forces Americas Armed Forc…" at bounding box center [359, 252] width 255 height 21
select select "TX"
click at [557, 254] on input "Zip Code*" at bounding box center [621, 252] width 255 height 21
type input "78759"
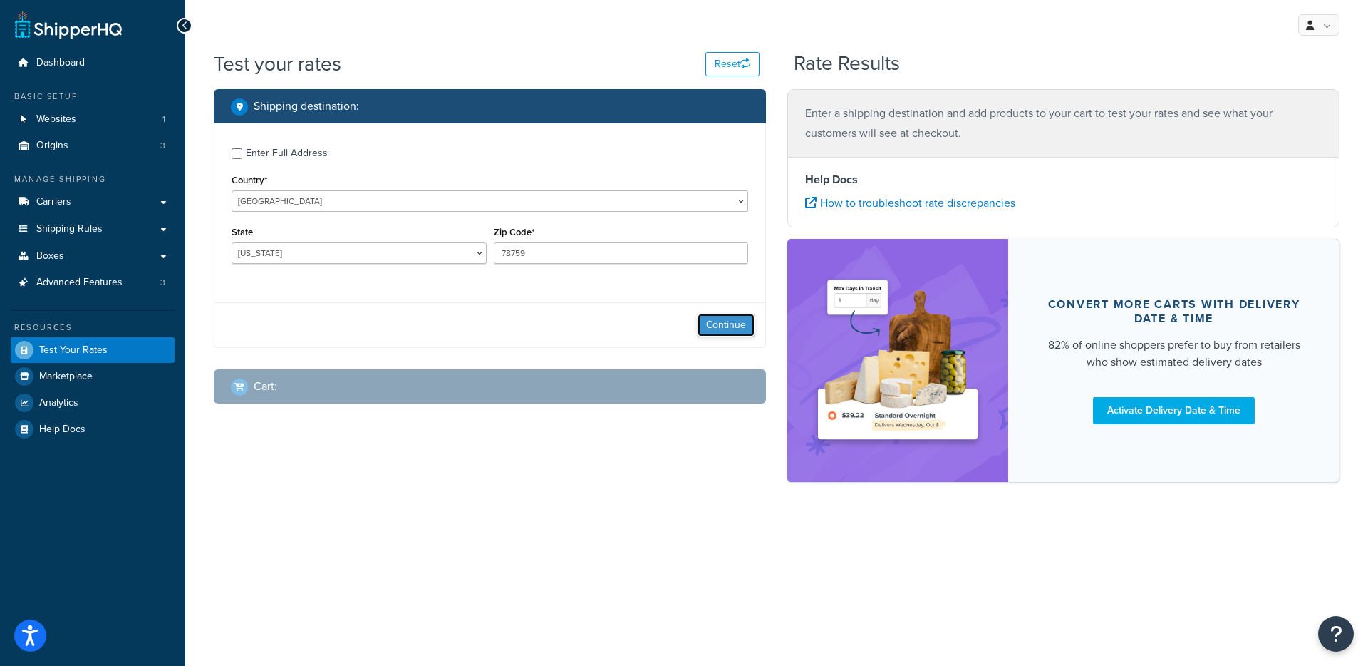
click at [743, 329] on button "Continue" at bounding box center [726, 325] width 57 height 23
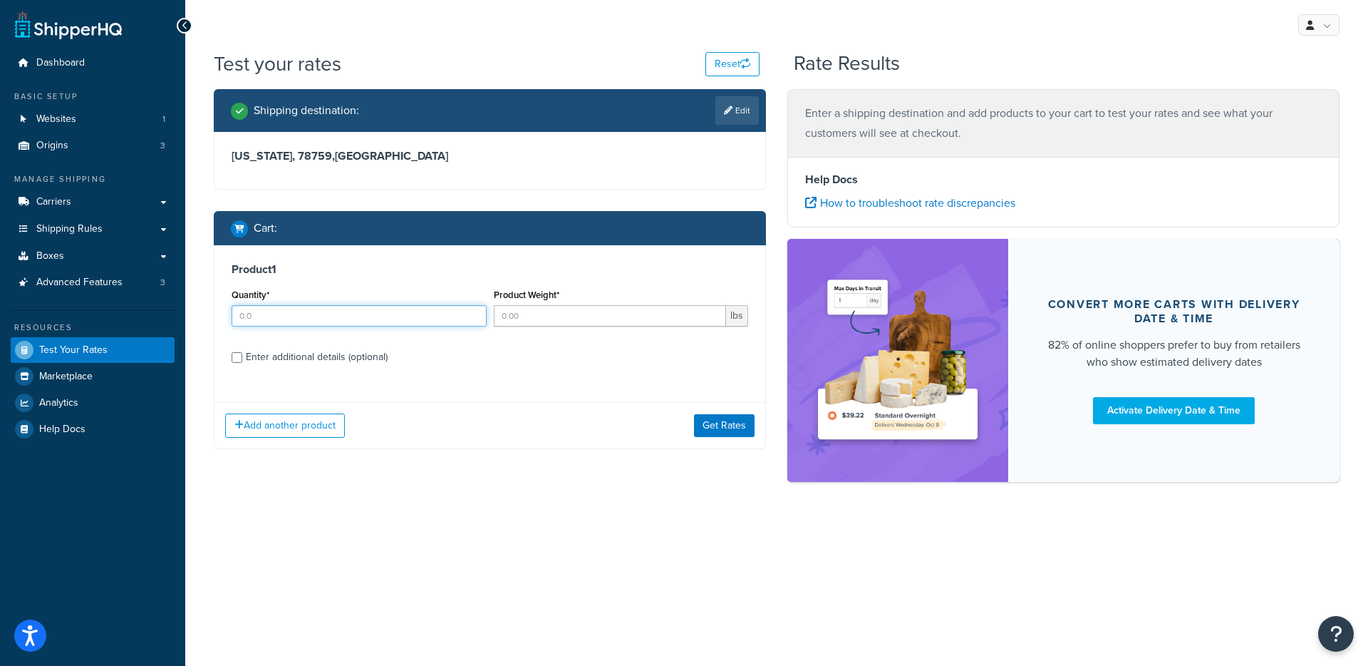
click at [338, 310] on input "Quantity*" at bounding box center [359, 315] width 255 height 21
type input "1"
click at [564, 307] on input "Product Weight*" at bounding box center [610, 315] width 233 height 21
type input "1"
click at [720, 428] on button "Get Rates" at bounding box center [724, 425] width 61 height 23
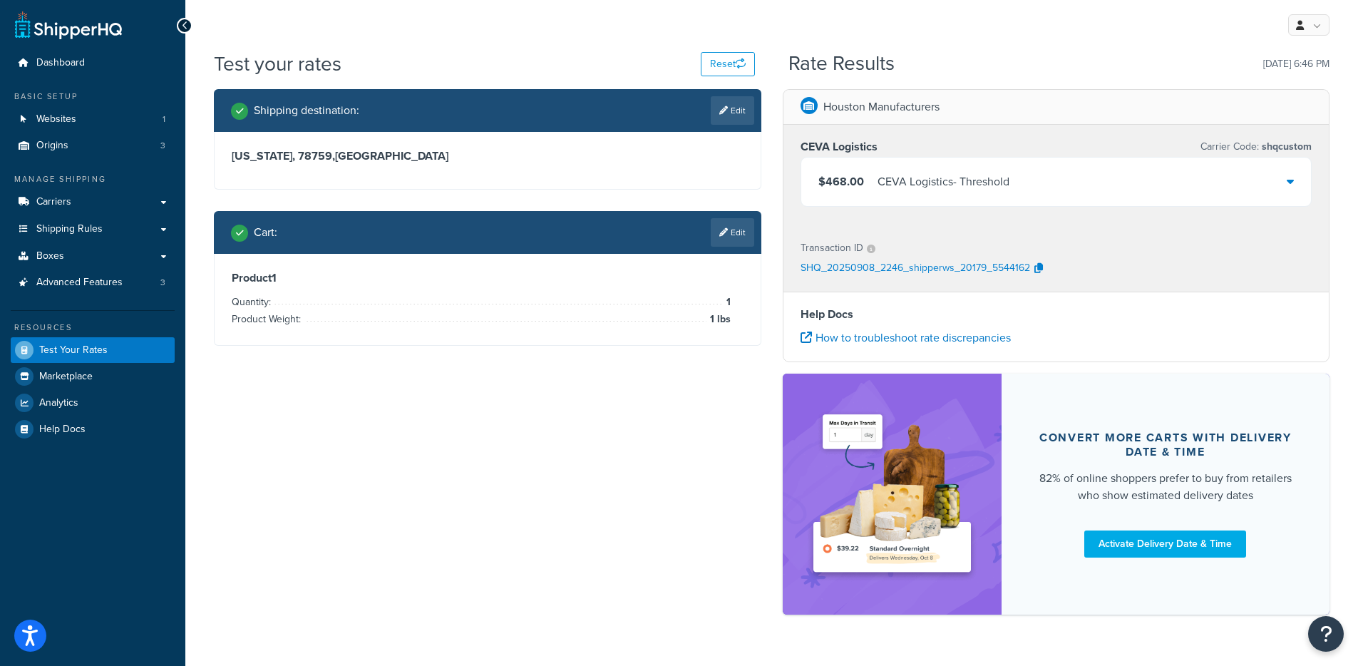
click at [1020, 192] on div "$468.00 CEVA Logistics - Threshold" at bounding box center [1056, 181] width 510 height 48
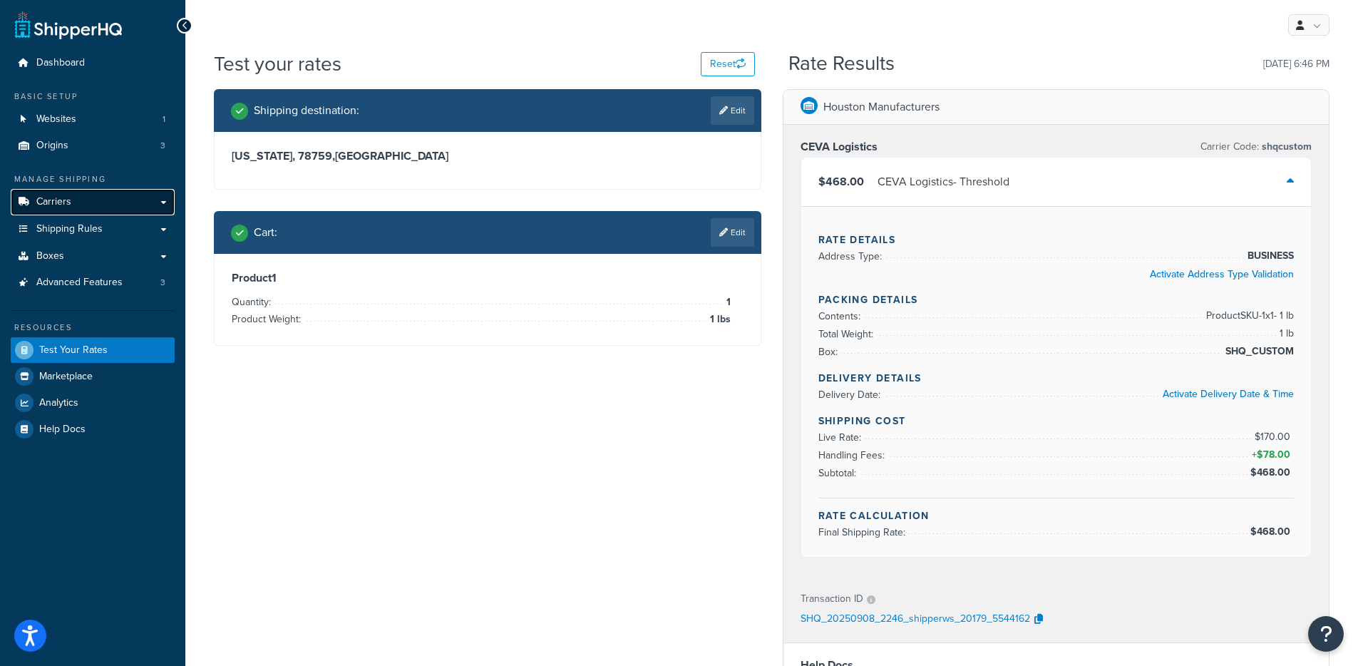
click at [137, 200] on link "Carriers" at bounding box center [93, 202] width 164 height 26
click at [1003, 188] on div "CEVA Logistics - Threshold" at bounding box center [943, 182] width 132 height 20
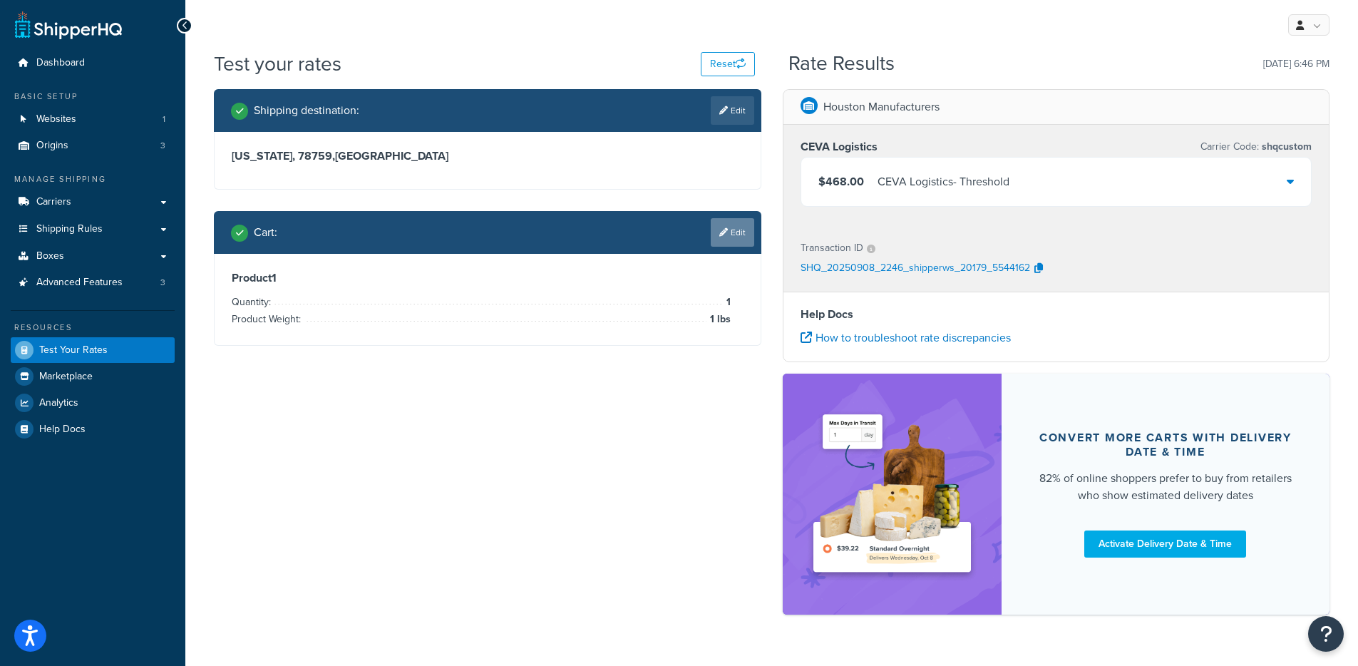
click at [740, 221] on link "Edit" at bounding box center [731, 232] width 43 height 29
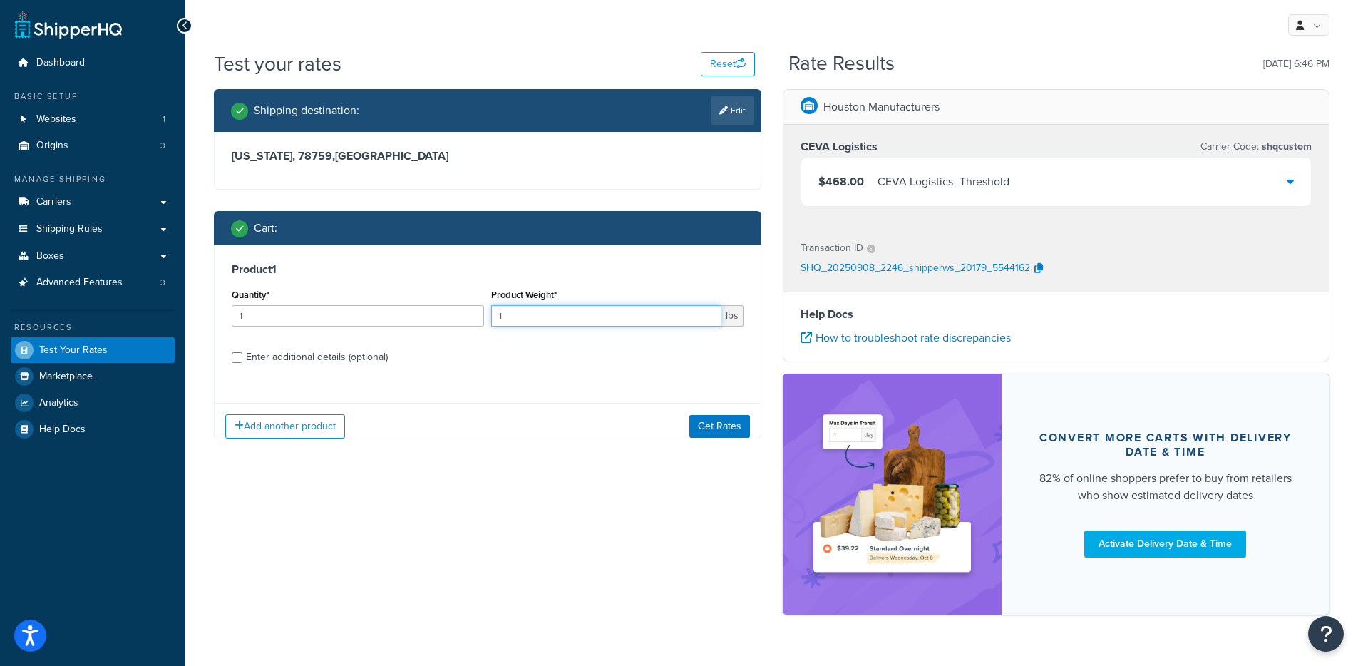
drag, startPoint x: 549, startPoint y: 319, endPoint x: 446, endPoint y: 317, distance: 103.3
click at [446, 319] on div "Quantity* 1 Product Weight* 1 lbs" at bounding box center [487, 311] width 519 height 52
type input "155"
click at [735, 430] on button "Get Rates" at bounding box center [719, 425] width 61 height 23
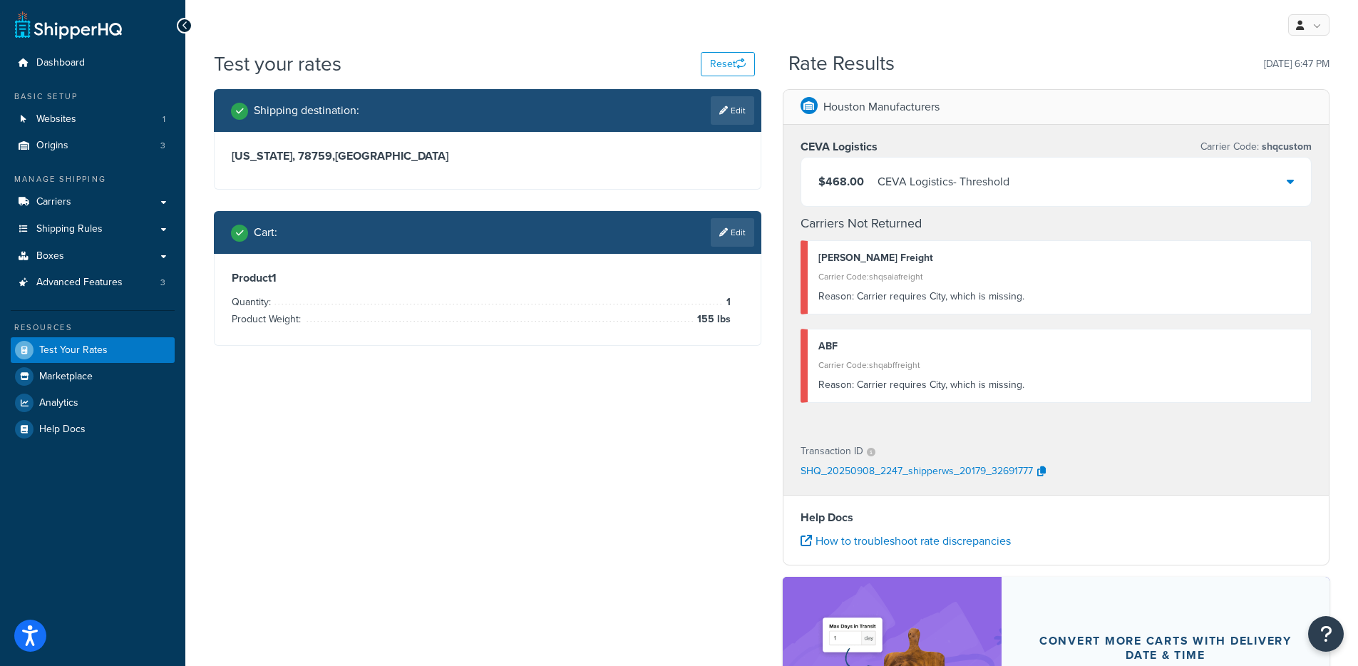
click at [848, 177] on span "$468.00" at bounding box center [841, 181] width 46 height 16
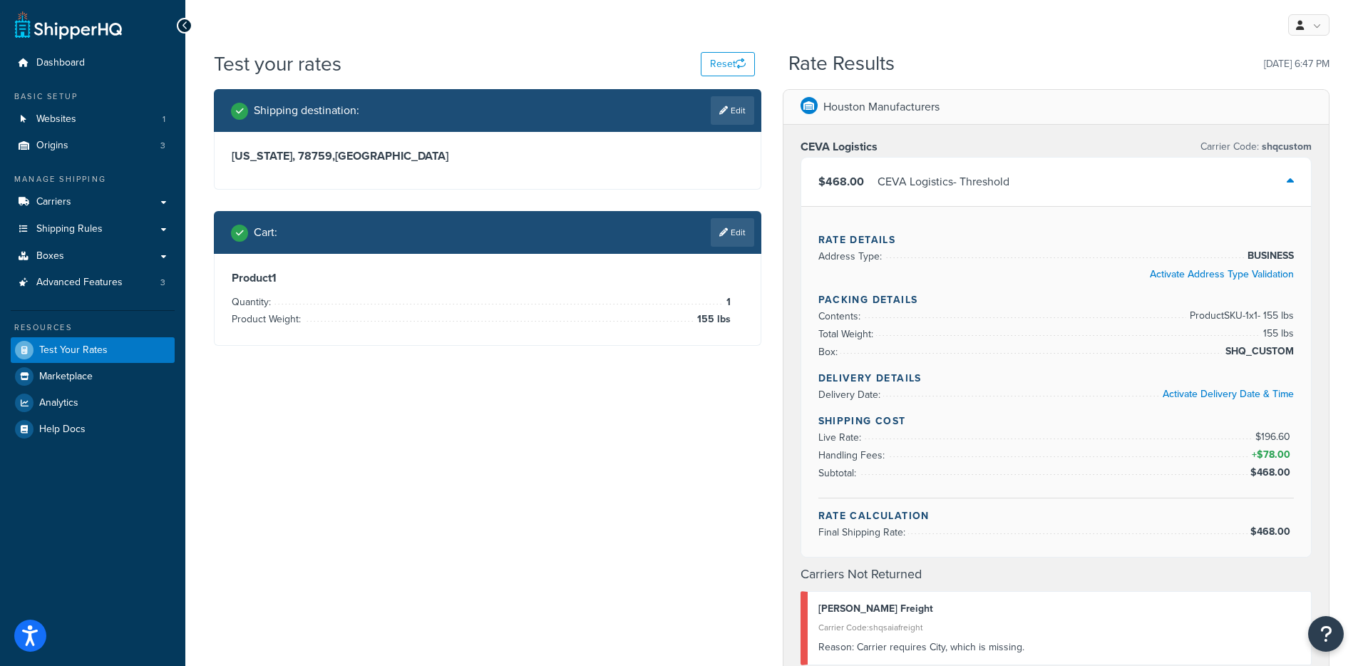
click at [934, 157] on div "$468.00 CEVA Logistics - Threshold" at bounding box center [1056, 181] width 510 height 48
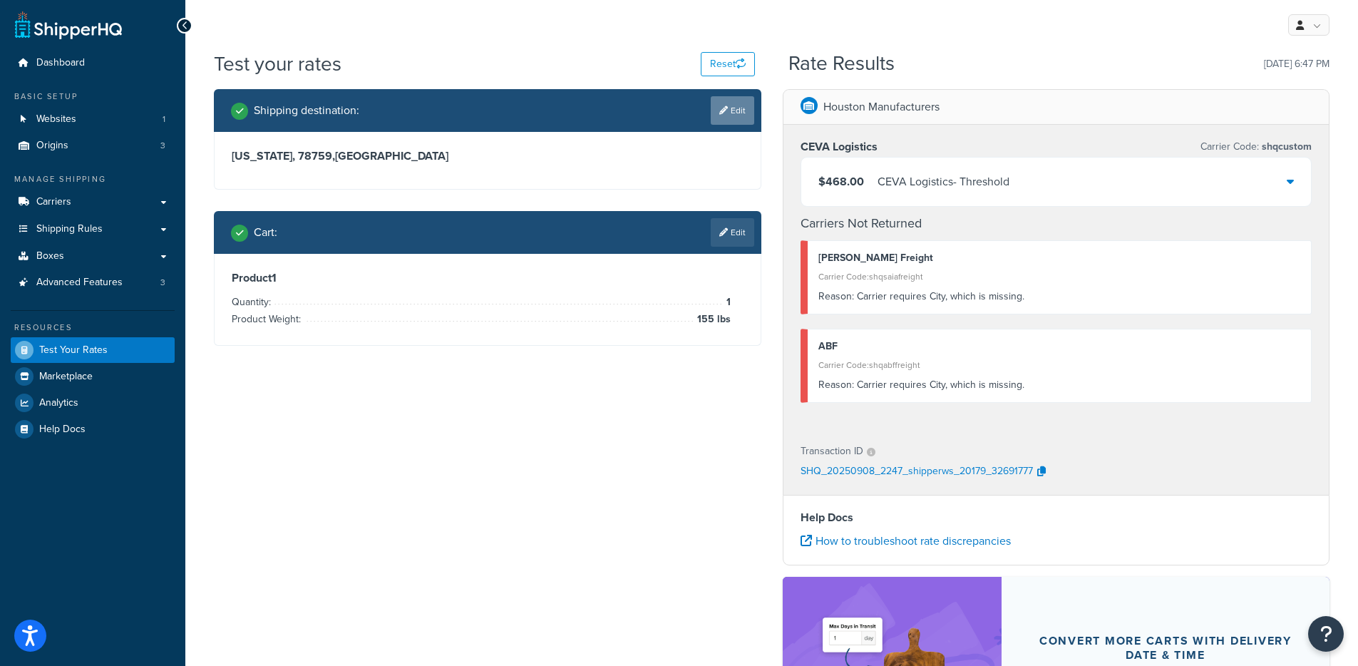
click at [720, 114] on icon at bounding box center [723, 110] width 9 height 9
select select "TX"
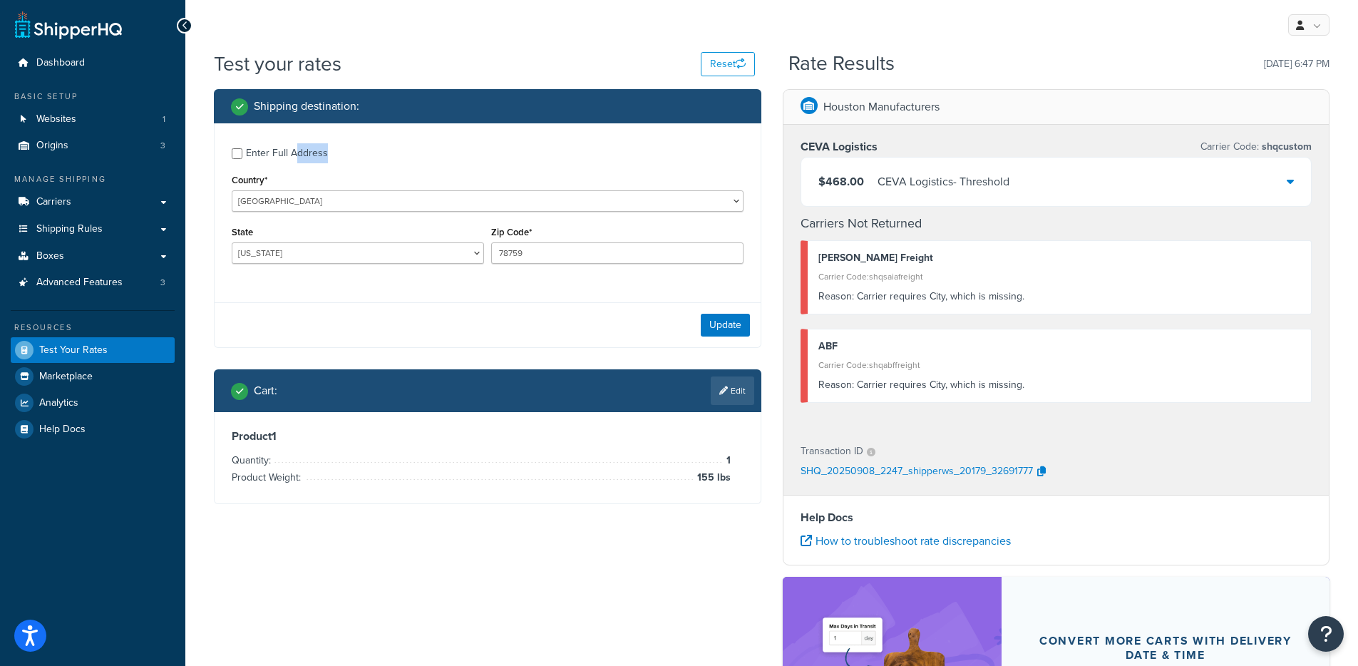
drag, startPoint x: 300, startPoint y: 163, endPoint x: 288, endPoint y: 203, distance: 41.7
click at [298, 162] on div "Enter Full Address Country* United States United Kingdom Afghanistan Åland Isla…" at bounding box center [487, 207] width 546 height 168
click at [275, 157] on div "Enter Full Address" at bounding box center [287, 153] width 82 height 20
click at [242, 157] on input "Enter Full Address" at bounding box center [237, 153] width 11 height 11
checkbox input "true"
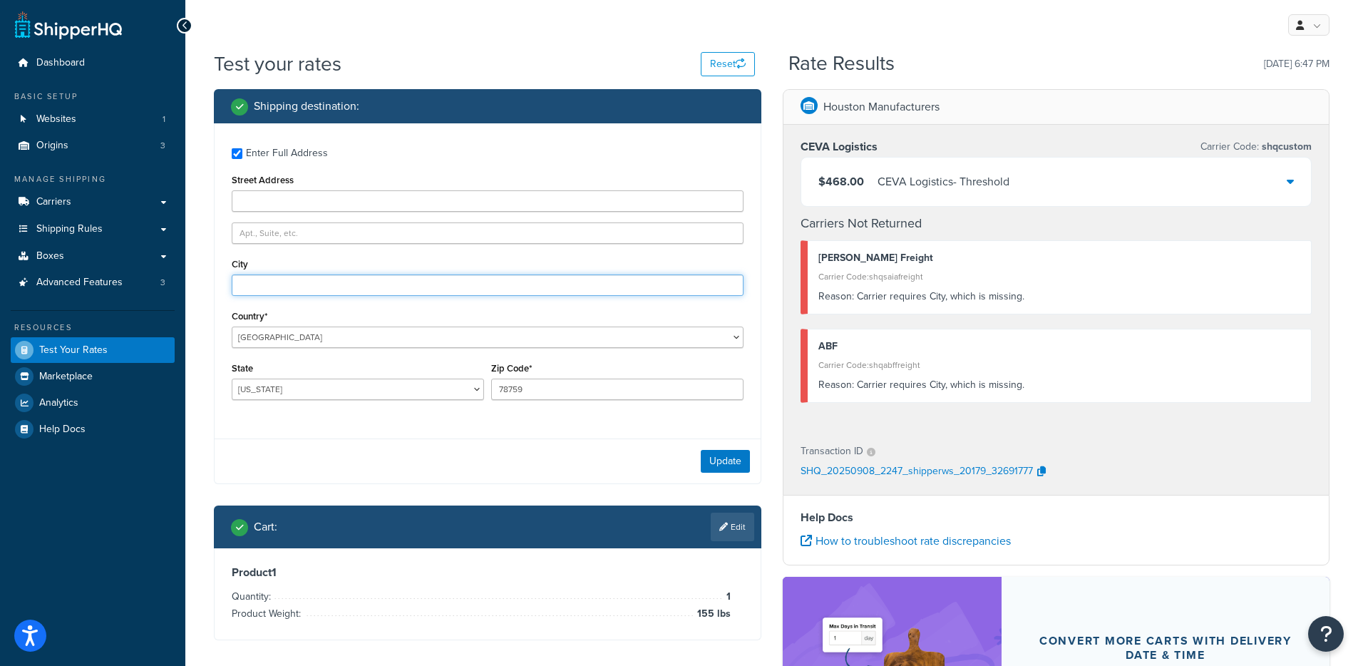
click at [267, 284] on input "City" at bounding box center [488, 284] width 512 height 21
type input "Austin"
click at [737, 458] on button "Update" at bounding box center [724, 461] width 49 height 23
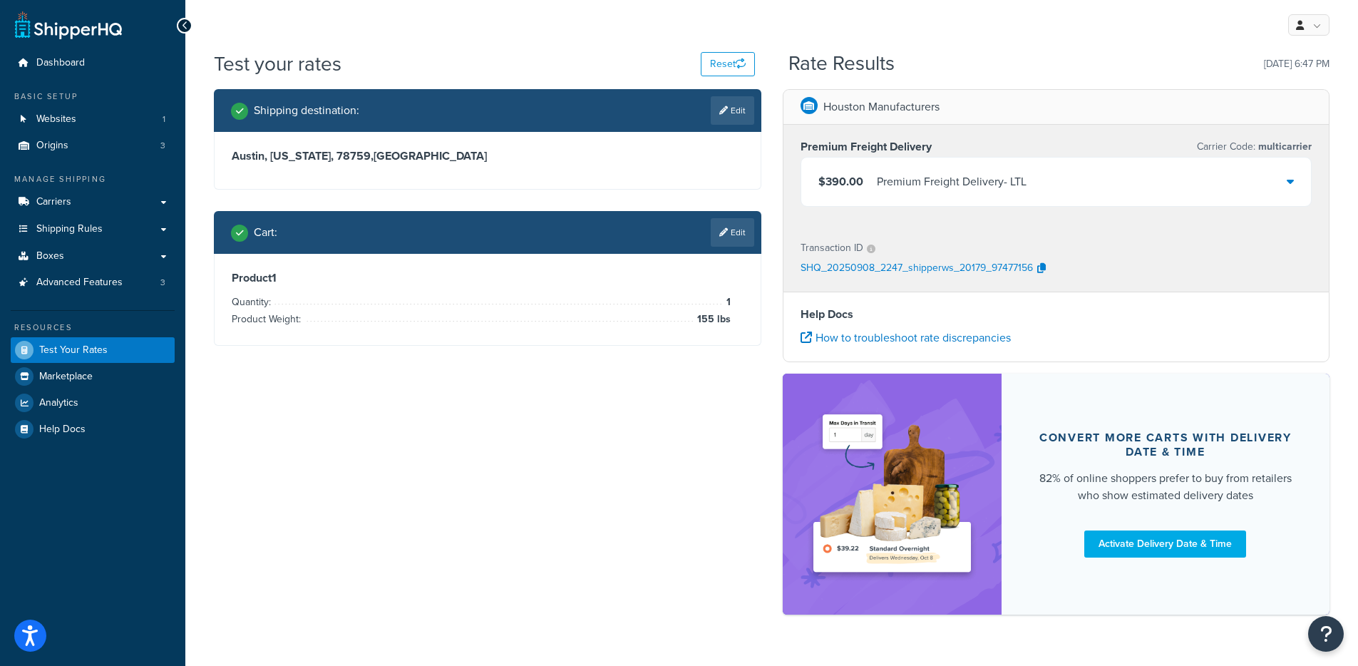
click at [884, 175] on div "Premium Freight Delivery - LTL" at bounding box center [952, 182] width 150 height 20
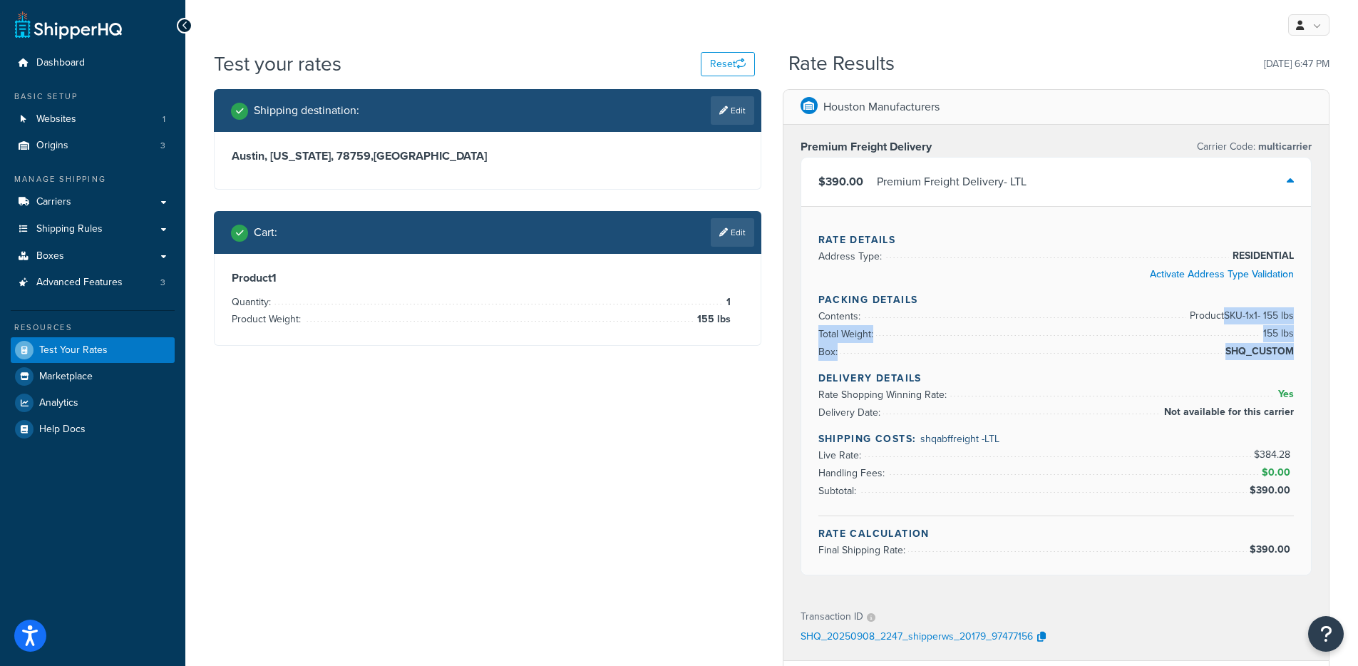
drag, startPoint x: 1213, startPoint y: 315, endPoint x: 1338, endPoint y: 371, distance: 136.5
click at [1338, 369] on div "Houston Manufacturers Premium Freight Delivery Carrier Code: multicarrier $390.…" at bounding box center [1056, 543] width 569 height 908
click at [1251, 397] on li "Rate Shopping Winning Rate: Yes" at bounding box center [1056, 395] width 476 height 18
click at [721, 229] on icon at bounding box center [723, 232] width 9 height 9
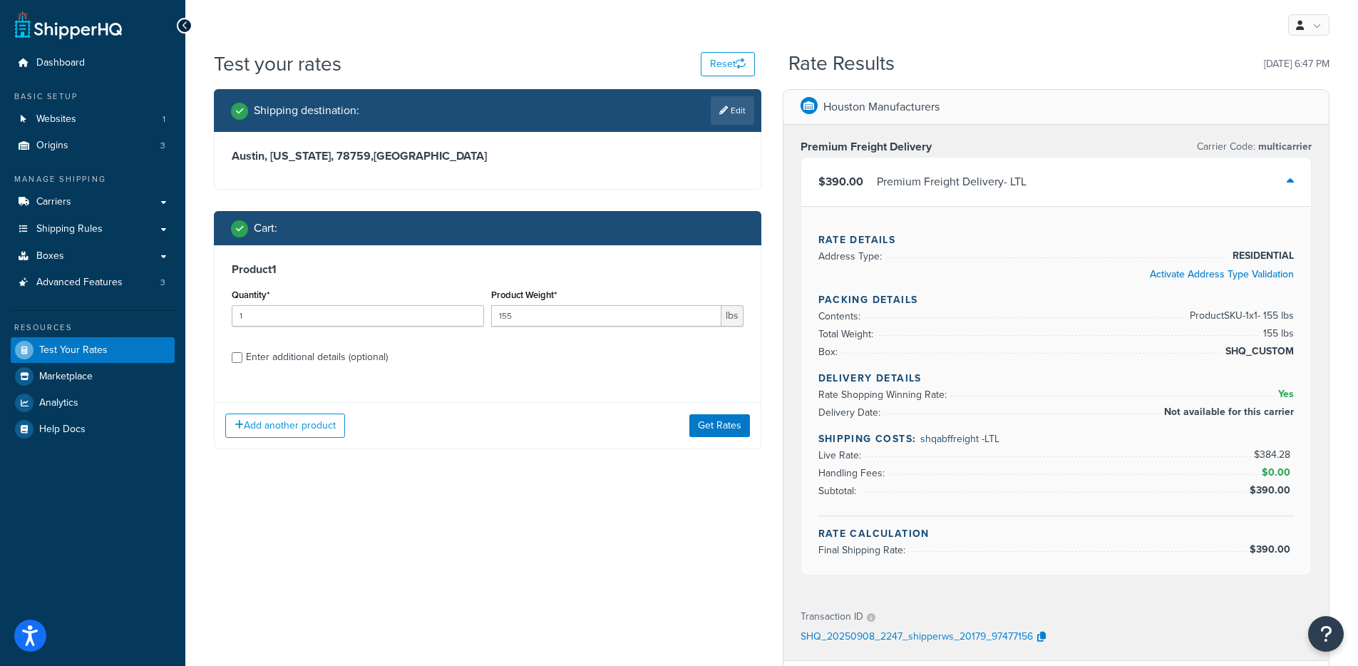
click at [323, 358] on div "Enter additional details (optional)" at bounding box center [317, 357] width 142 height 20
click at [242, 358] on input "Enter additional details (optional)" at bounding box center [237, 357] width 11 height 11
checkbox input "true"
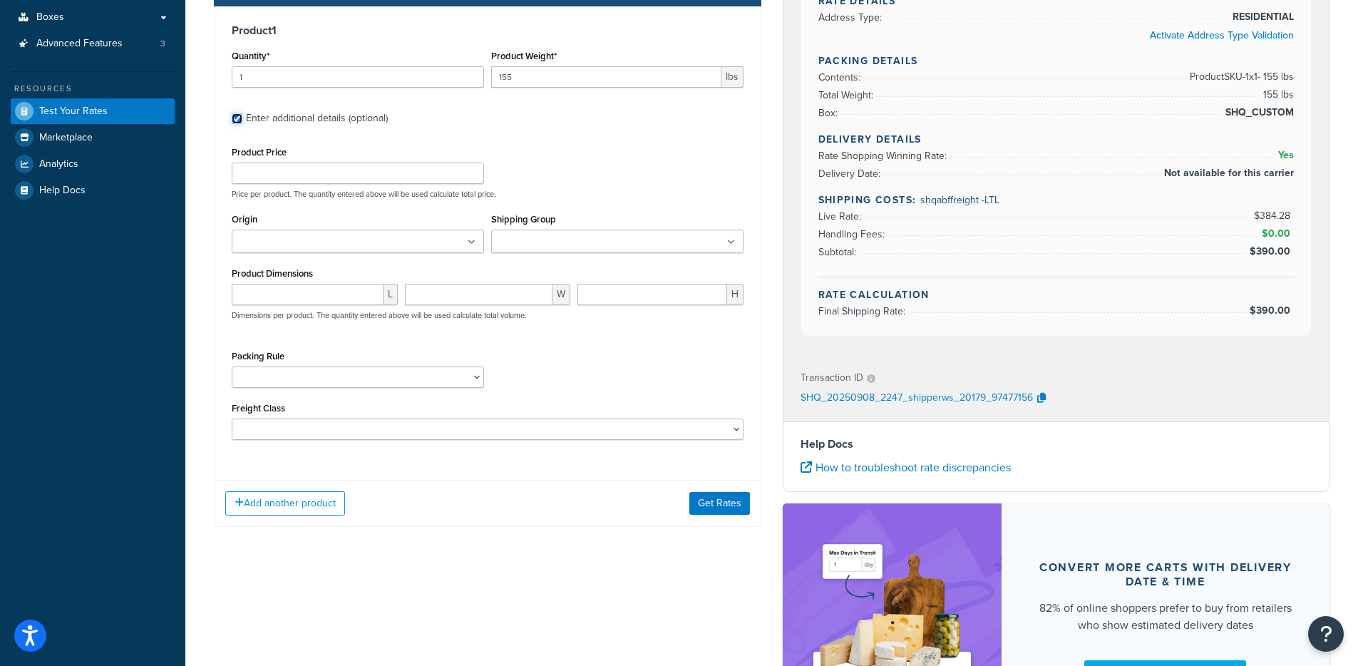
scroll to position [403, 0]
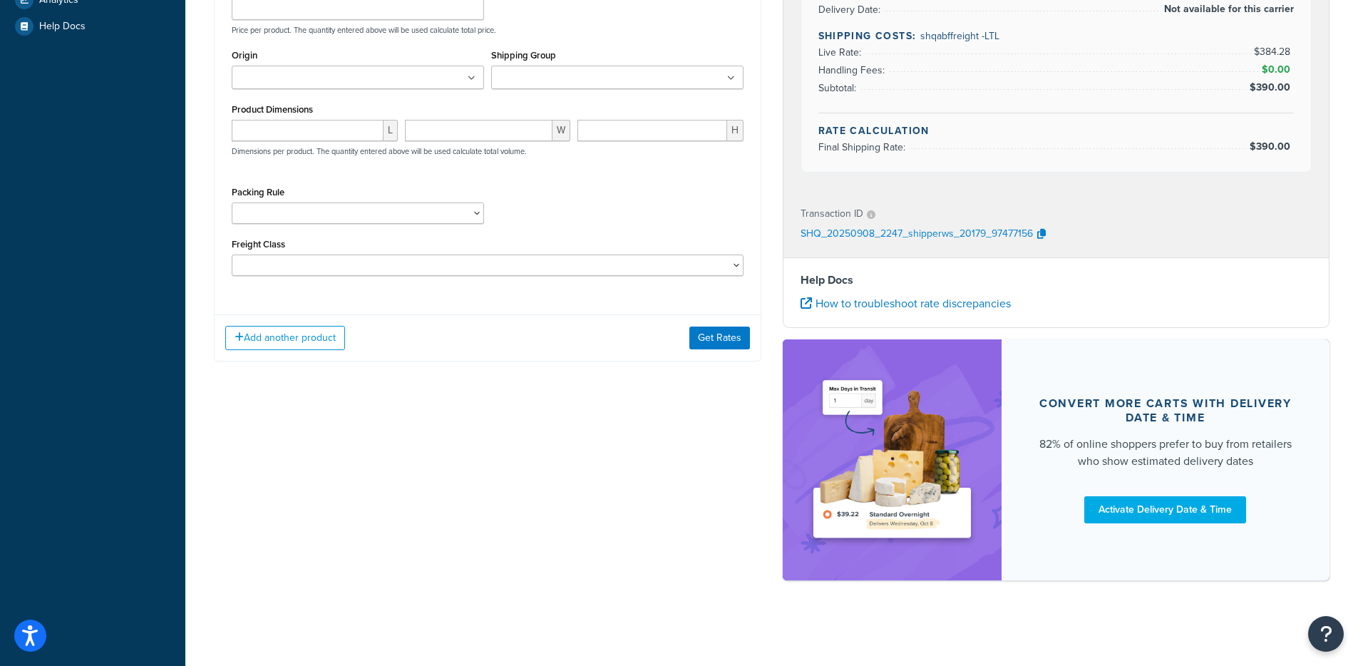
click at [609, 82] on ul at bounding box center [617, 78] width 252 height 24
click at [202, 199] on div "Test your rates Reset Rate Results 09/08/2025, 6:47 PM Shipping destination : E…" at bounding box center [771, 138] width 1172 height 983
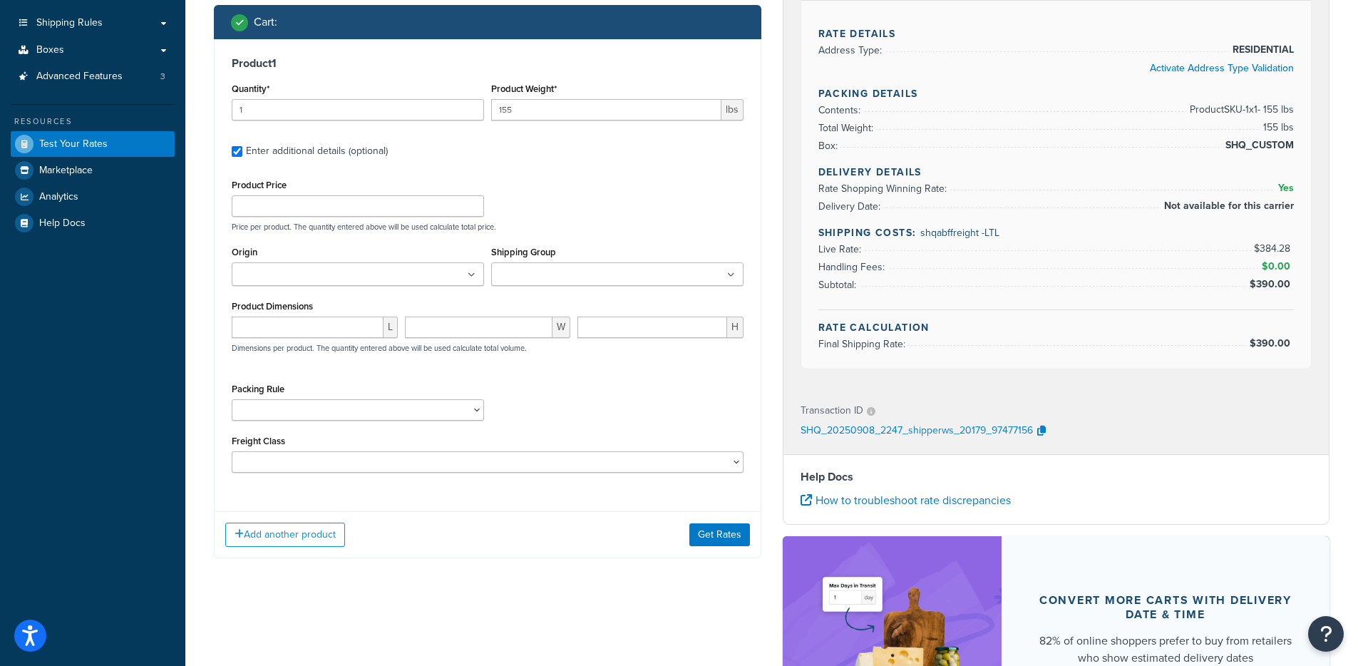
scroll to position [144, 0]
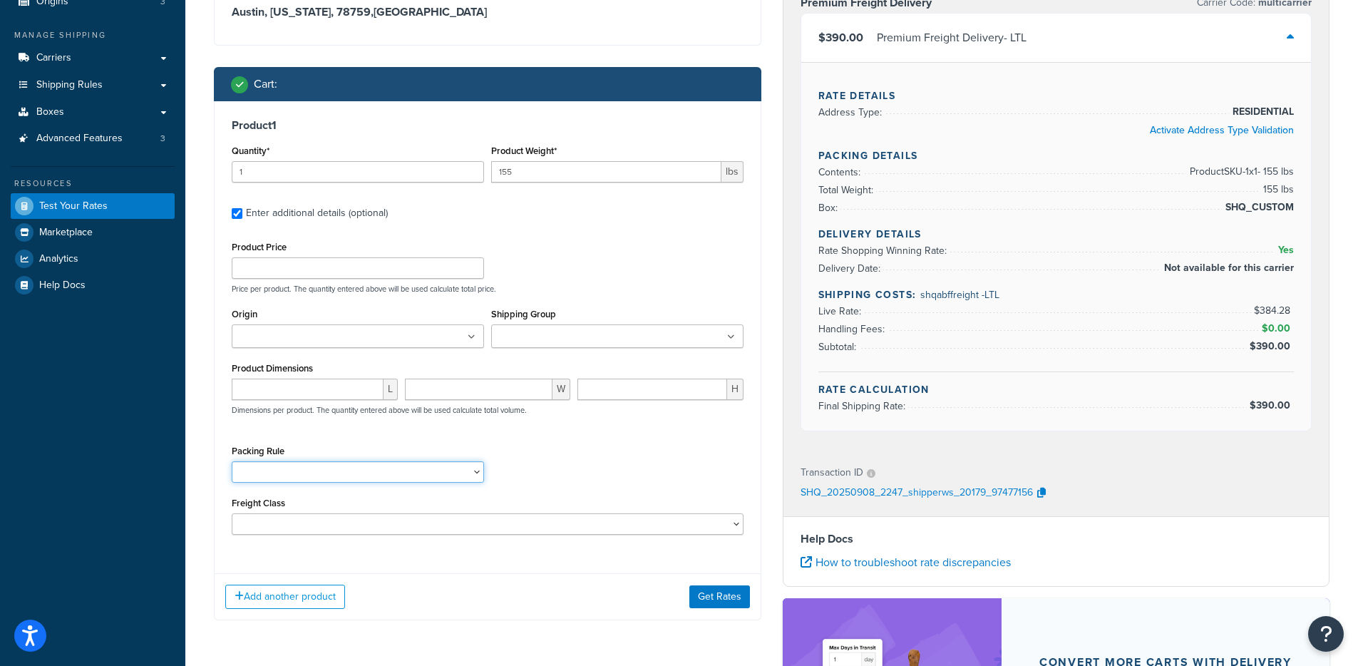
click at [294, 472] on select "Exterior Doors Interior Doors" at bounding box center [358, 471] width 252 height 21
select select "74220"
click at [232, 462] on select "Exterior Doors Interior Doors" at bounding box center [358, 471] width 252 height 21
click at [710, 599] on button "Get Rates" at bounding box center [719, 596] width 61 height 23
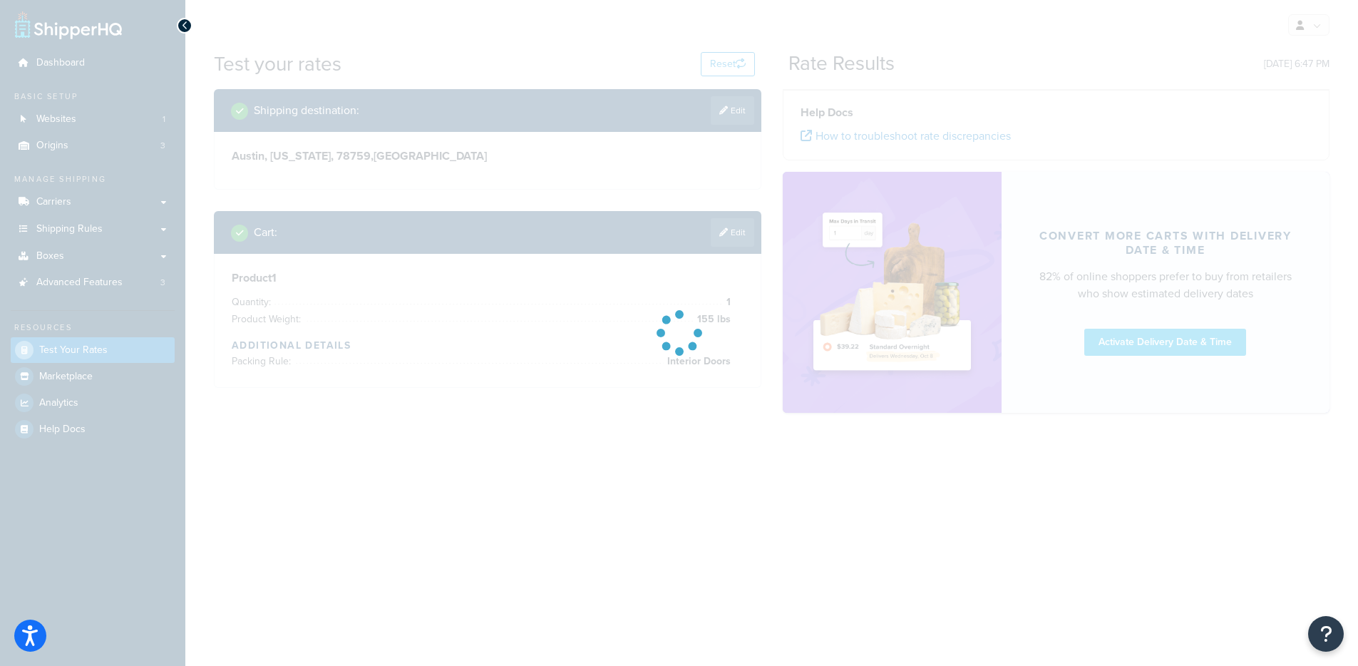
scroll to position [0, 0]
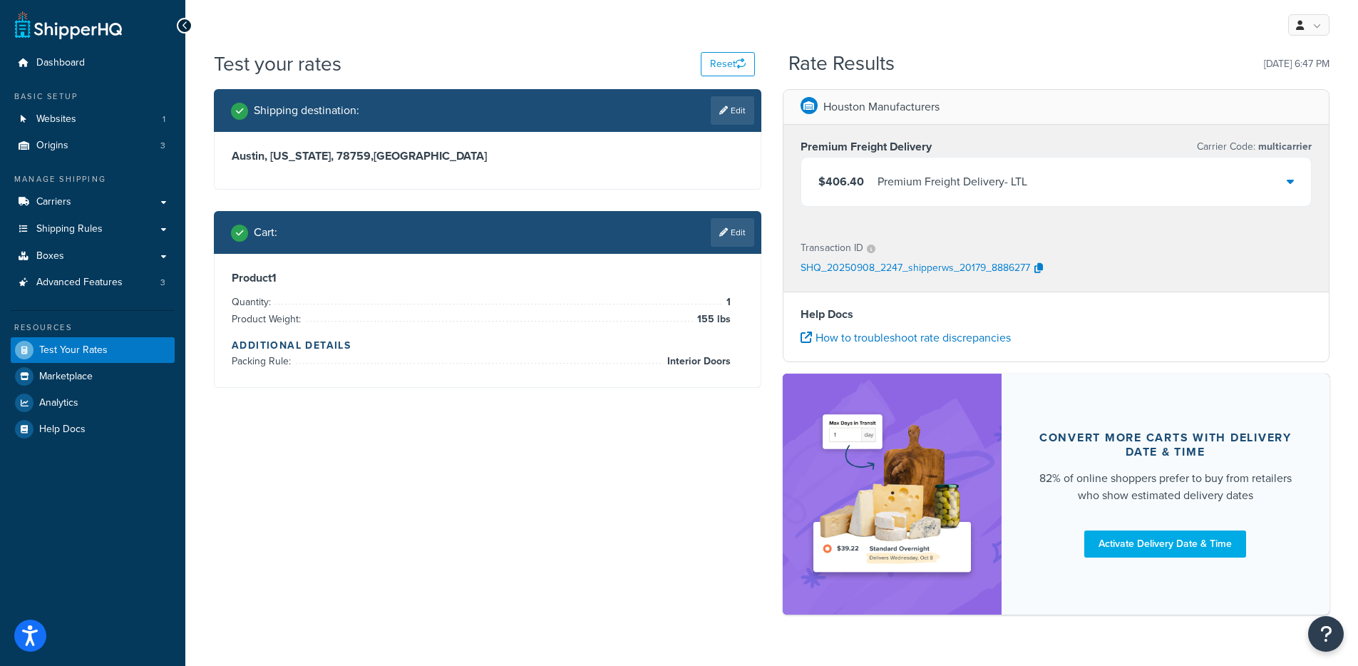
click at [921, 182] on div "Premium Freight Delivery - LTL" at bounding box center [952, 182] width 150 height 20
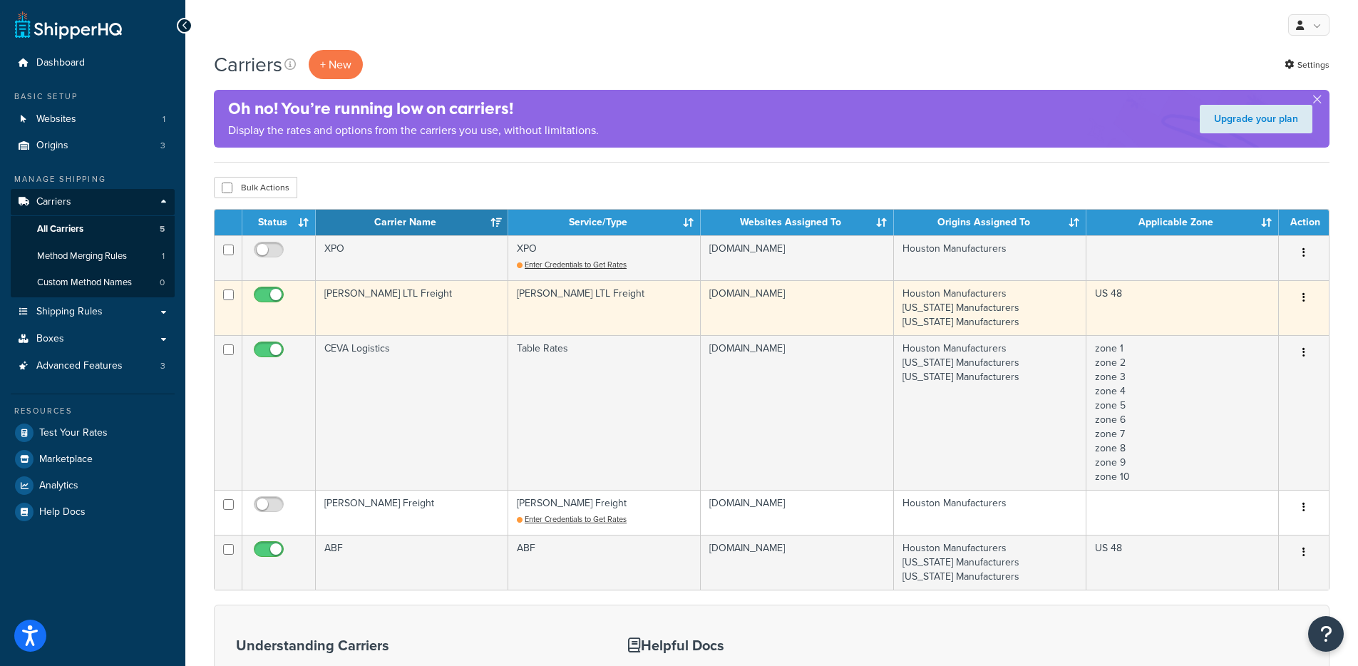
click at [599, 309] on td "[PERSON_NAME] LTL Freight" at bounding box center [604, 307] width 192 height 55
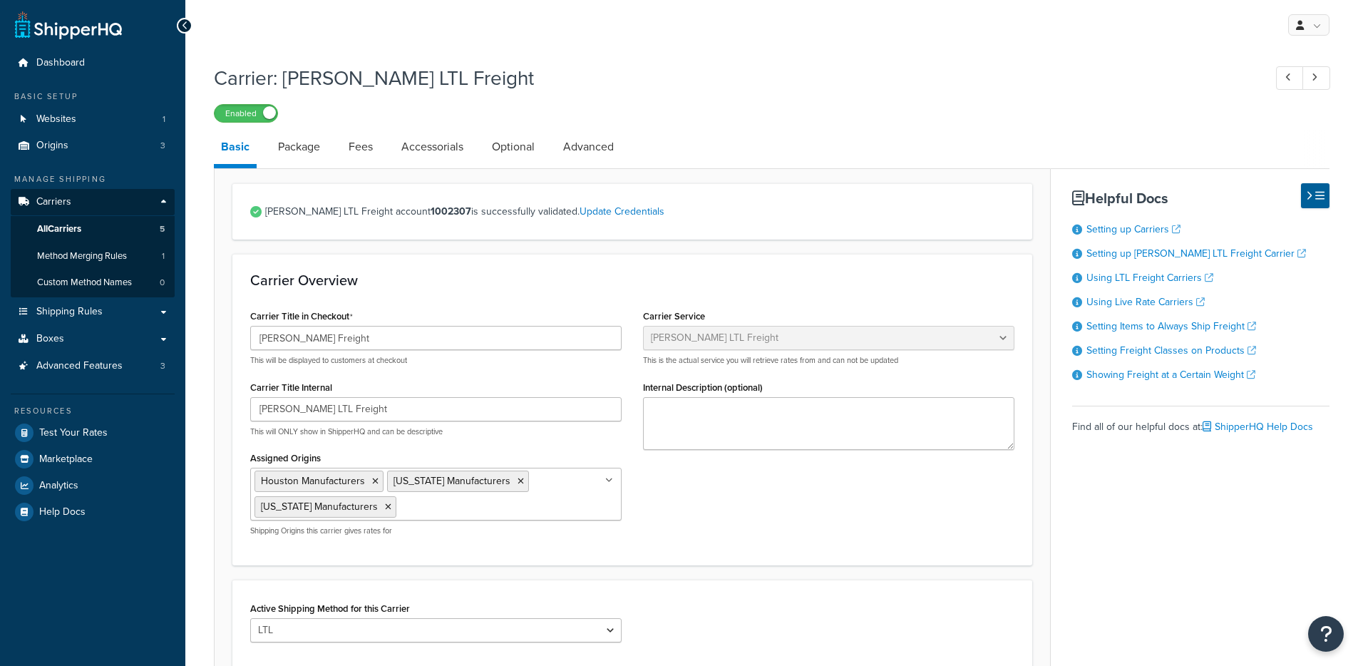
select select "saiaFreight"
click at [91, 304] on link "Shipping Rules" at bounding box center [93, 312] width 164 height 26
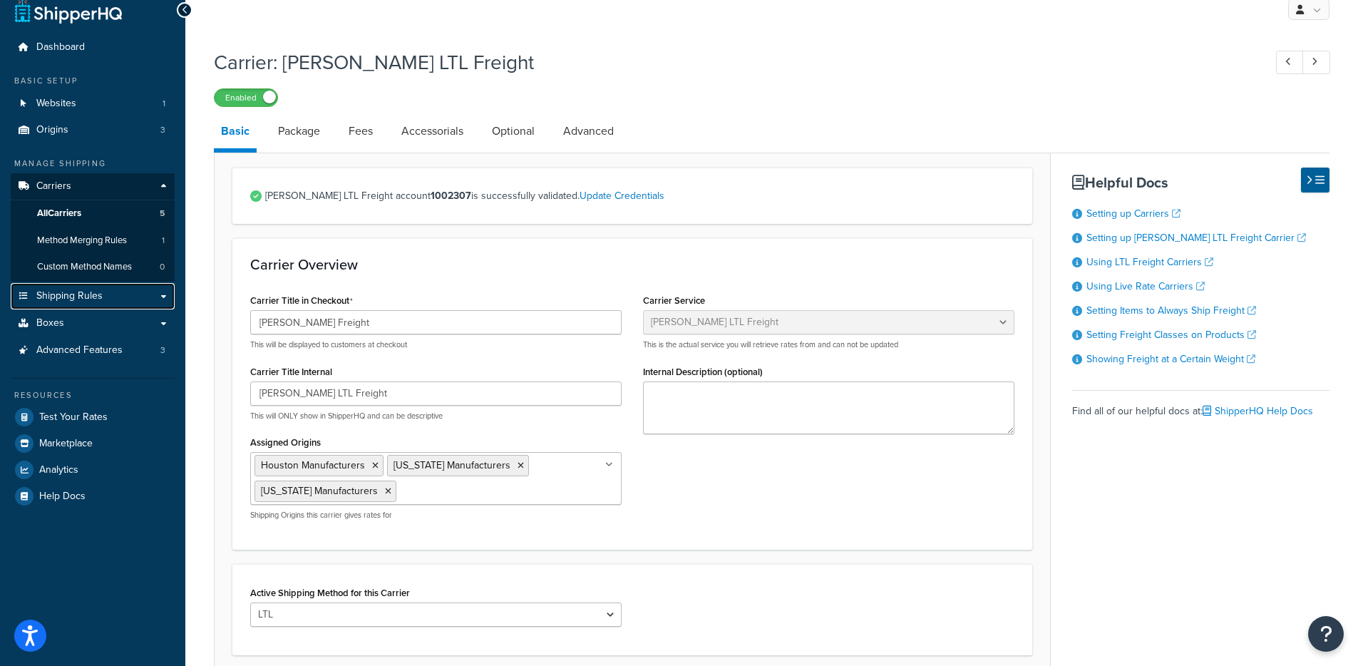
scroll to position [13, 0]
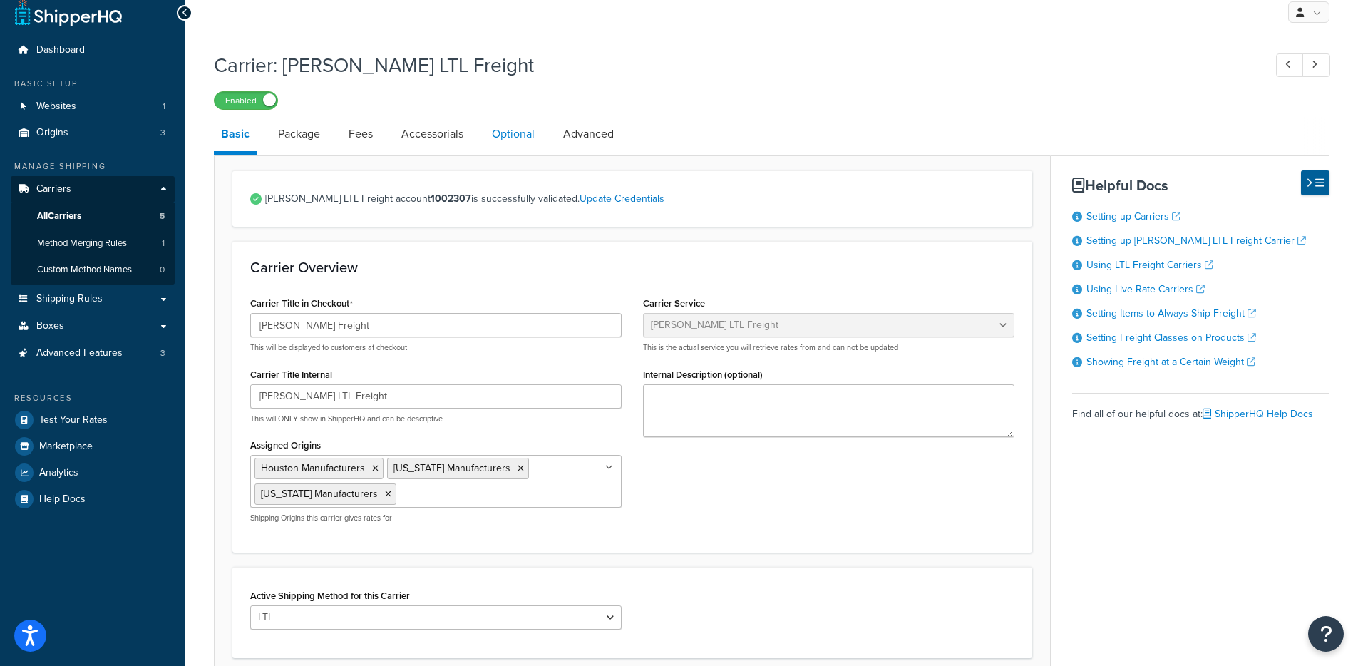
click at [530, 122] on link "Optional" at bounding box center [513, 134] width 57 height 34
select select "400"
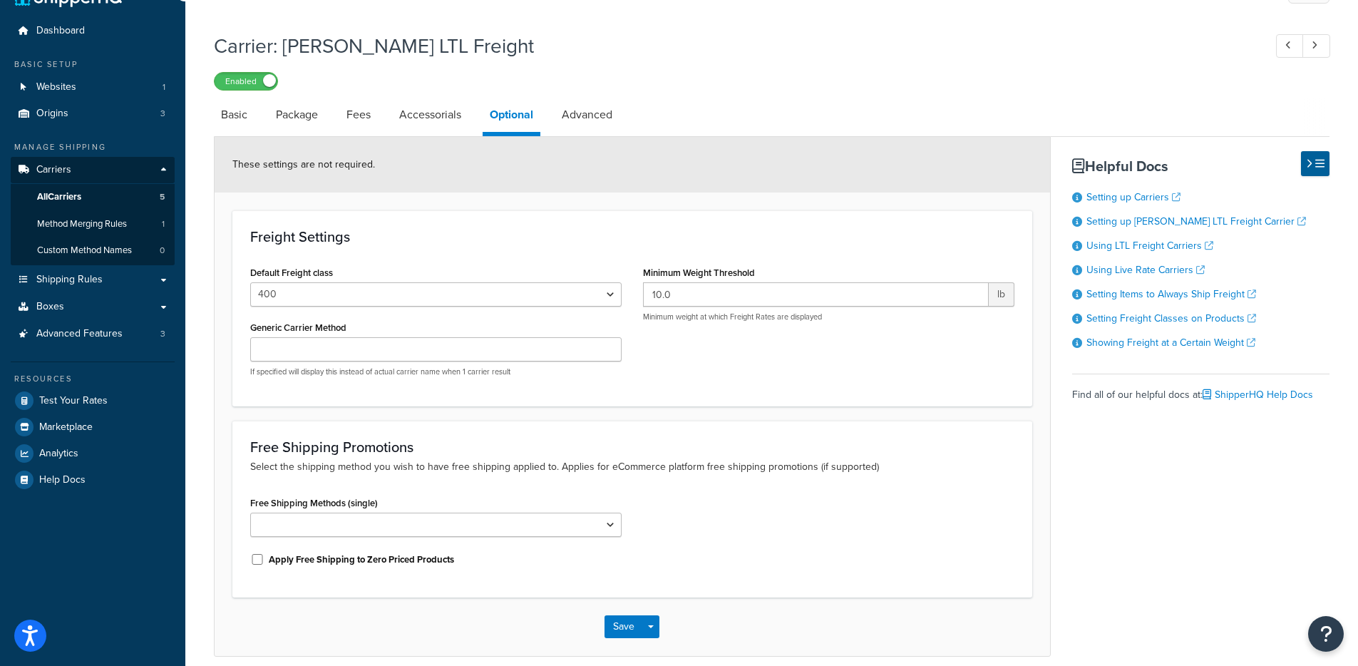
scroll to position [95, 0]
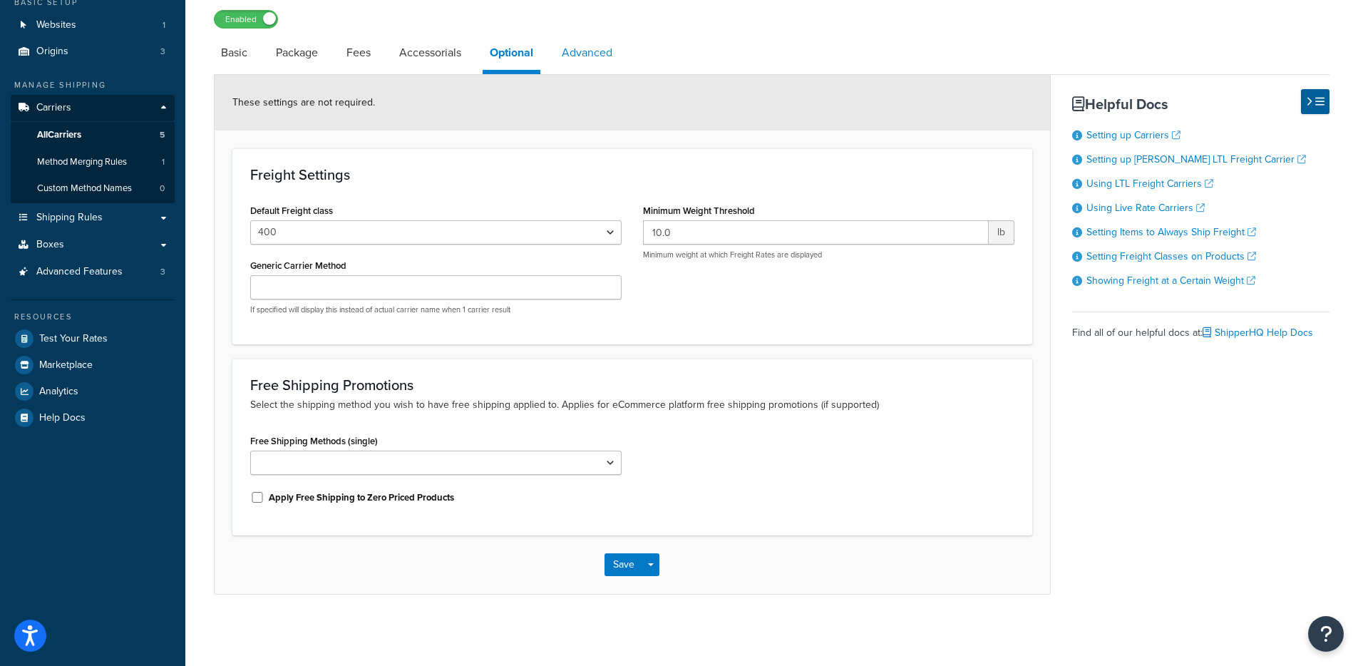
click at [589, 62] on link "Advanced" at bounding box center [586, 53] width 65 height 34
select select "false"
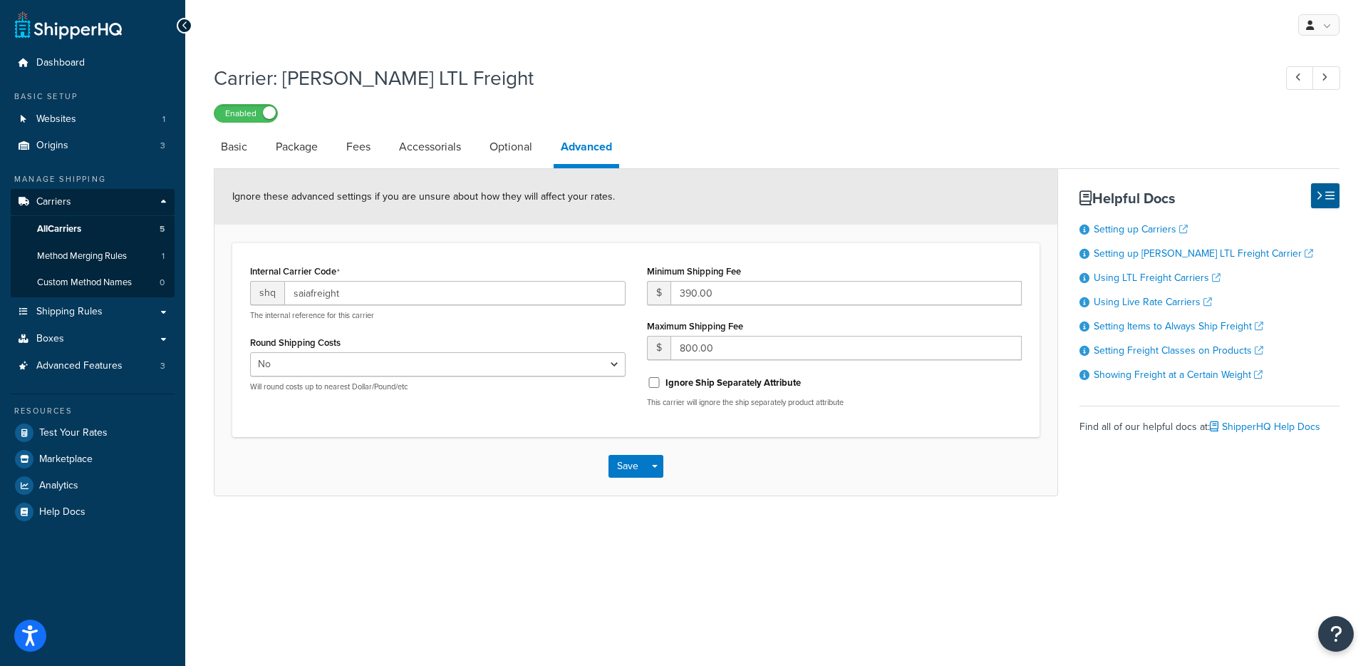
click at [386, 151] on li "Fees" at bounding box center [365, 147] width 53 height 34
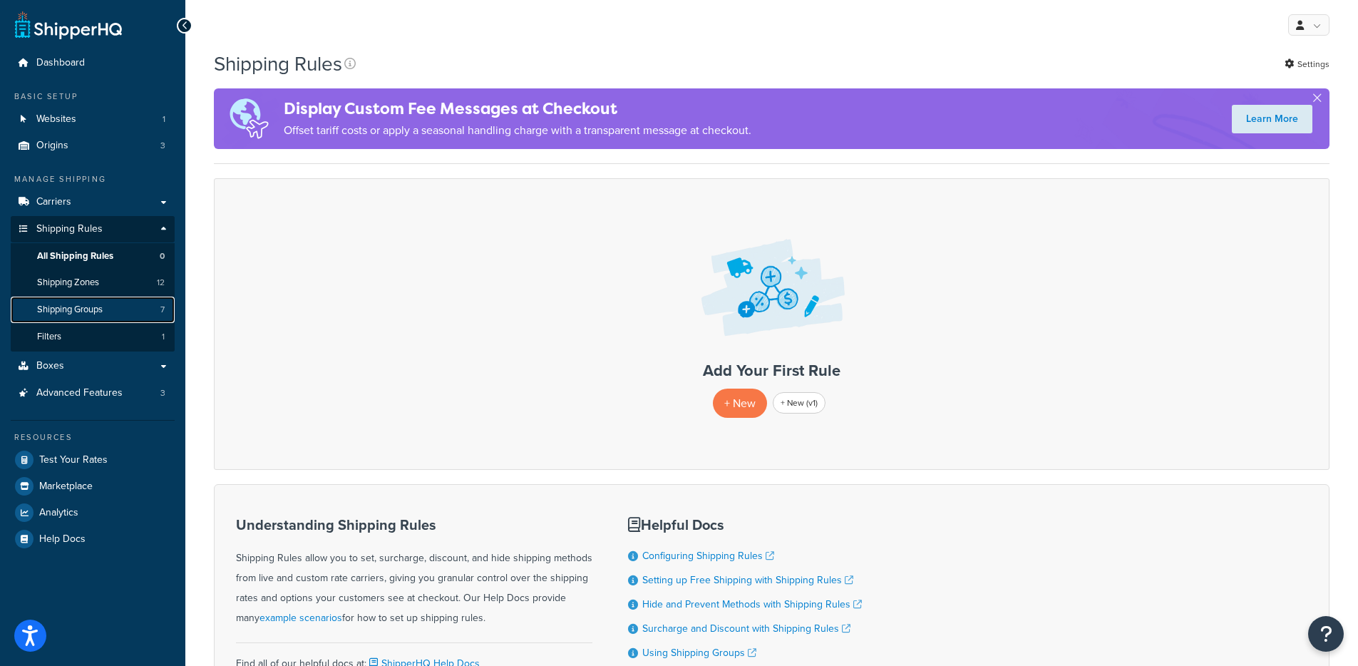
click at [147, 308] on link "Shipping Groups 7" at bounding box center [93, 309] width 164 height 26
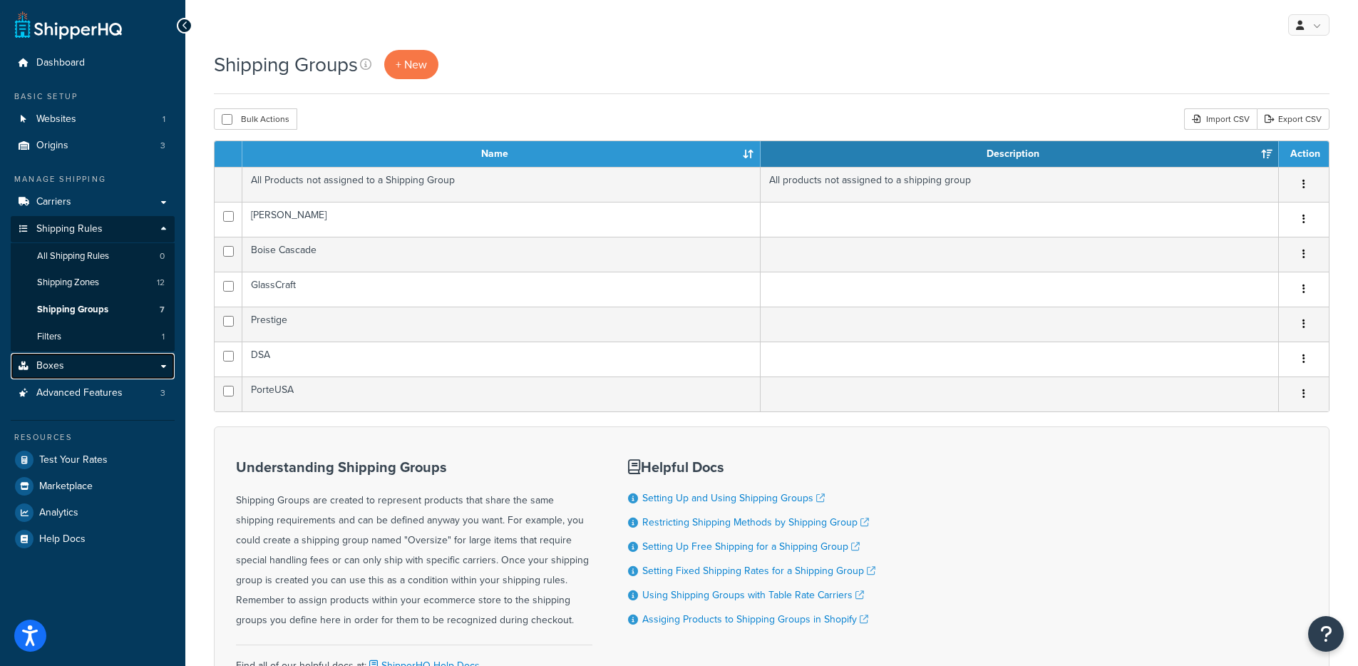
click at [51, 362] on span "Boxes" at bounding box center [50, 366] width 28 height 12
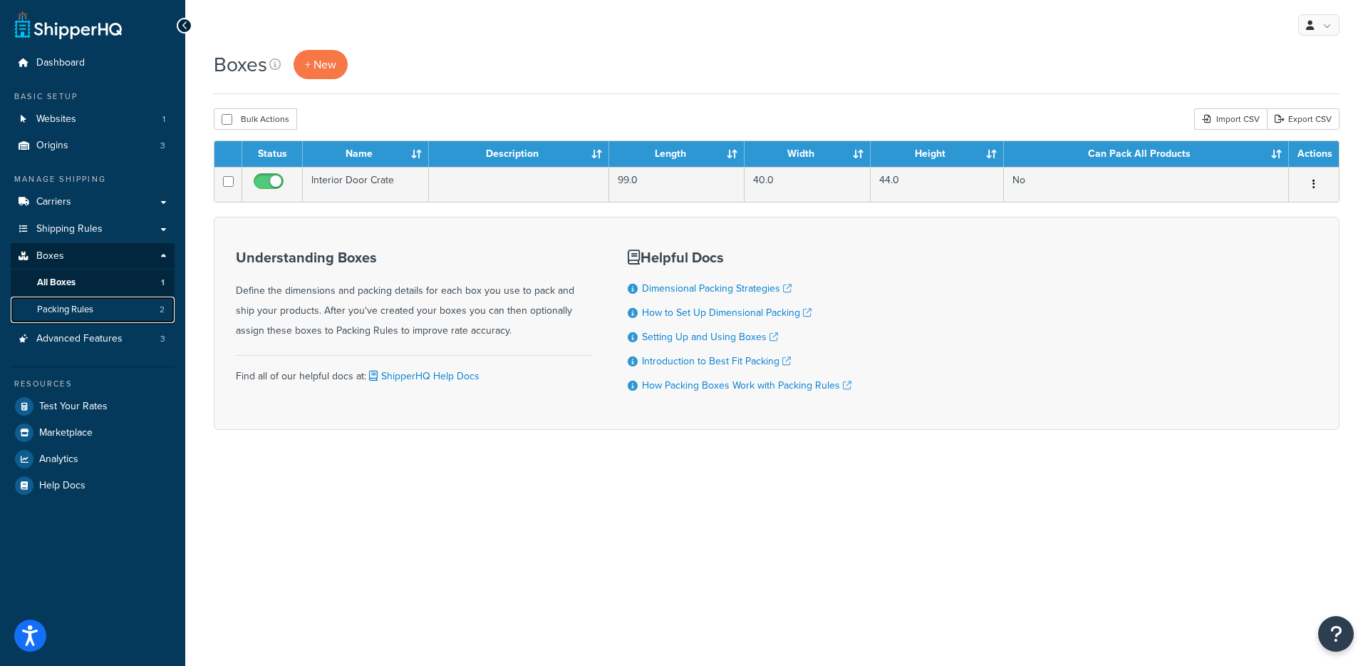
click at [73, 311] on span "Packing Rules" at bounding box center [65, 310] width 56 height 12
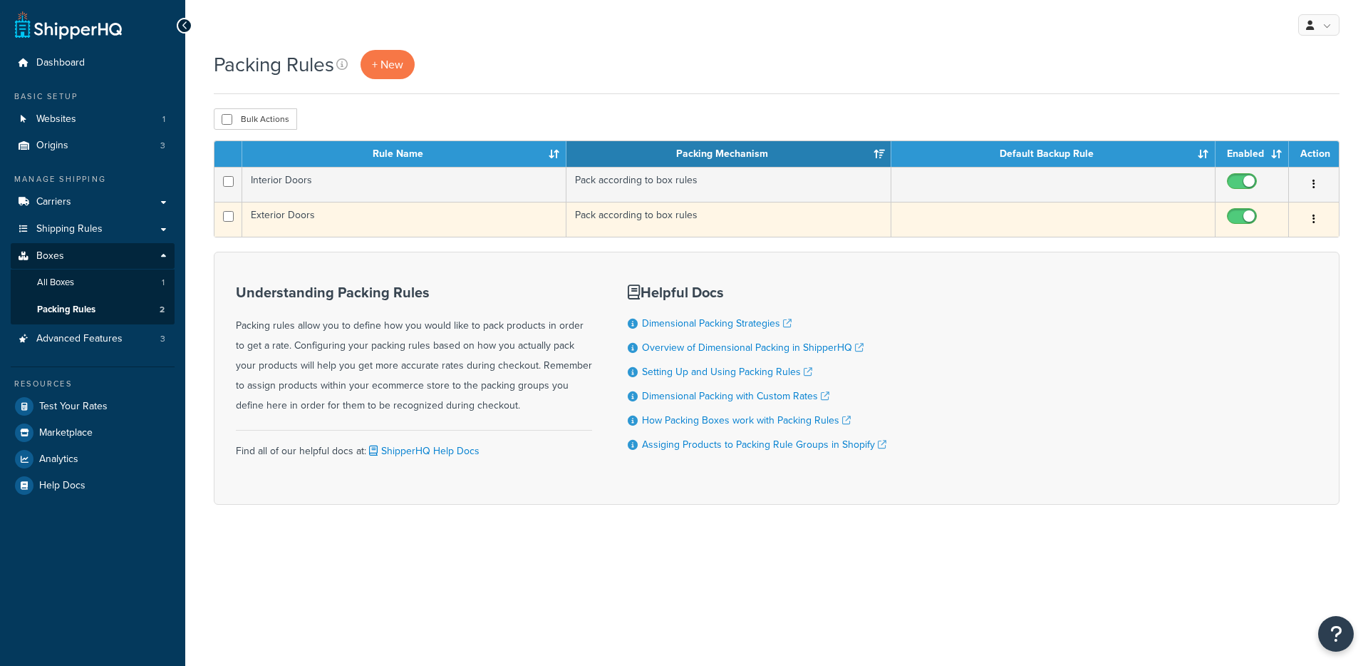
click at [577, 204] on td "Pack according to box rules" at bounding box center [729, 219] width 324 height 35
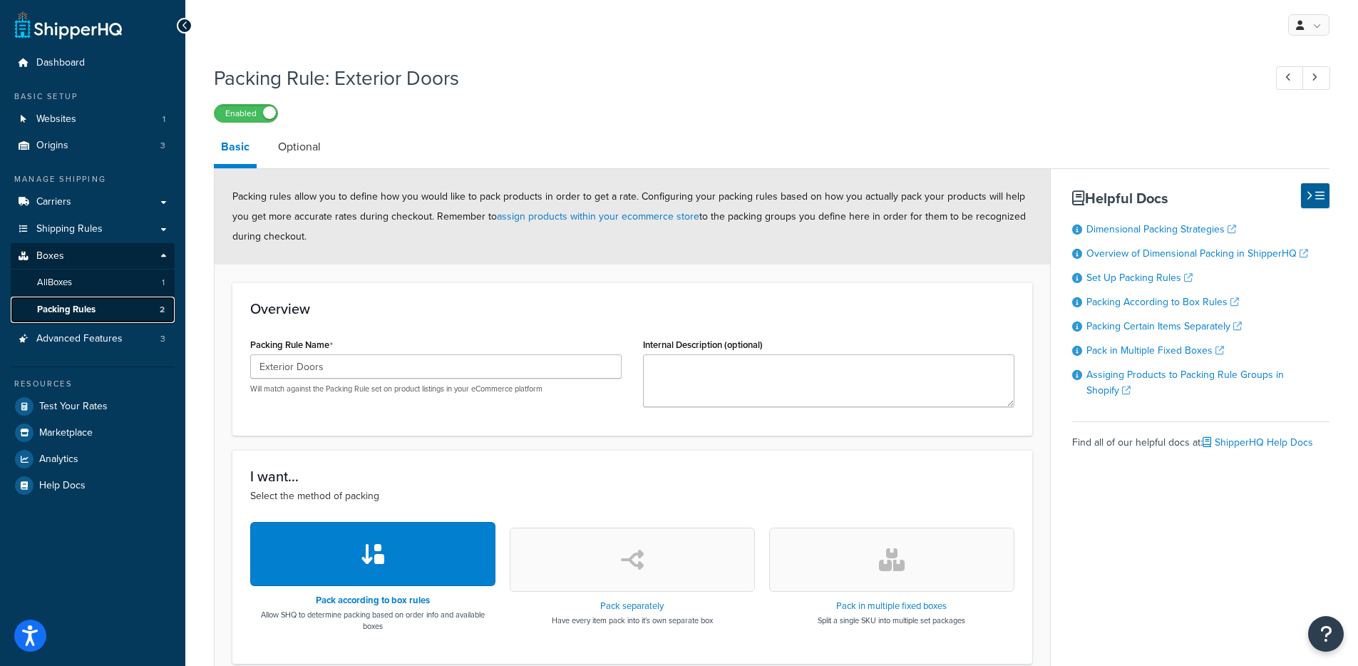
click at [108, 301] on link "Packing Rules 2" at bounding box center [93, 309] width 164 height 26
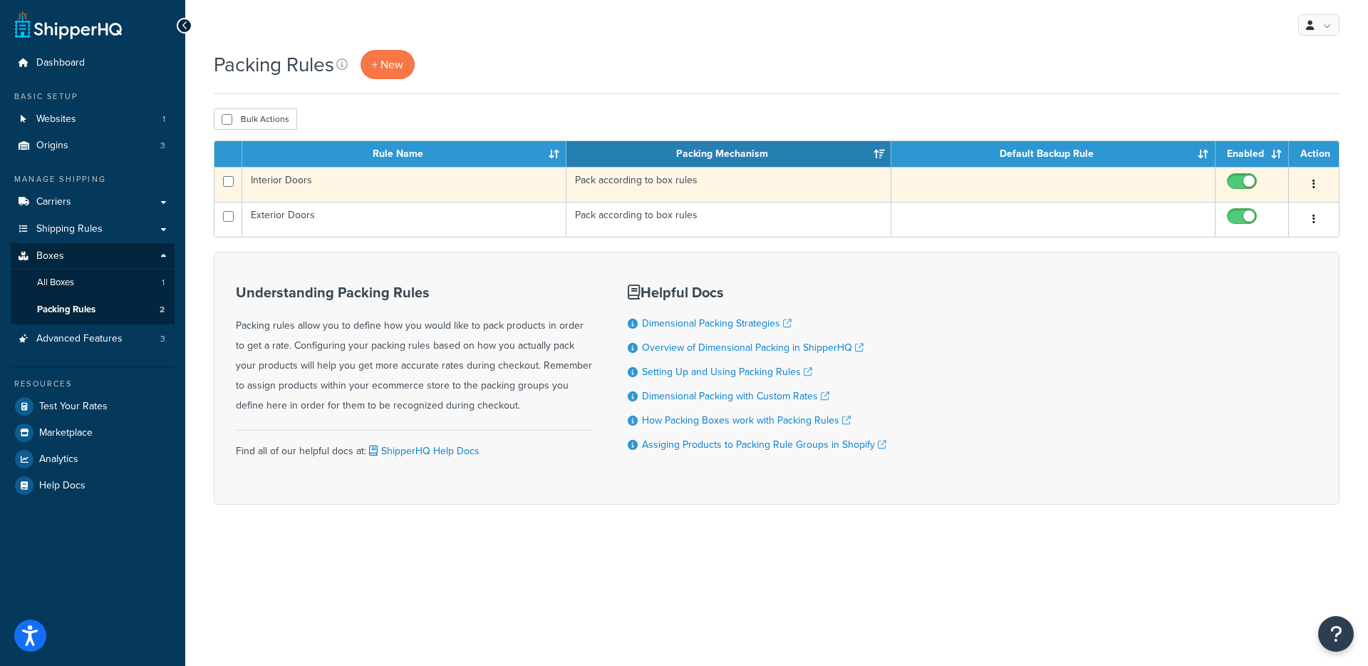
click at [430, 195] on td "Interior Doors" at bounding box center [404, 184] width 324 height 35
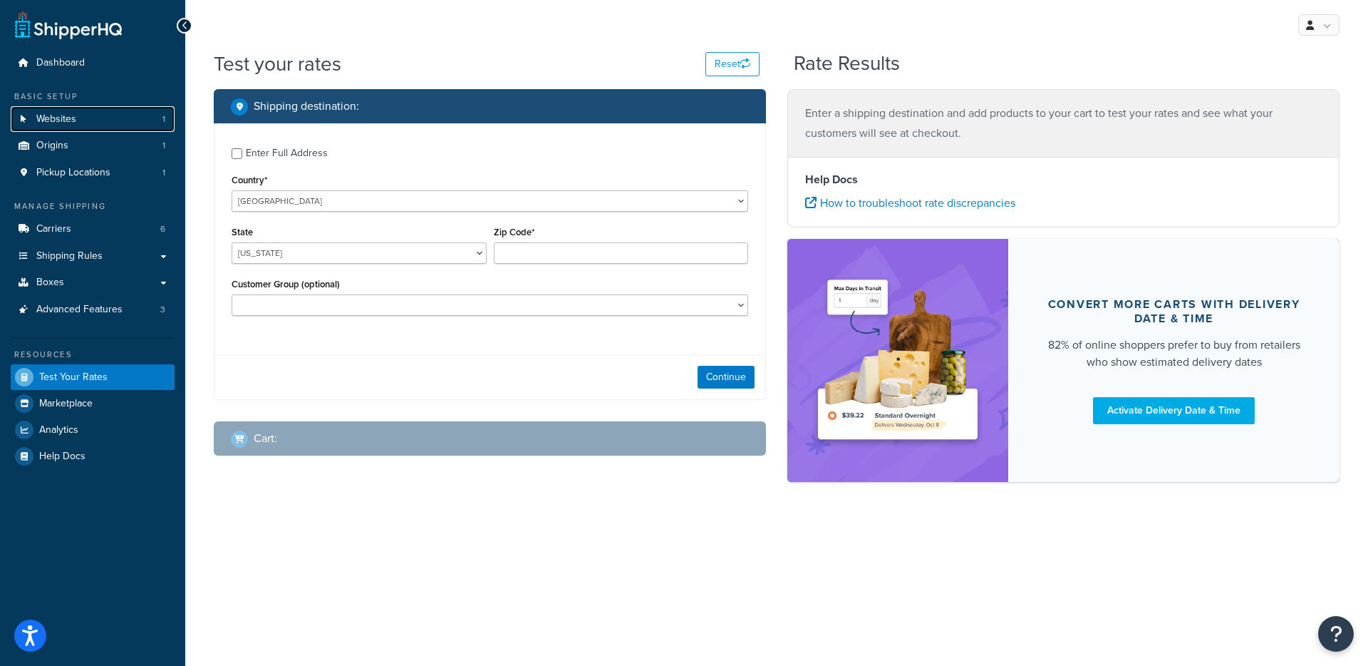
click at [108, 120] on link "Websites 1" at bounding box center [93, 119] width 164 height 26
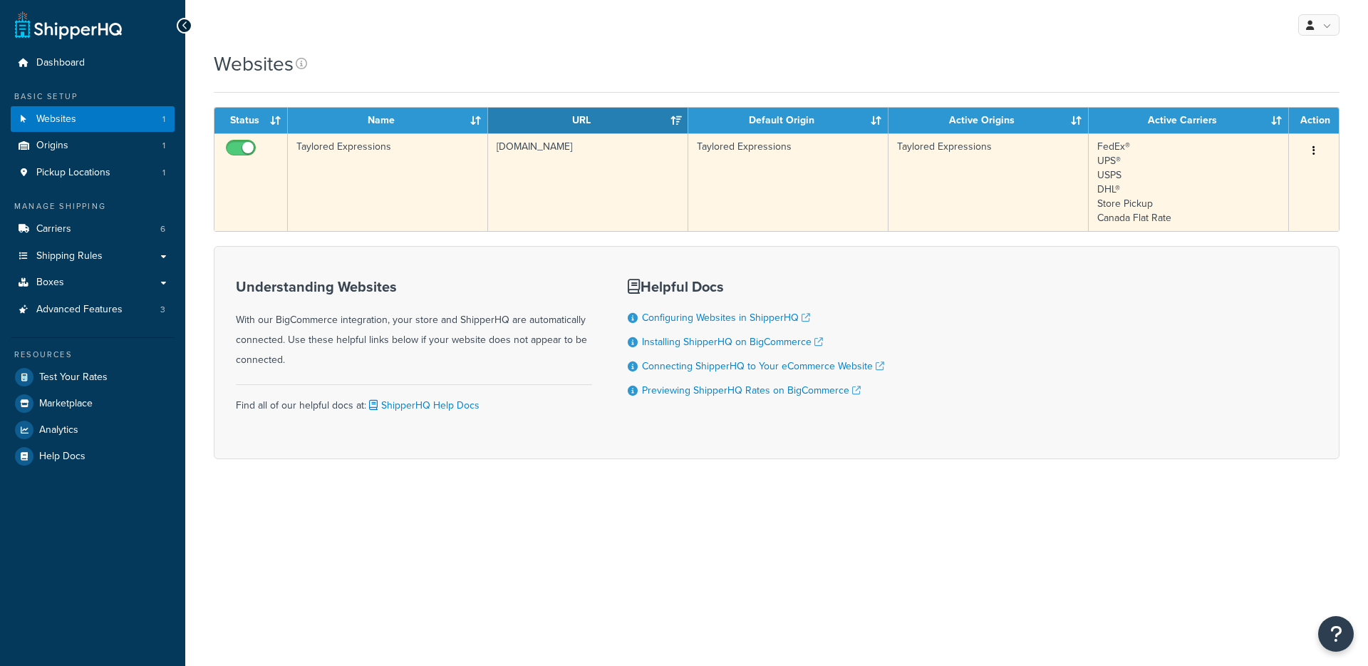
click at [537, 205] on td "[DOMAIN_NAME]" at bounding box center [588, 182] width 200 height 98
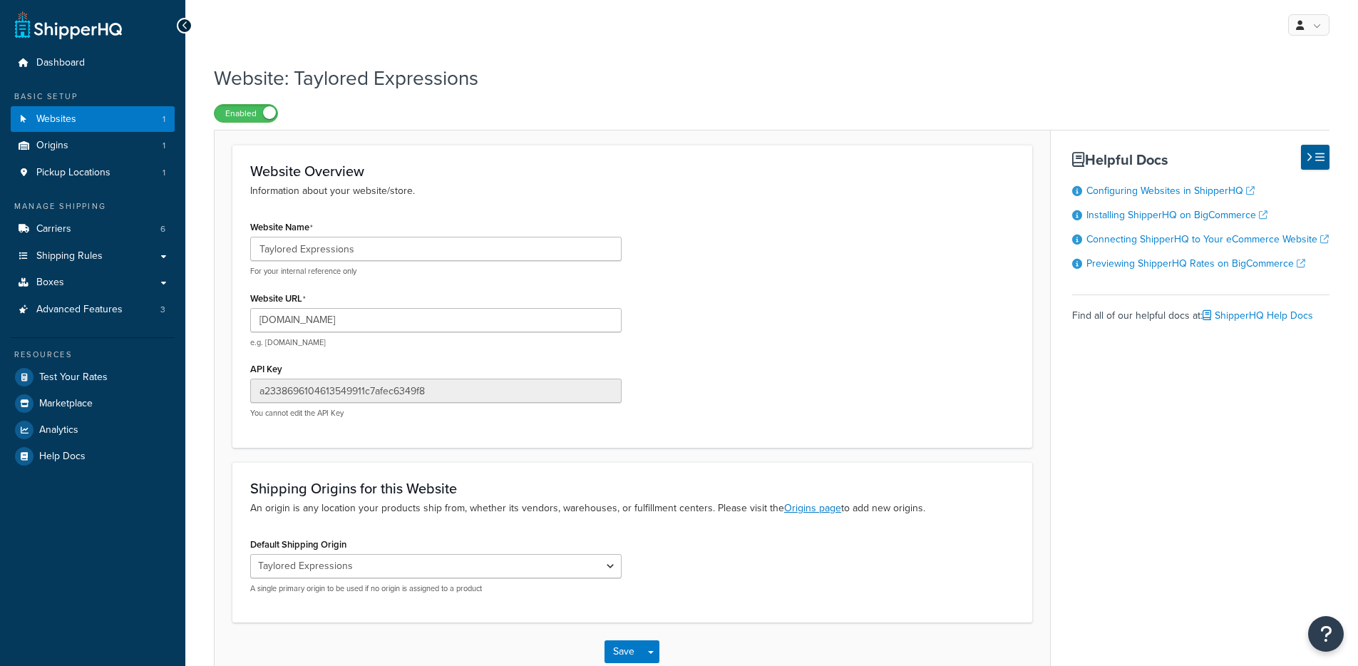
click at [226, 257] on form "Website Overview Information about your website/store. Website Name Taylored Ex…" at bounding box center [631, 413] width 835 height 536
drag, startPoint x: 336, startPoint y: 314, endPoint x: 202, endPoint y: 313, distance: 134.0
click at [202, 313] on div "Website: Taylored Expressions Enabled Website Overview Information about your w…" at bounding box center [771, 387] width 1172 height 660
click at [378, 222] on div "Website Name Taylored Expressions For your internal reference only" at bounding box center [435, 247] width 371 height 60
click at [84, 116] on link "Websites 1" at bounding box center [93, 119] width 164 height 26
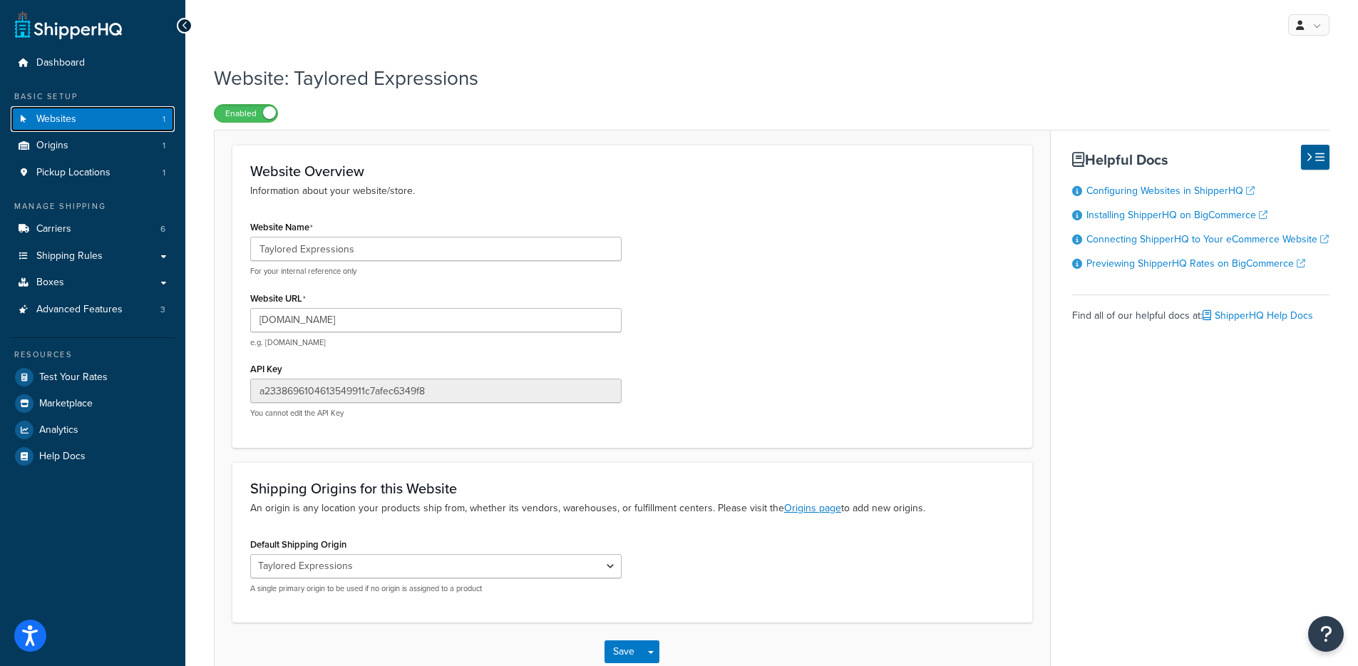
click at [84, 116] on link "Websites 1" at bounding box center [93, 119] width 164 height 26
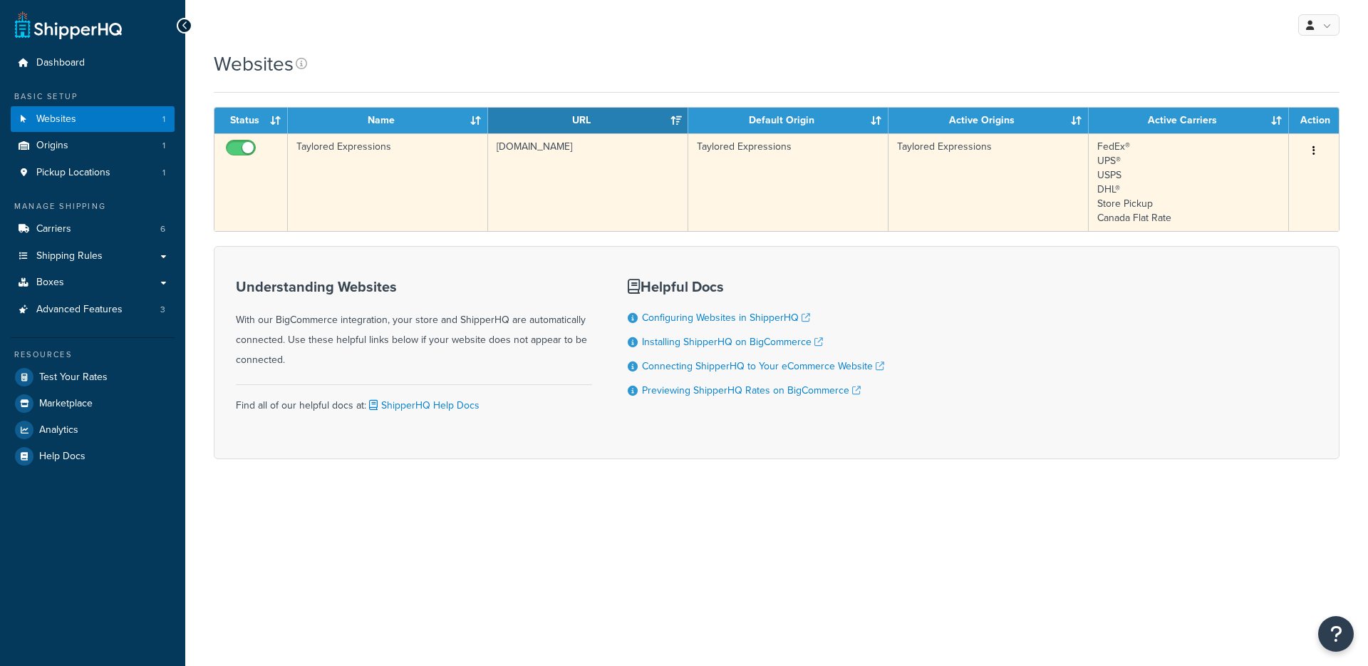
click at [400, 175] on td "Taylored Expressions" at bounding box center [388, 182] width 200 height 98
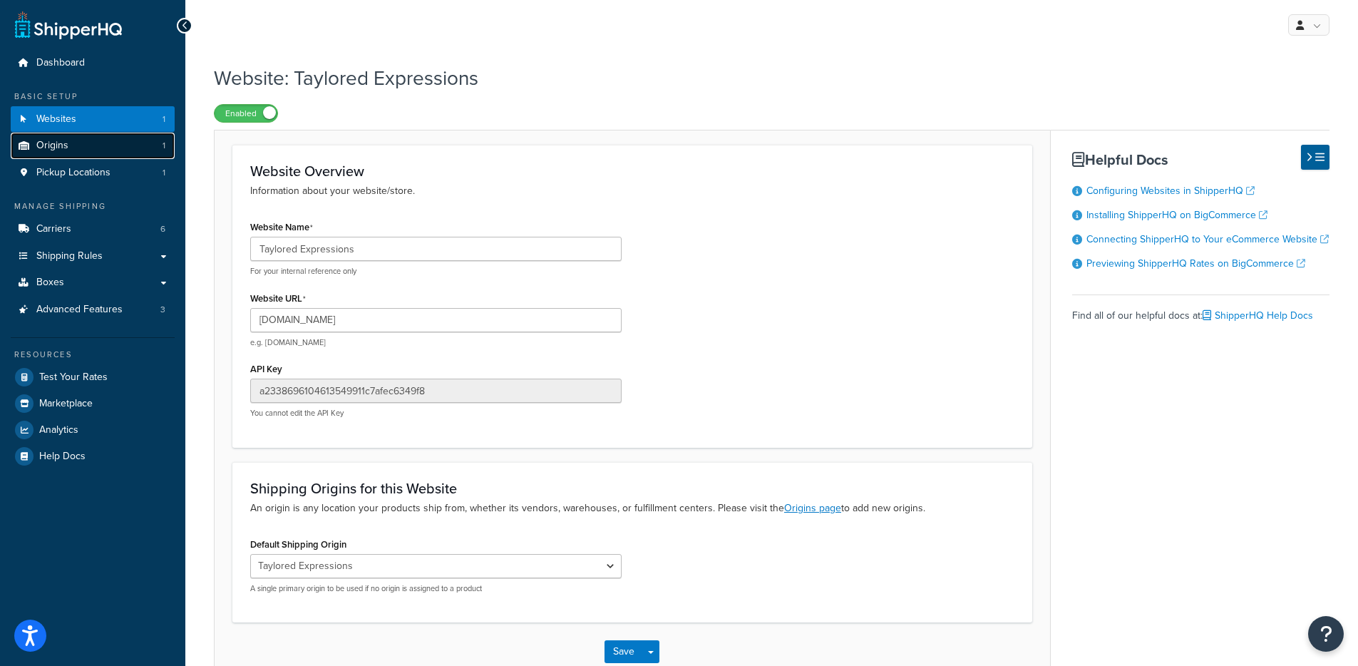
click at [114, 146] on link "Origins 1" at bounding box center [93, 146] width 164 height 26
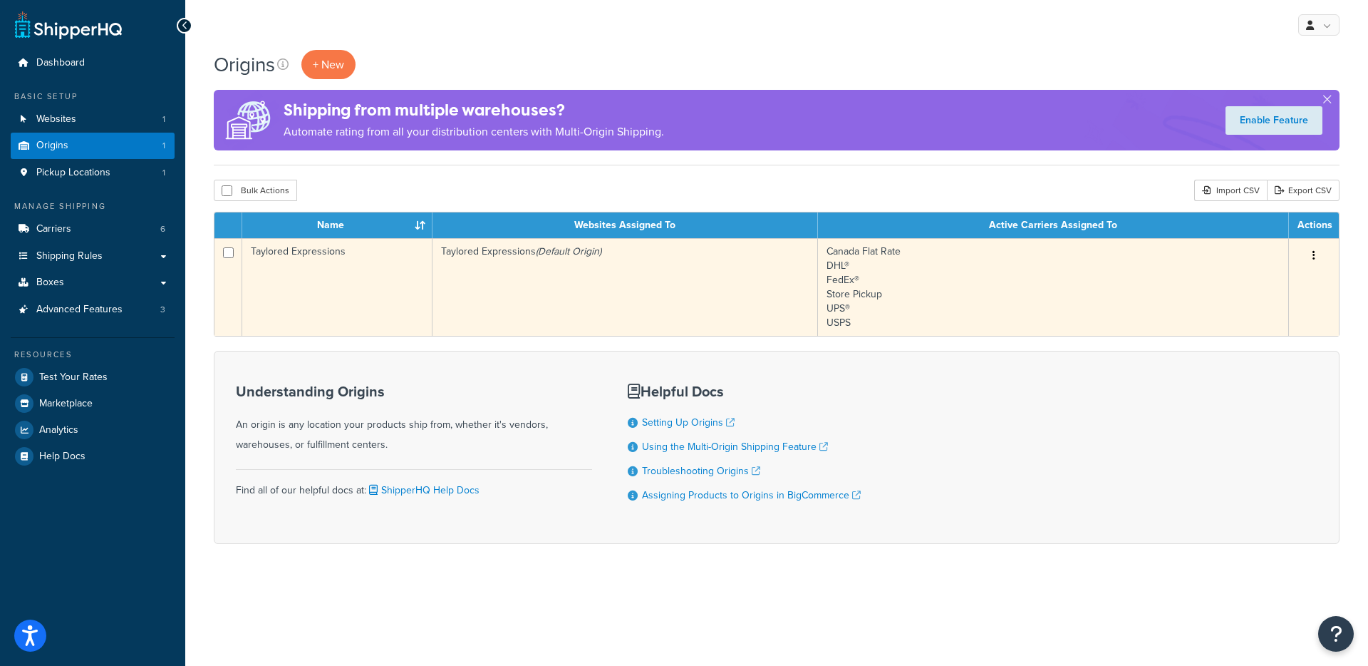
click at [438, 284] on td "Taylored Expressions (Default Origin)" at bounding box center [626, 287] width 386 height 98
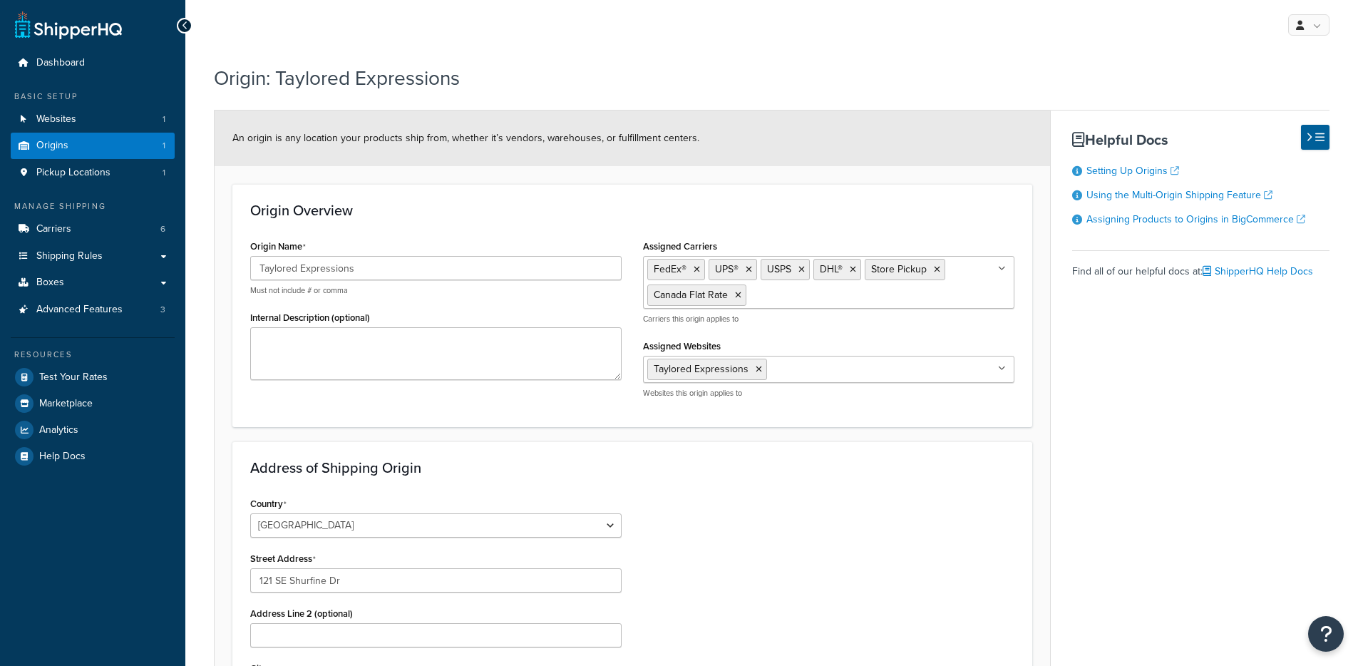
select select "15"
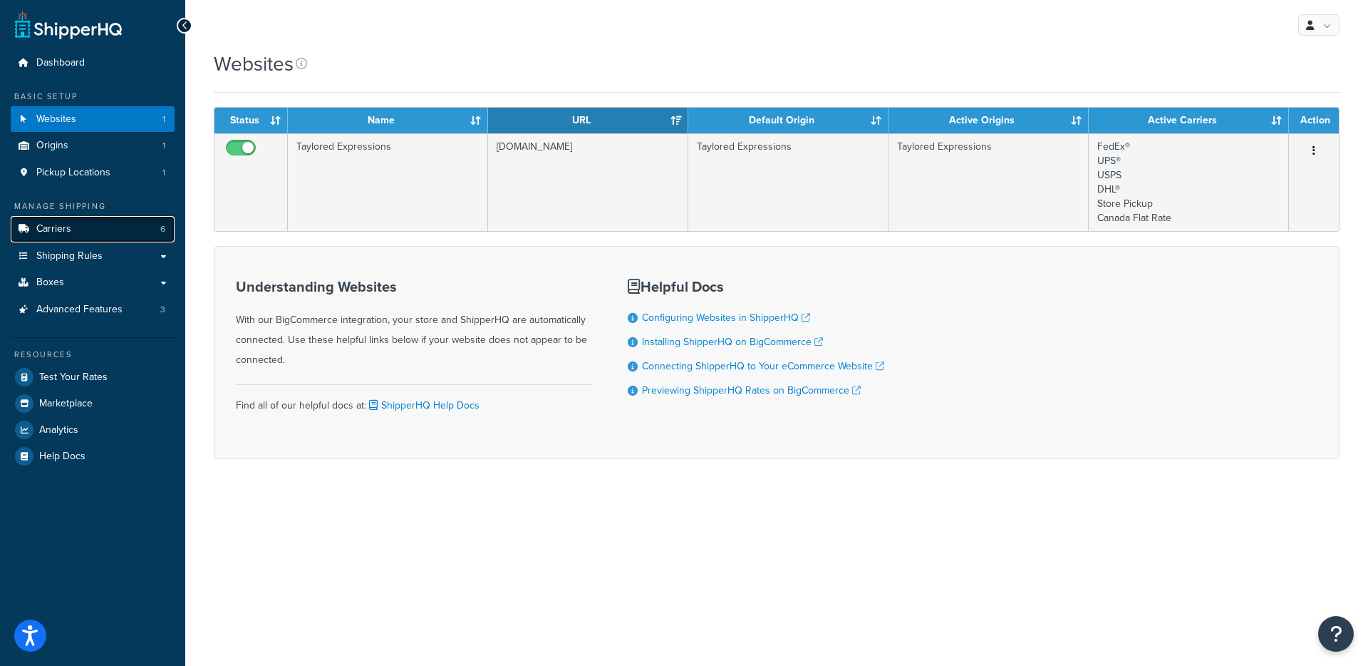
click at [80, 235] on link "Carriers 6" at bounding box center [93, 229] width 164 height 26
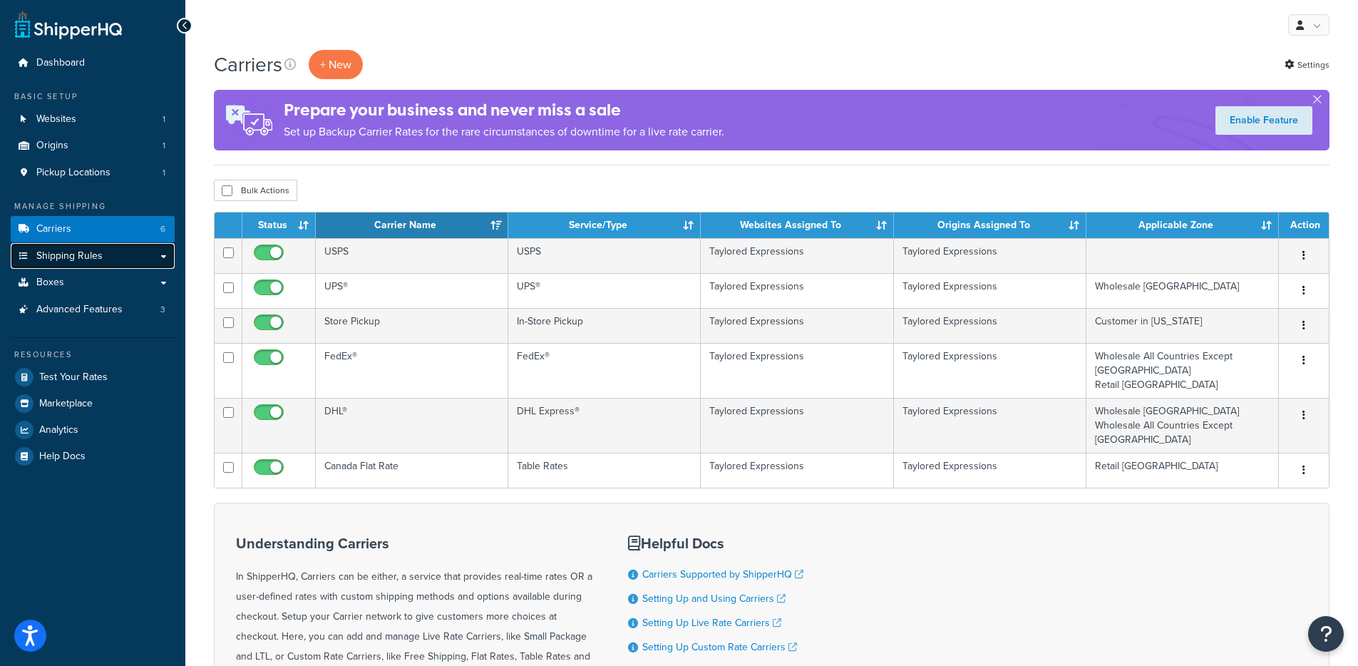
click at [92, 259] on span "Shipping Rules" at bounding box center [69, 256] width 66 height 12
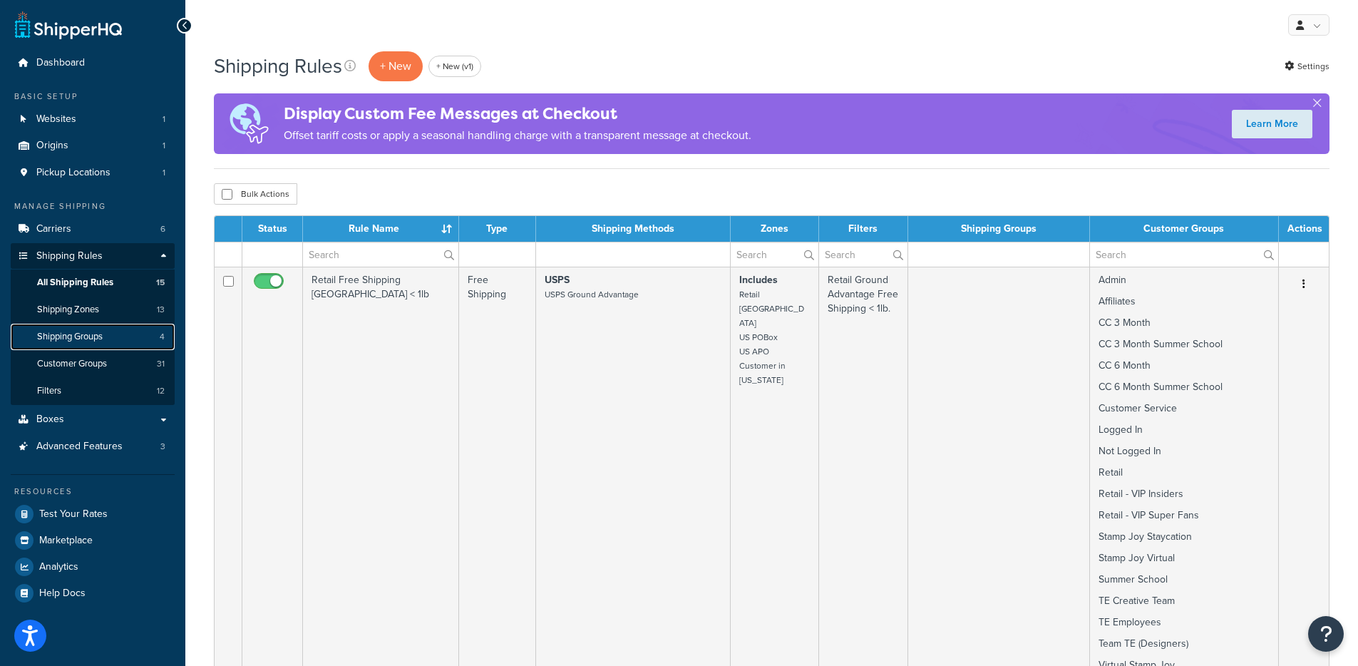
click at [86, 342] on span "Shipping Groups" at bounding box center [70, 337] width 66 height 12
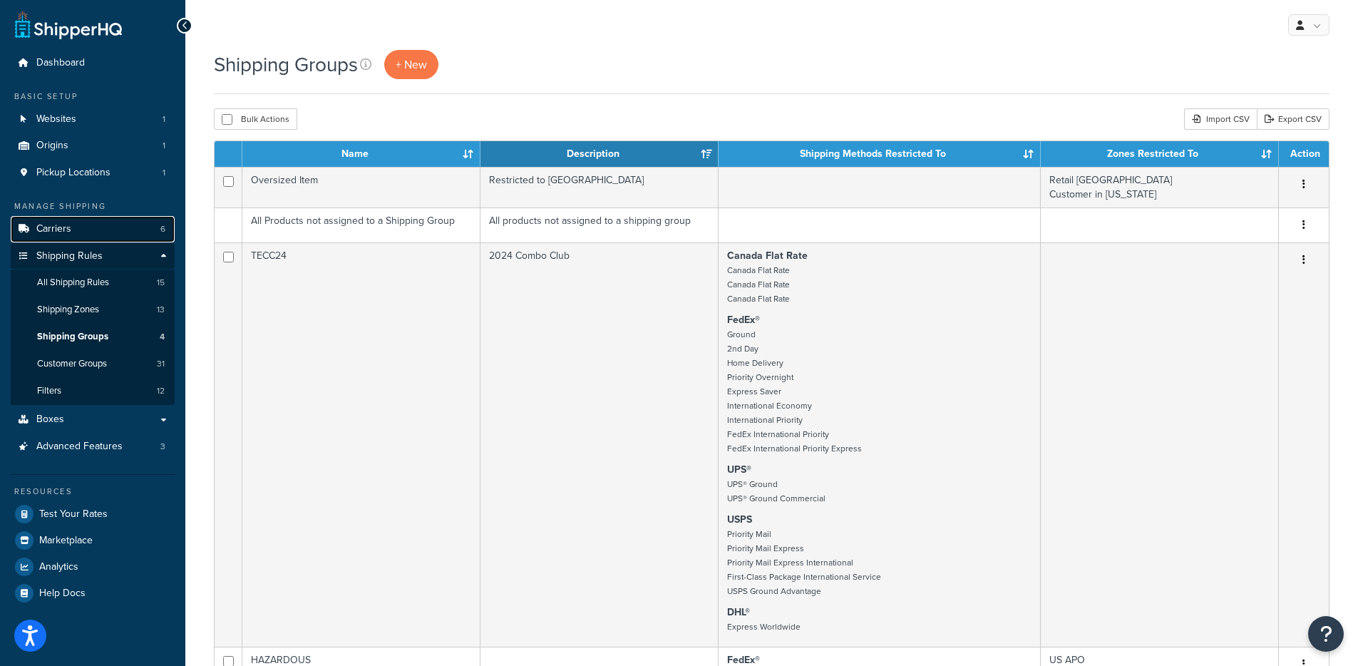
click at [63, 226] on span "Carriers" at bounding box center [53, 229] width 35 height 12
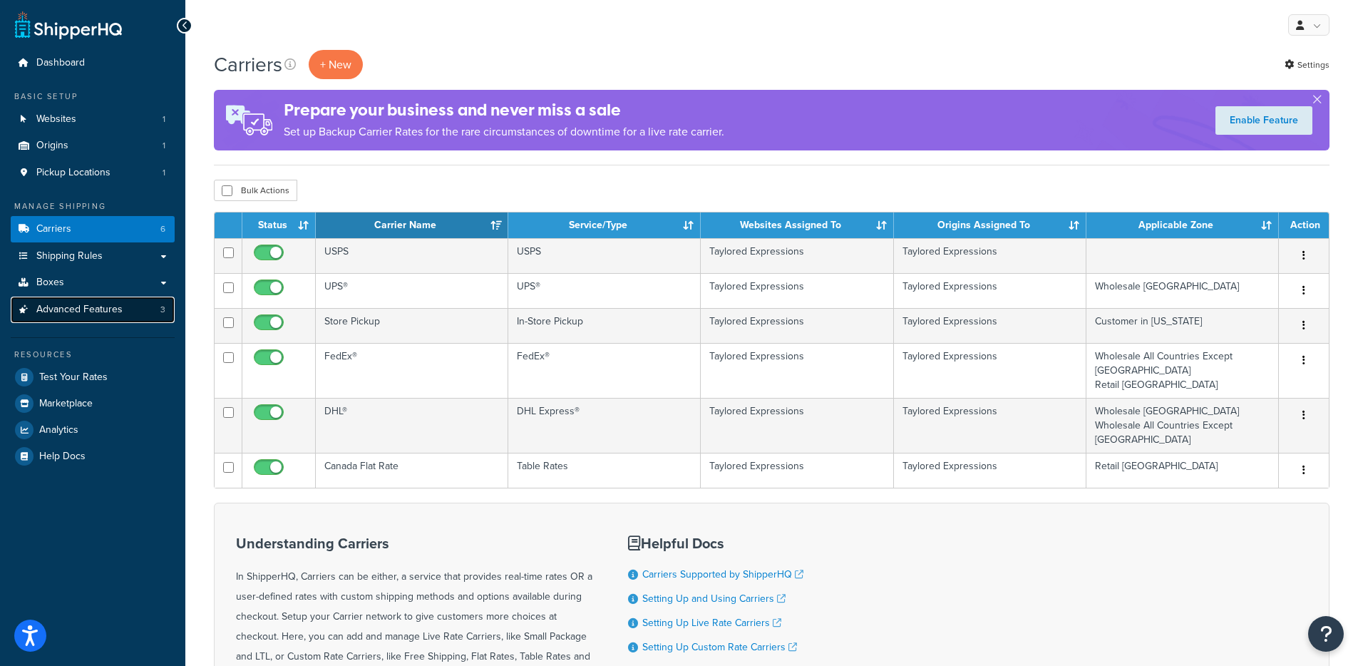
click at [110, 304] on span "Advanced Features" at bounding box center [79, 310] width 86 height 12
